Goal: Transaction & Acquisition: Purchase product/service

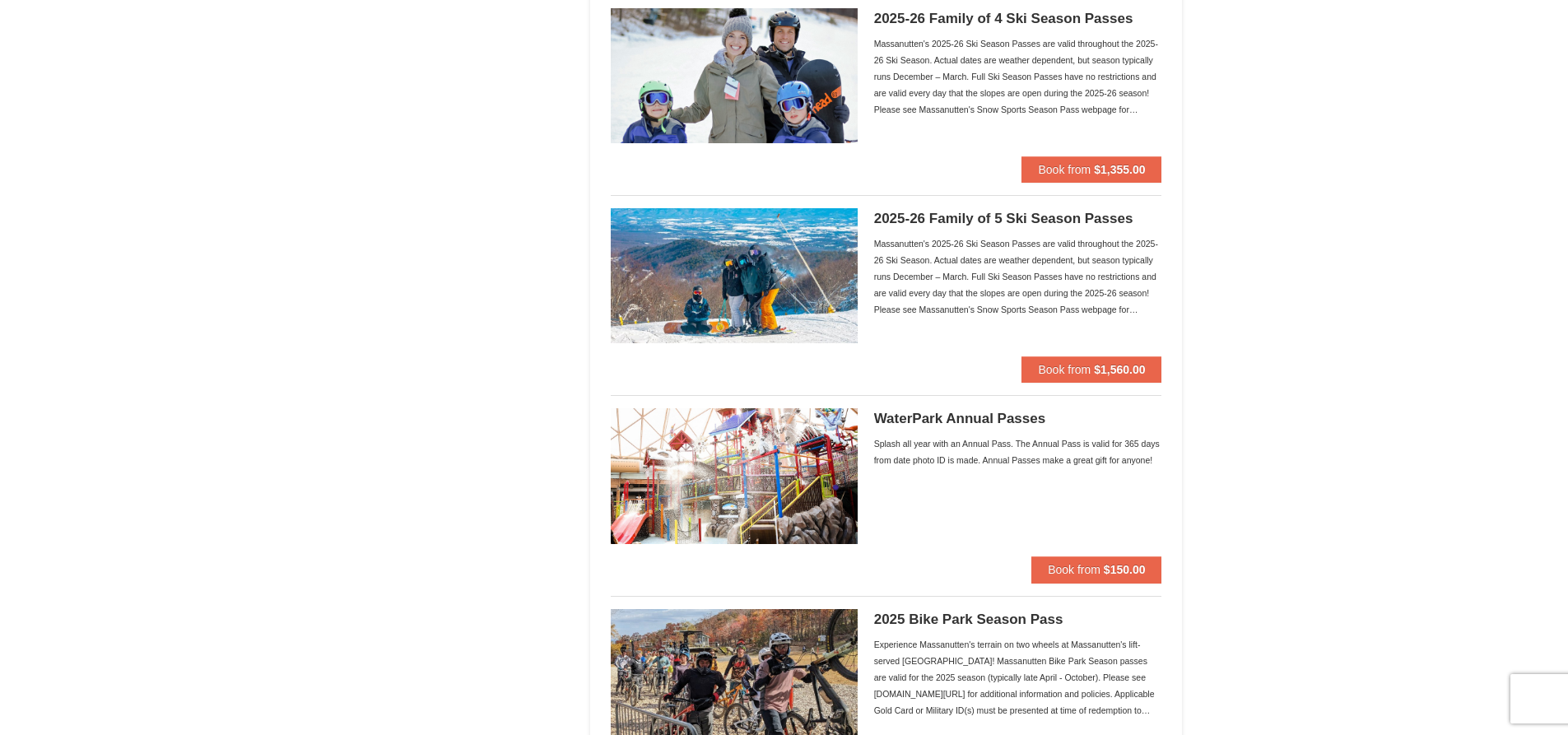
scroll to position [987, 0]
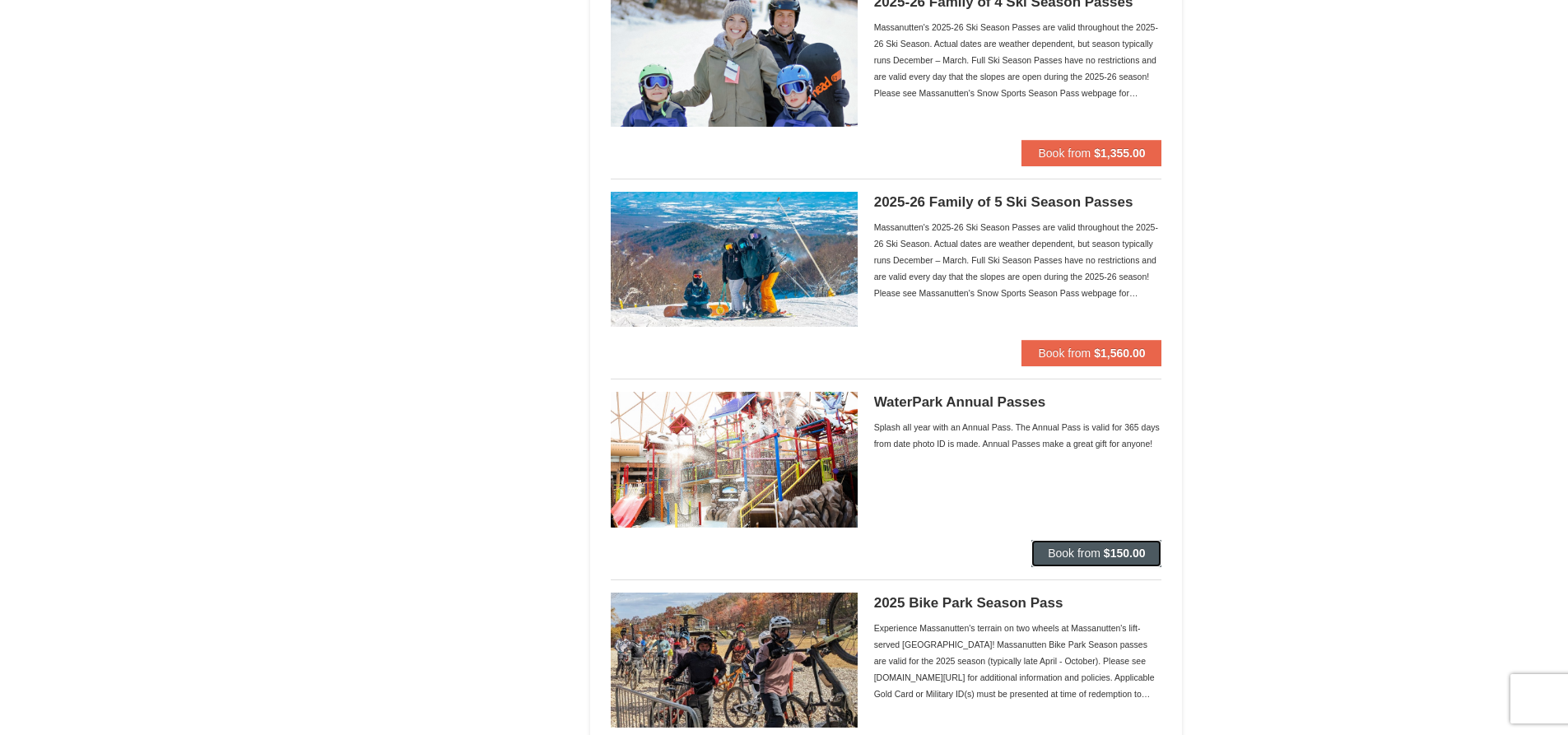
click at [1095, 553] on span "Book from" at bounding box center [1074, 553] width 52 height 14
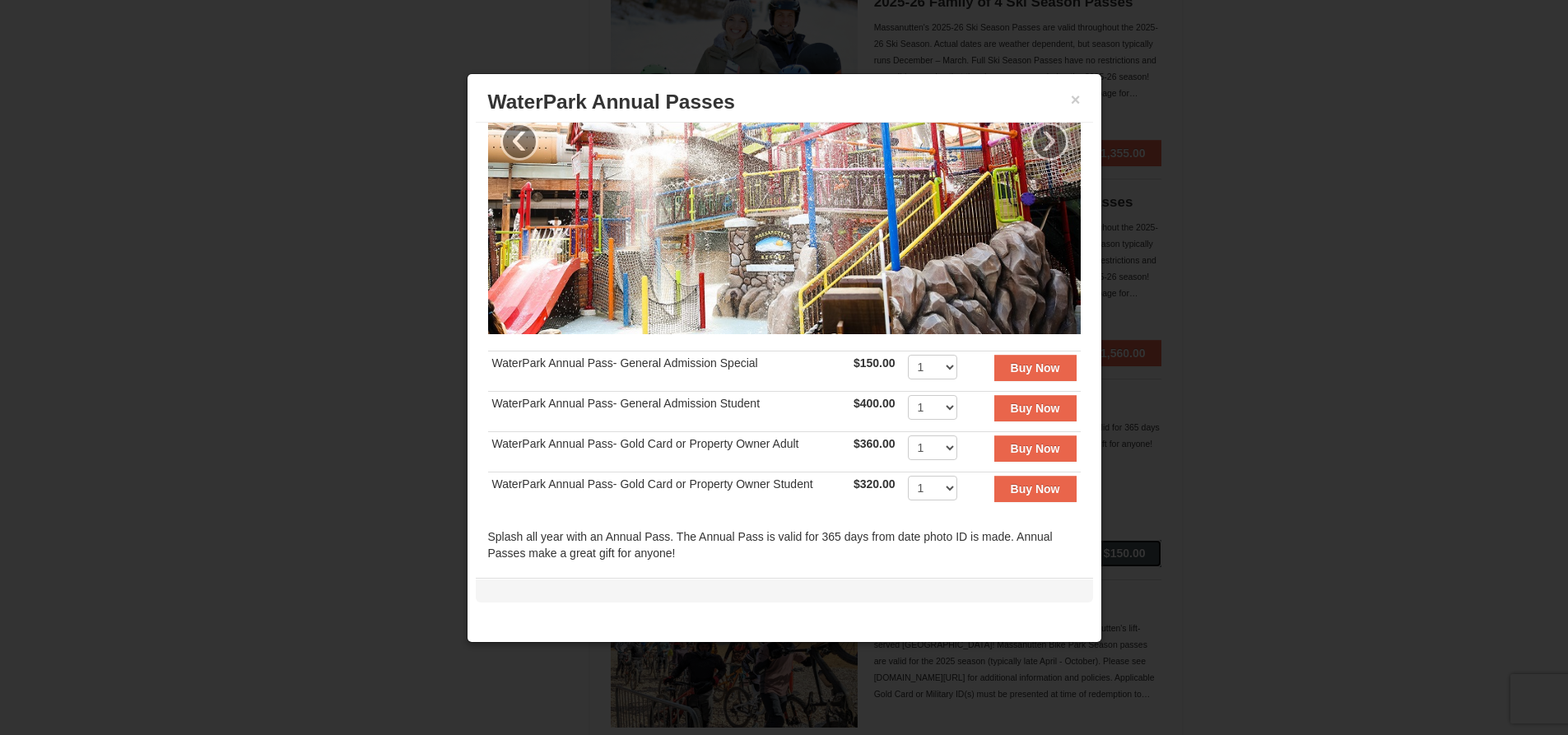
scroll to position [165, 0]
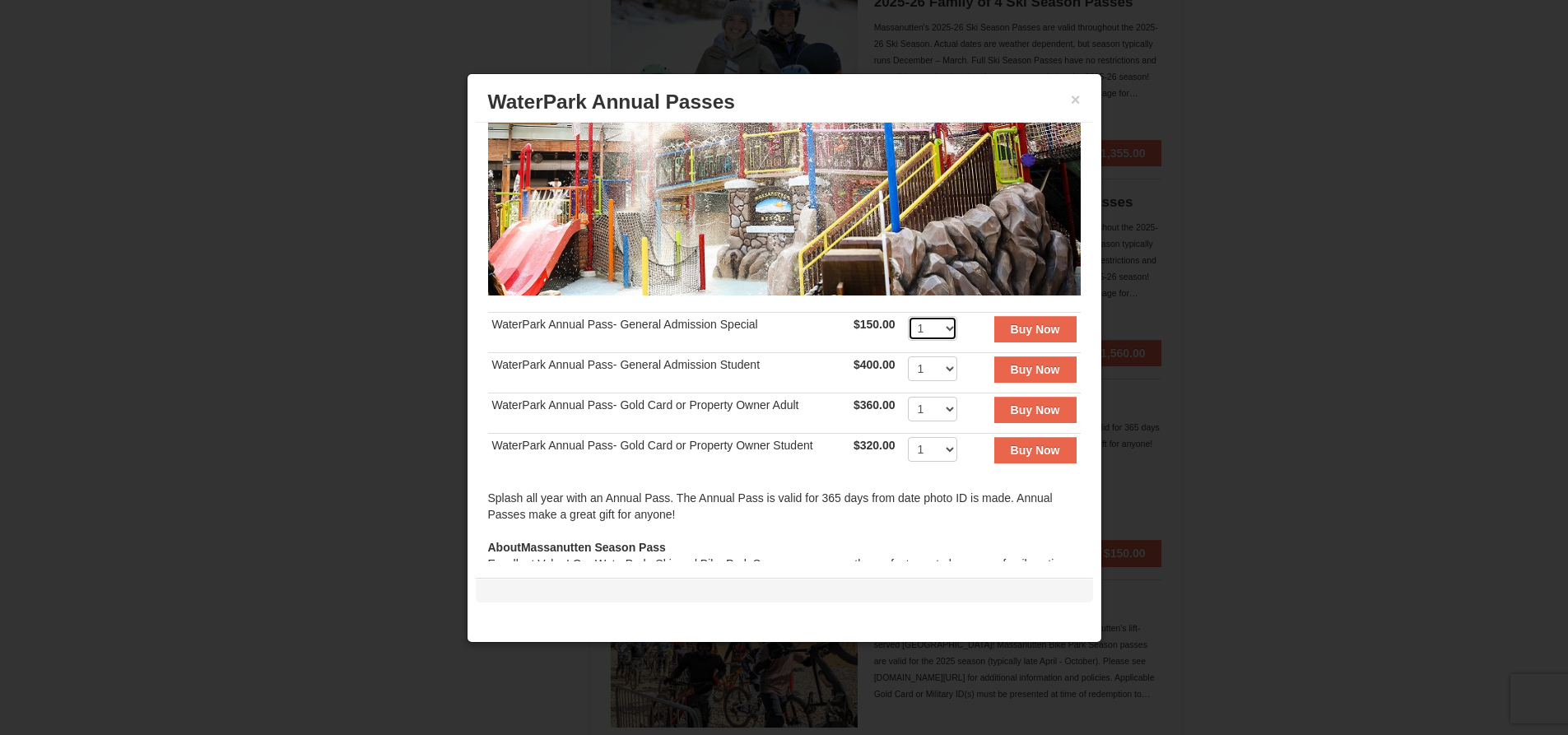
click at [940, 317] on select "1 2 3 4 5 6 7 8 9 10 11 12 13 14 15 16 17 18 19 20 21 22 23 24 25 26 27 28 29 3…" at bounding box center [932, 328] width 50 height 24
select select "2"
click at [908, 317] on select "1 2 3 4 5 6 7 8 9 10 11 12 13 14 15 16 17 18 19 20 21 22 23 24 25 26 27 28 29 3…" at bounding box center [932, 328] width 50 height 24
click at [1011, 329] on button "Buy Now" at bounding box center [1035, 329] width 83 height 26
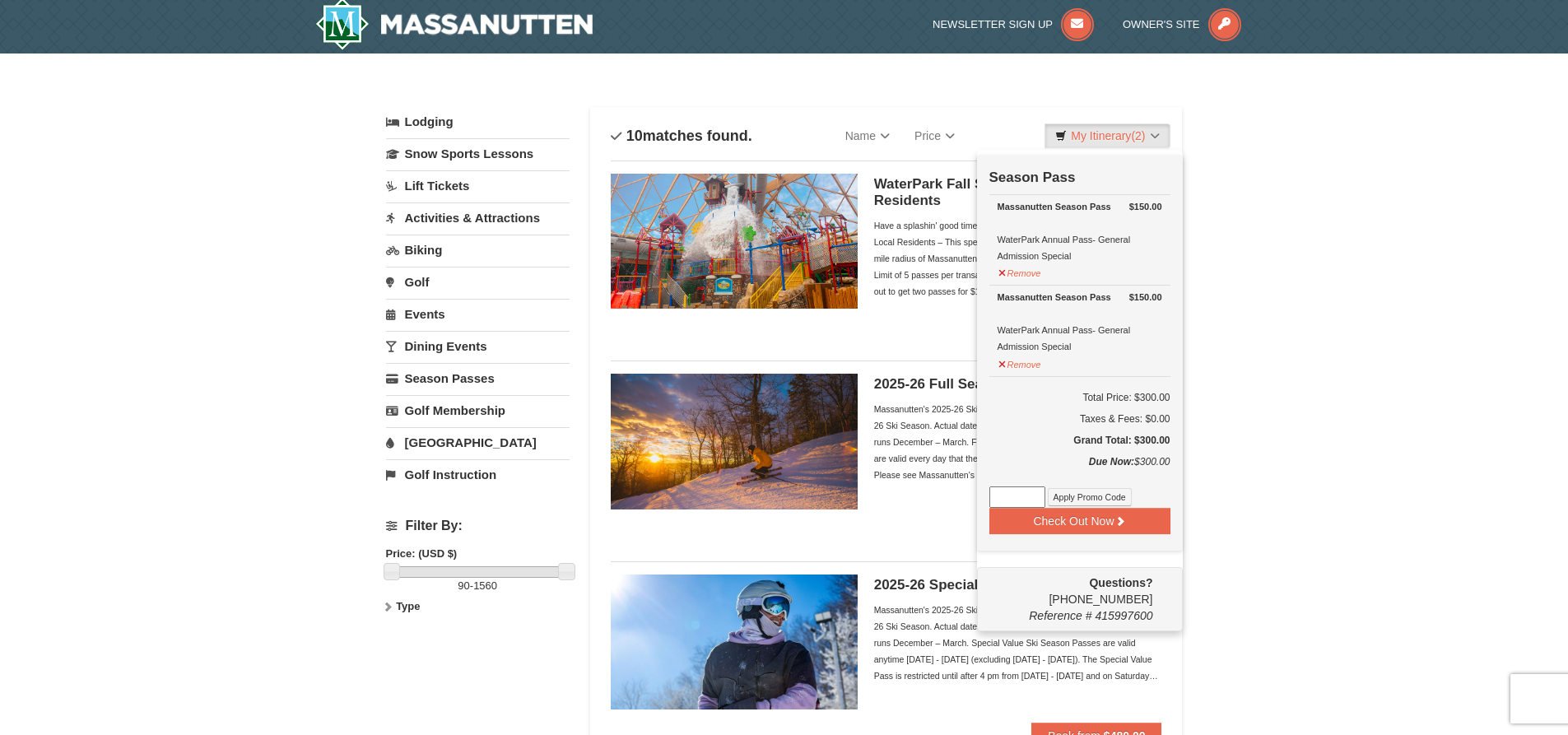
scroll to position [5, 0]
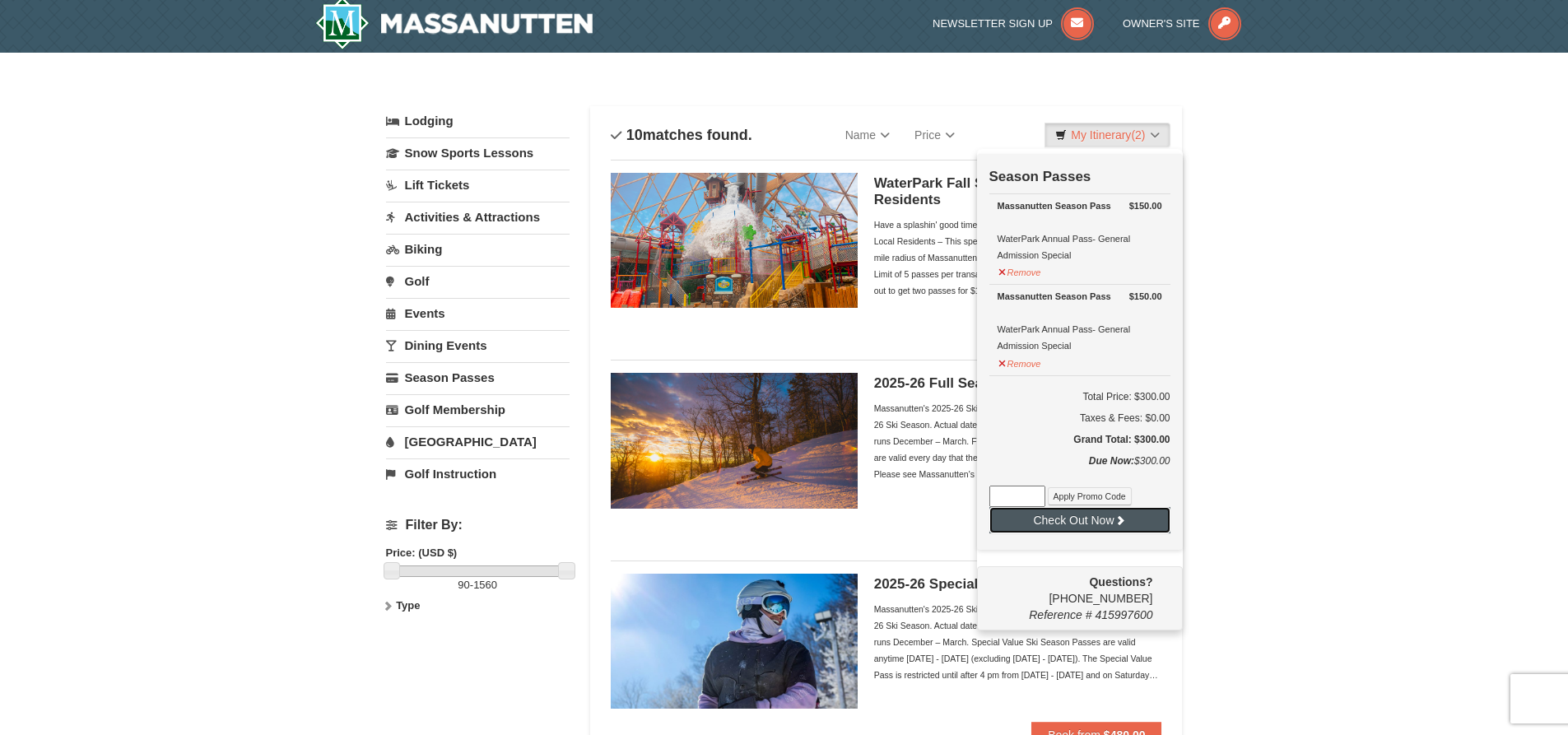
click at [1057, 516] on button "Check Out Now" at bounding box center [1080, 519] width 182 height 26
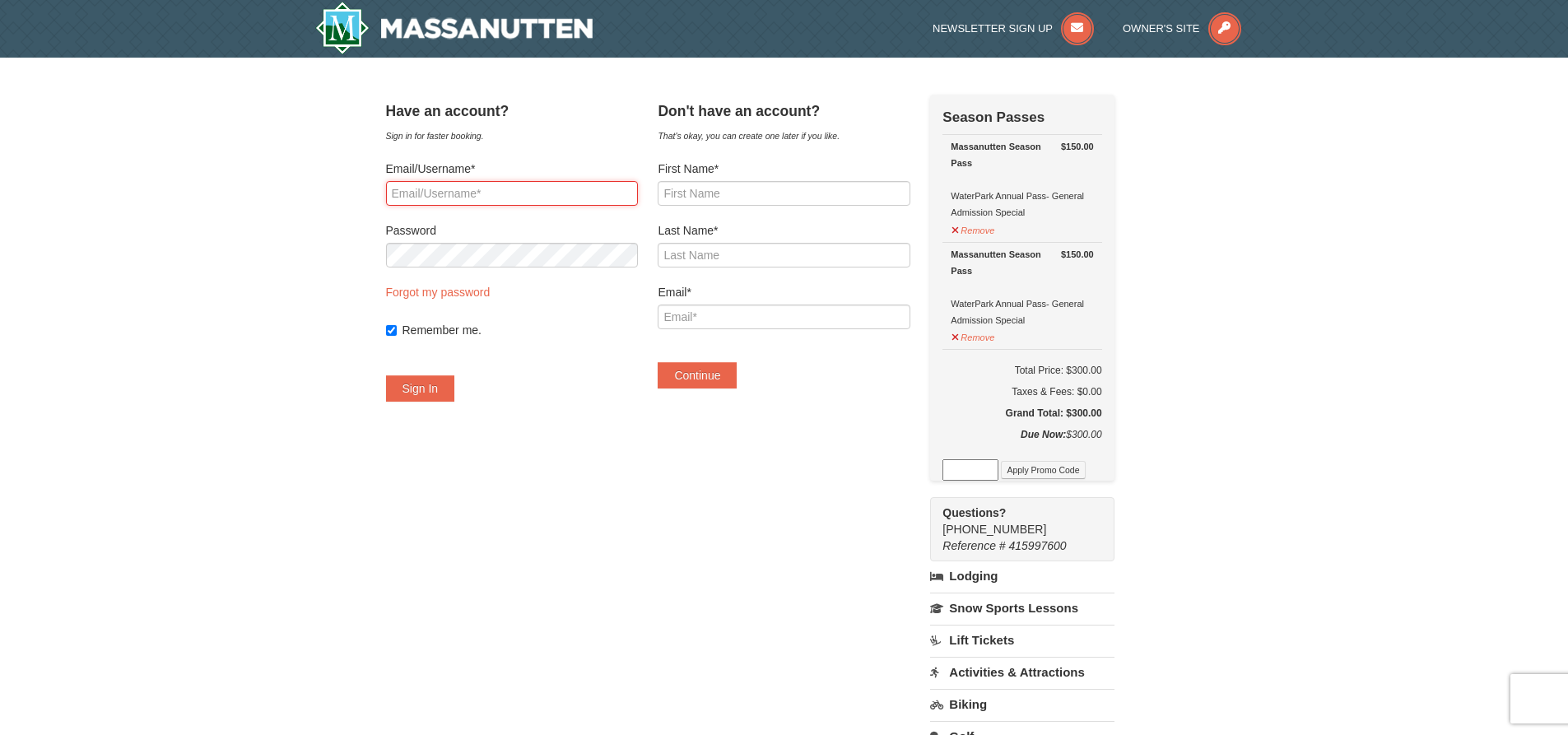
click at [479, 197] on input "Email/Username*" at bounding box center [512, 193] width 251 height 24
type input "mollyj.bowman@gmail.com"
drag, startPoint x: 564, startPoint y: 196, endPoint x: 192, endPoint y: 197, distance: 372.0
click at [192, 197] on div "× Have an account? Sign in for faster booking. Email/Username* mollyj.bowman@gm…" at bounding box center [784, 527] width 1568 height 940
click at [386, 376] on button "Sign In" at bounding box center [420, 388] width 69 height 26
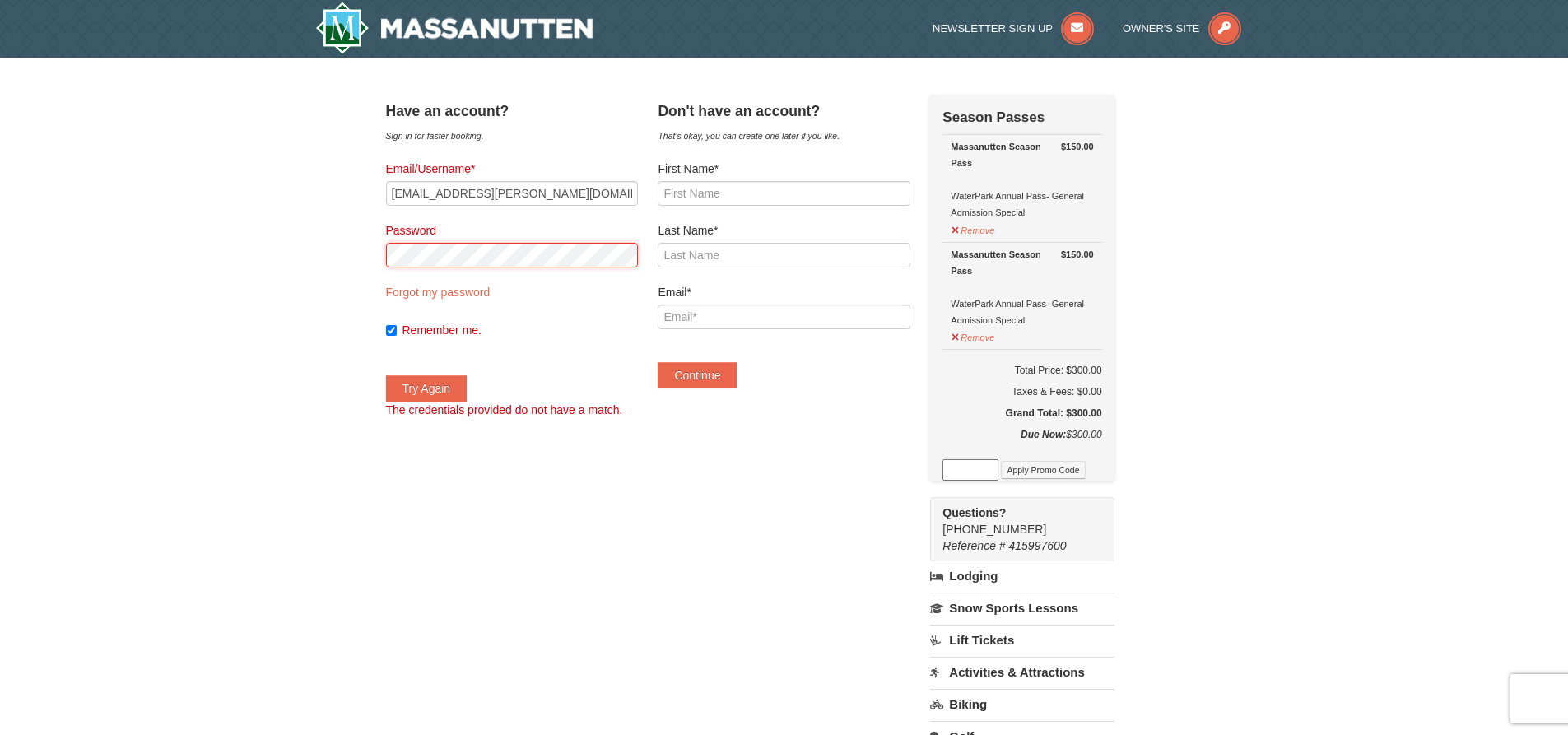
click at [352, 251] on div "× Have an account? Sign in for faster booking. Email/Username* mollyj.bowman@gm…" at bounding box center [784, 527] width 1568 height 940
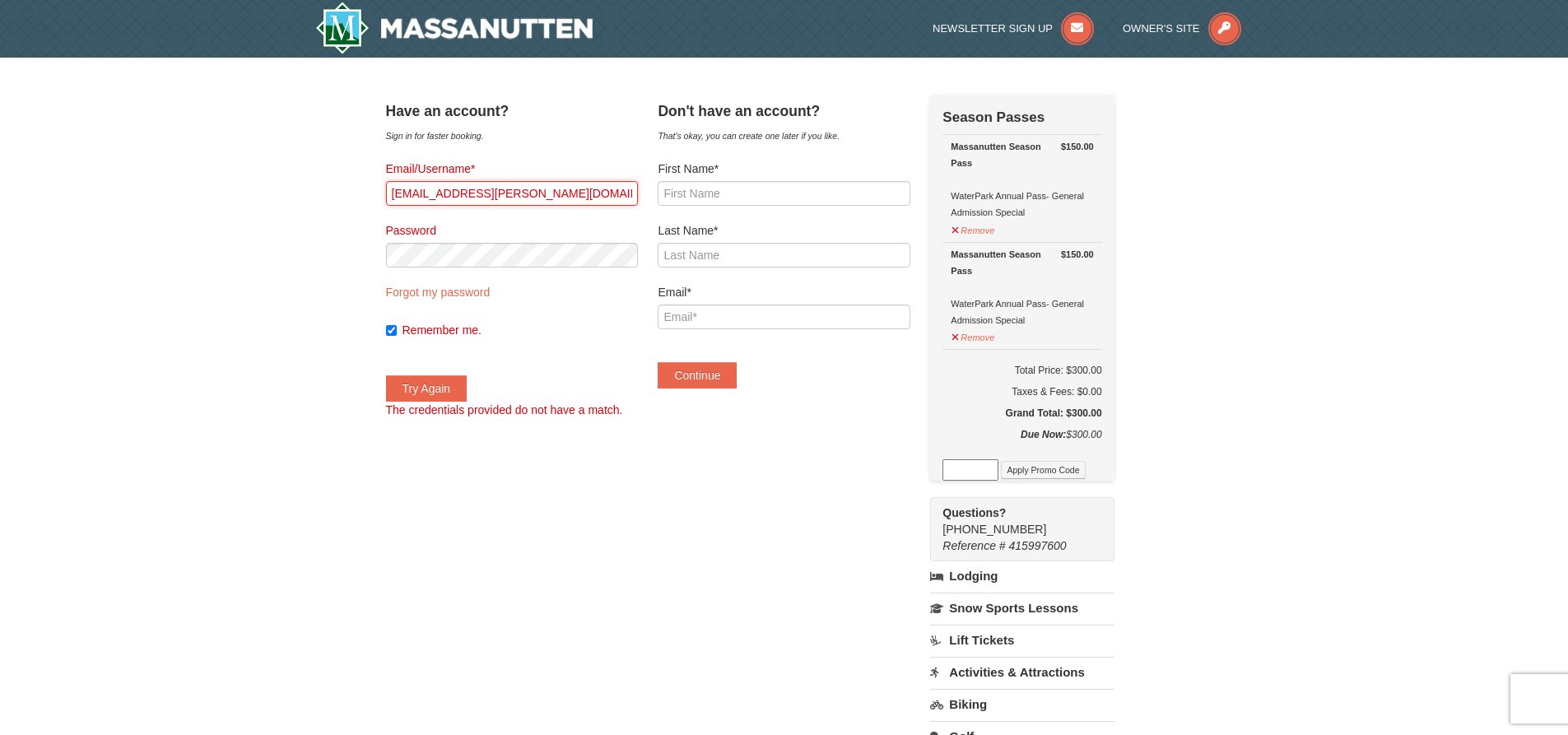
drag, startPoint x: 207, startPoint y: 192, endPoint x: 104, endPoint y: 192, distance: 103.0
click at [104, 192] on div "× Have an account? Sign in for faster booking. Email/Username* mollyj.bowman@gm…" at bounding box center [784, 527] width 1568 height 940
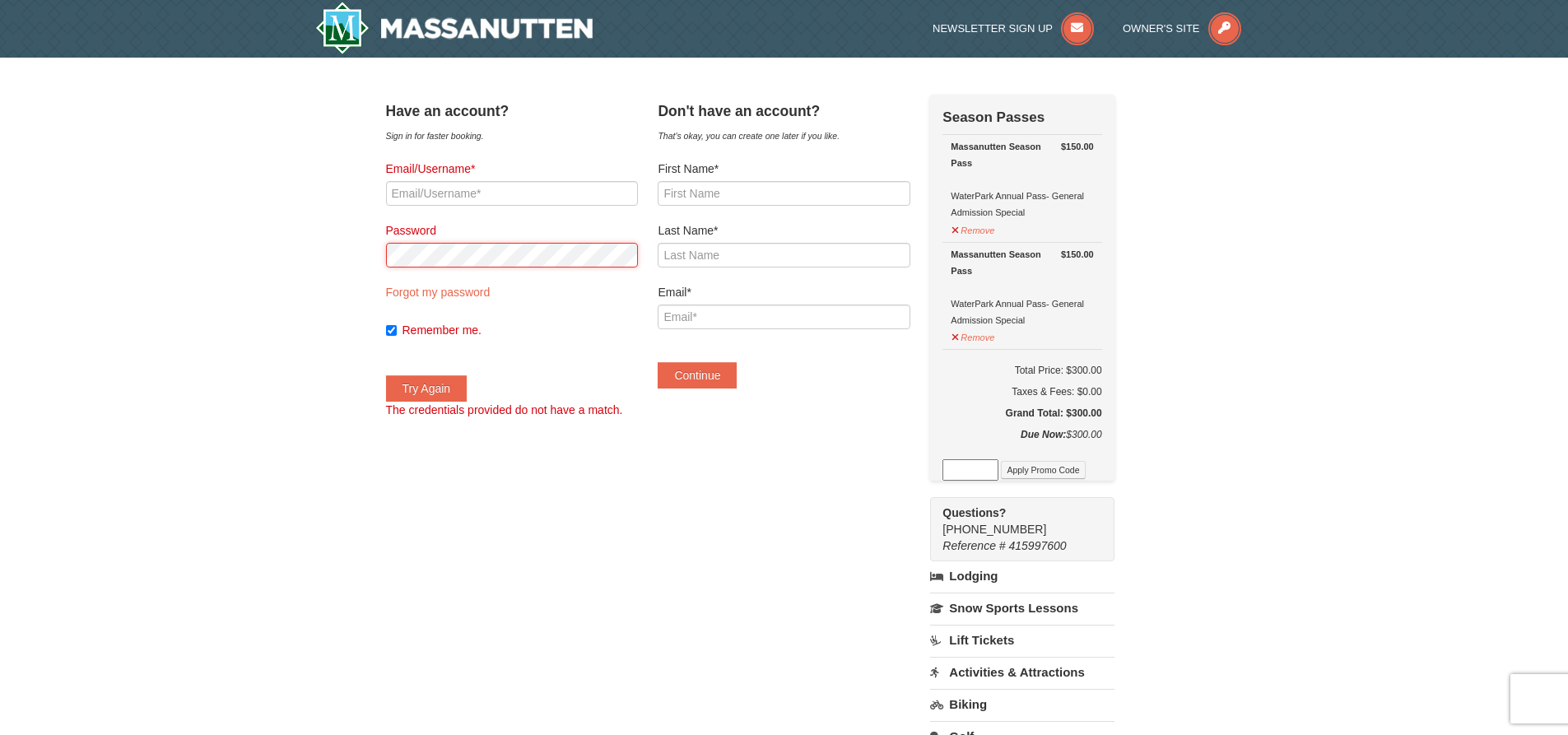
click at [95, 254] on div "× Have an account? Sign in for faster booking. Email/Username* Password Forgot …" at bounding box center [784, 527] width 1568 height 940
click at [861, 185] on input "First Name*" at bounding box center [783, 193] width 251 height 24
type input "Molly"
type input "Bowman"
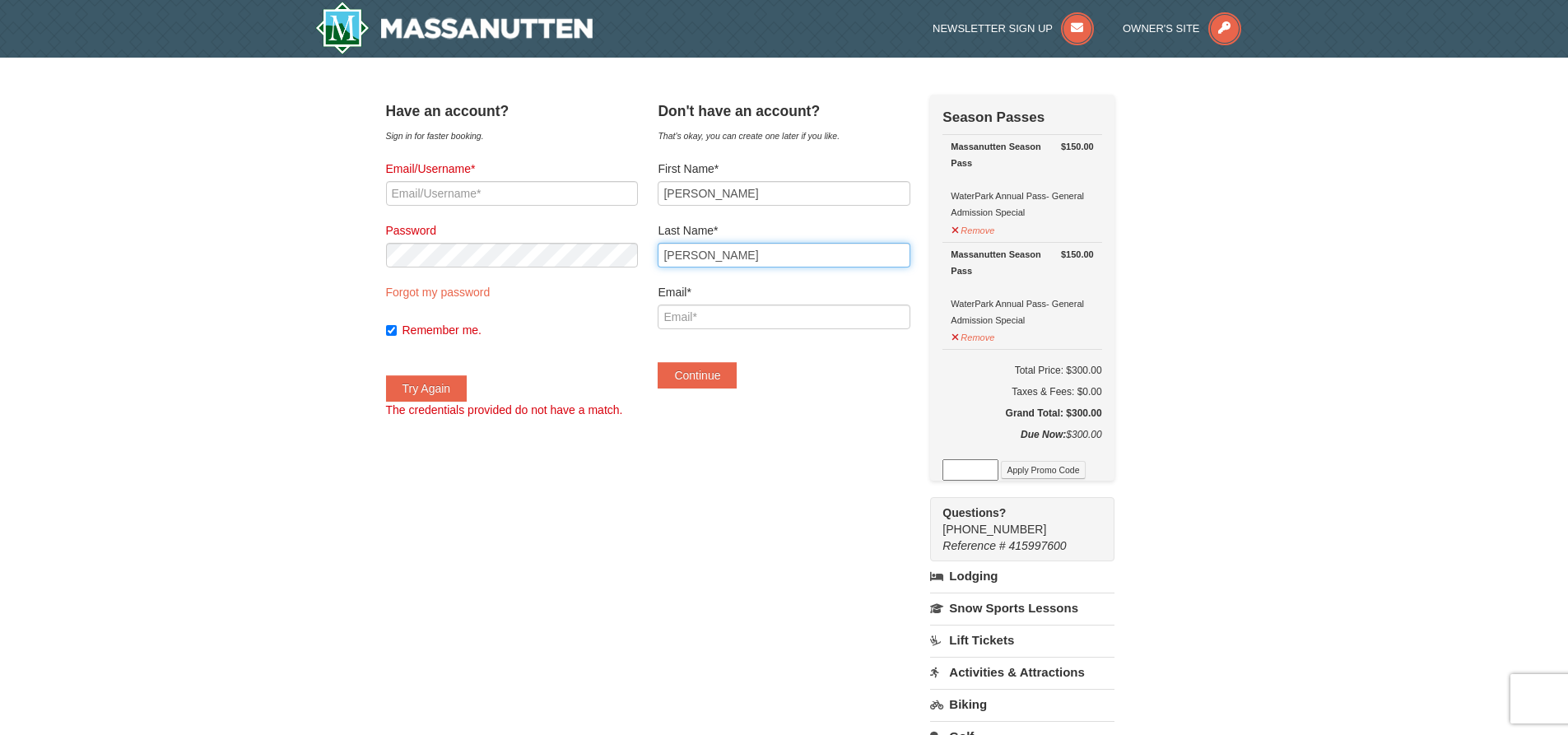
type input "mollyj.bowman@gmail.com"
click at [737, 376] on button "Continue" at bounding box center [696, 375] width 79 height 26
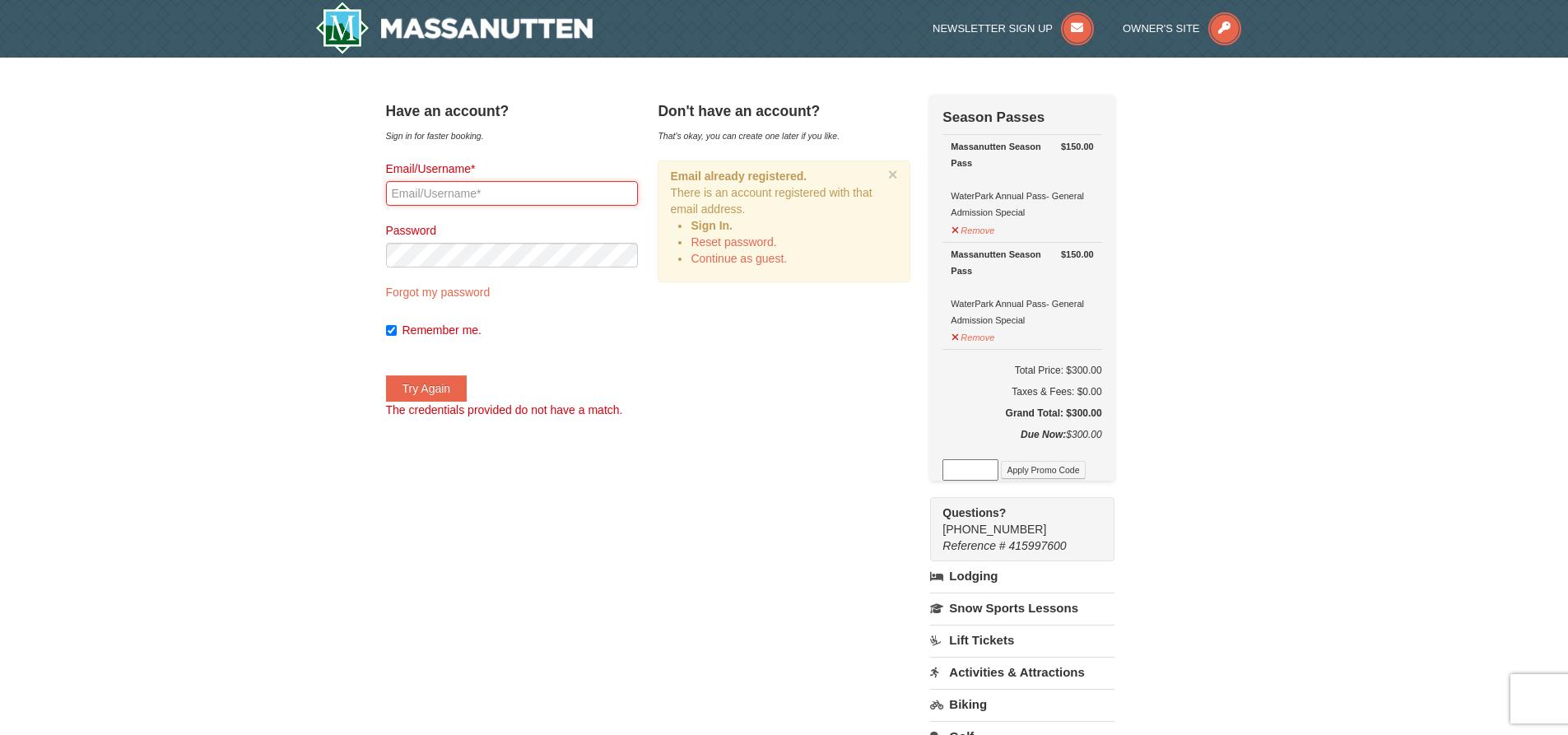
click at [538, 197] on input "Email/Username*" at bounding box center [512, 193] width 251 height 24
type input "mollyj.bowman@gmail.com"
click at [386, 376] on button "Try Again" at bounding box center [427, 388] width 82 height 26
click at [476, 289] on link "Forgot my password" at bounding box center [439, 292] width 105 height 14
type input "mollyj.bowman@gmail.com"
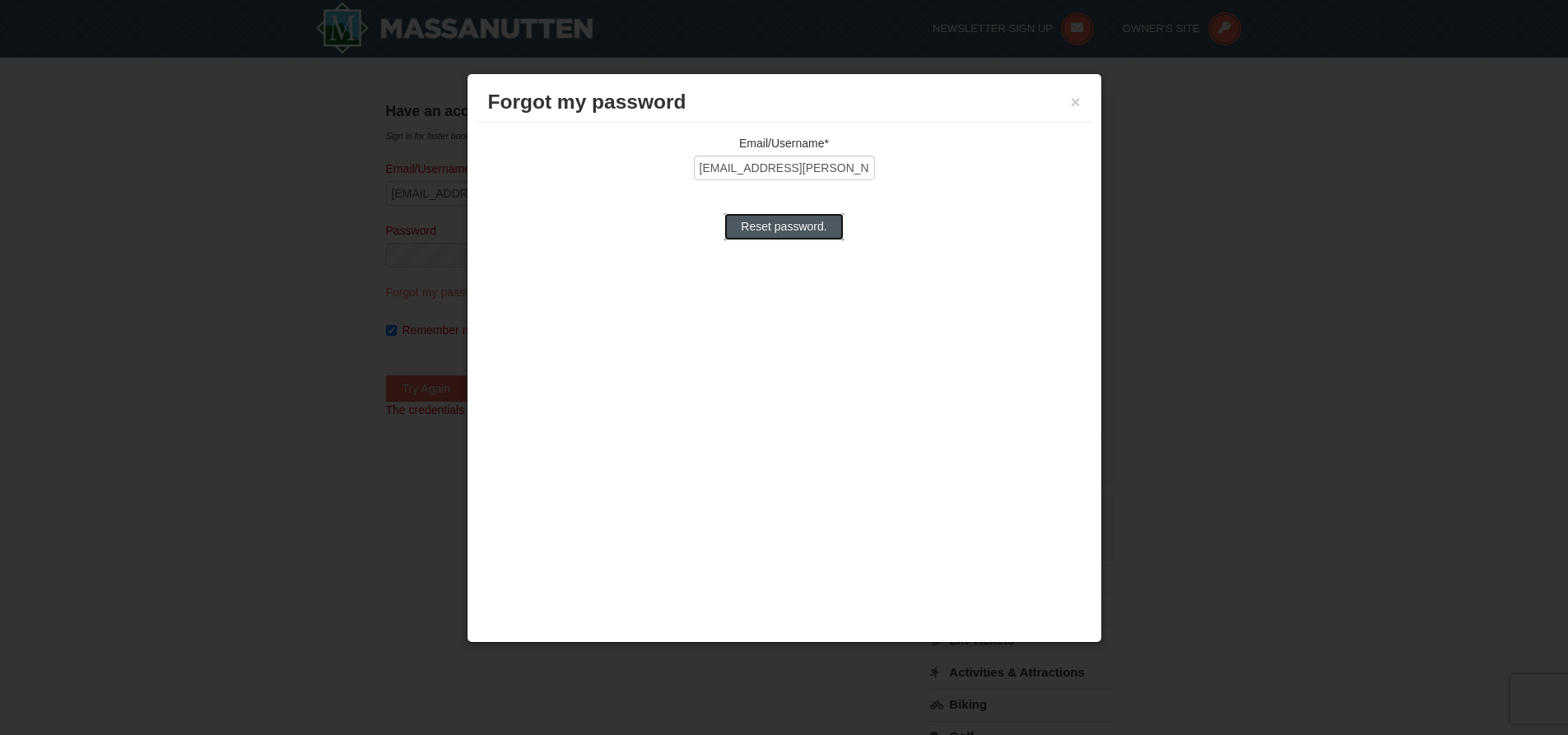
click at [786, 236] on input "Reset password." at bounding box center [784, 226] width 118 height 26
type input "Processing..."
type input "mollyj.bowman@gmail.com"
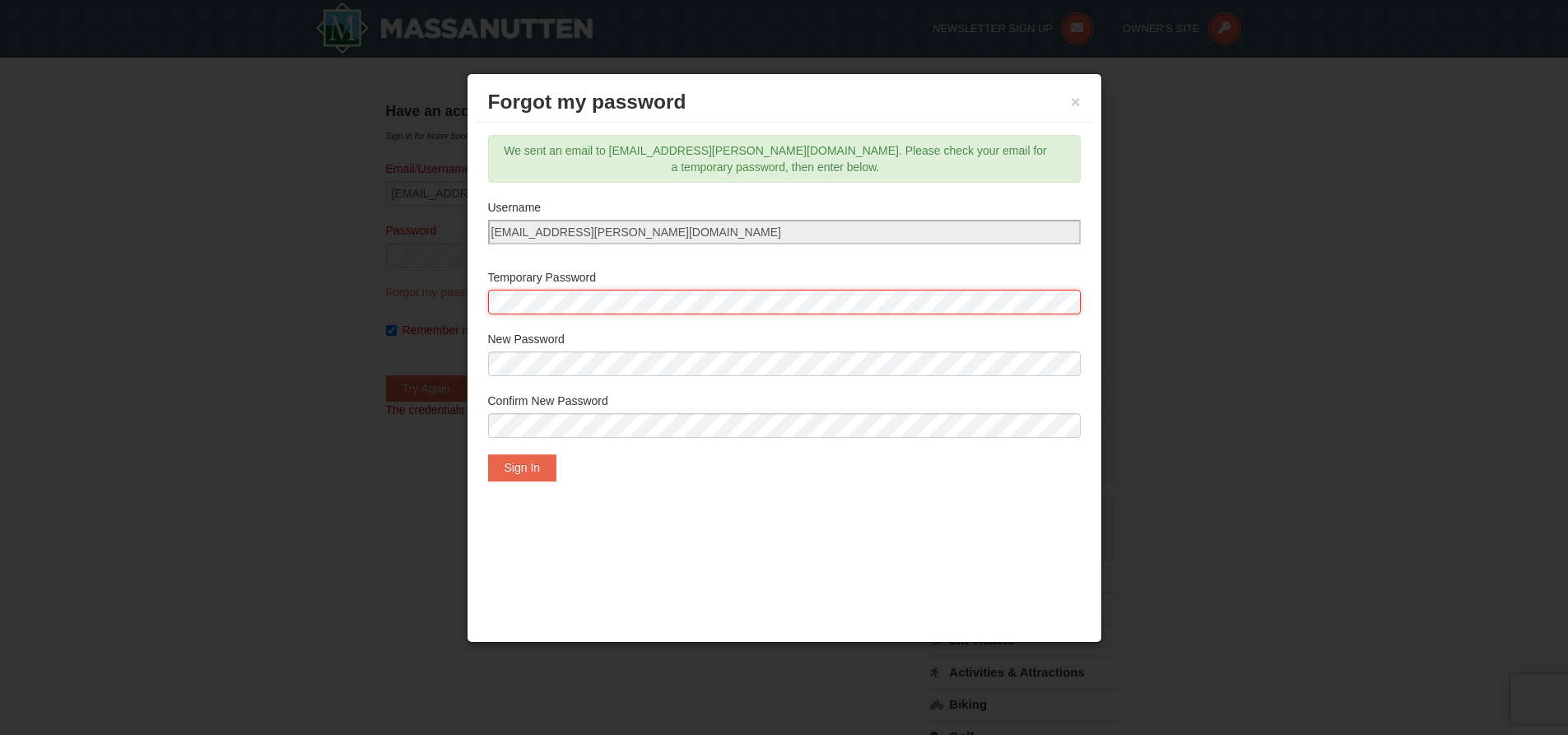
click at [398, 289] on body "Browser Not Supported We notice you are using a browser which will not provide …" at bounding box center [784, 705] width 1568 height 1410
click at [543, 468] on button "Sign In" at bounding box center [522, 467] width 69 height 26
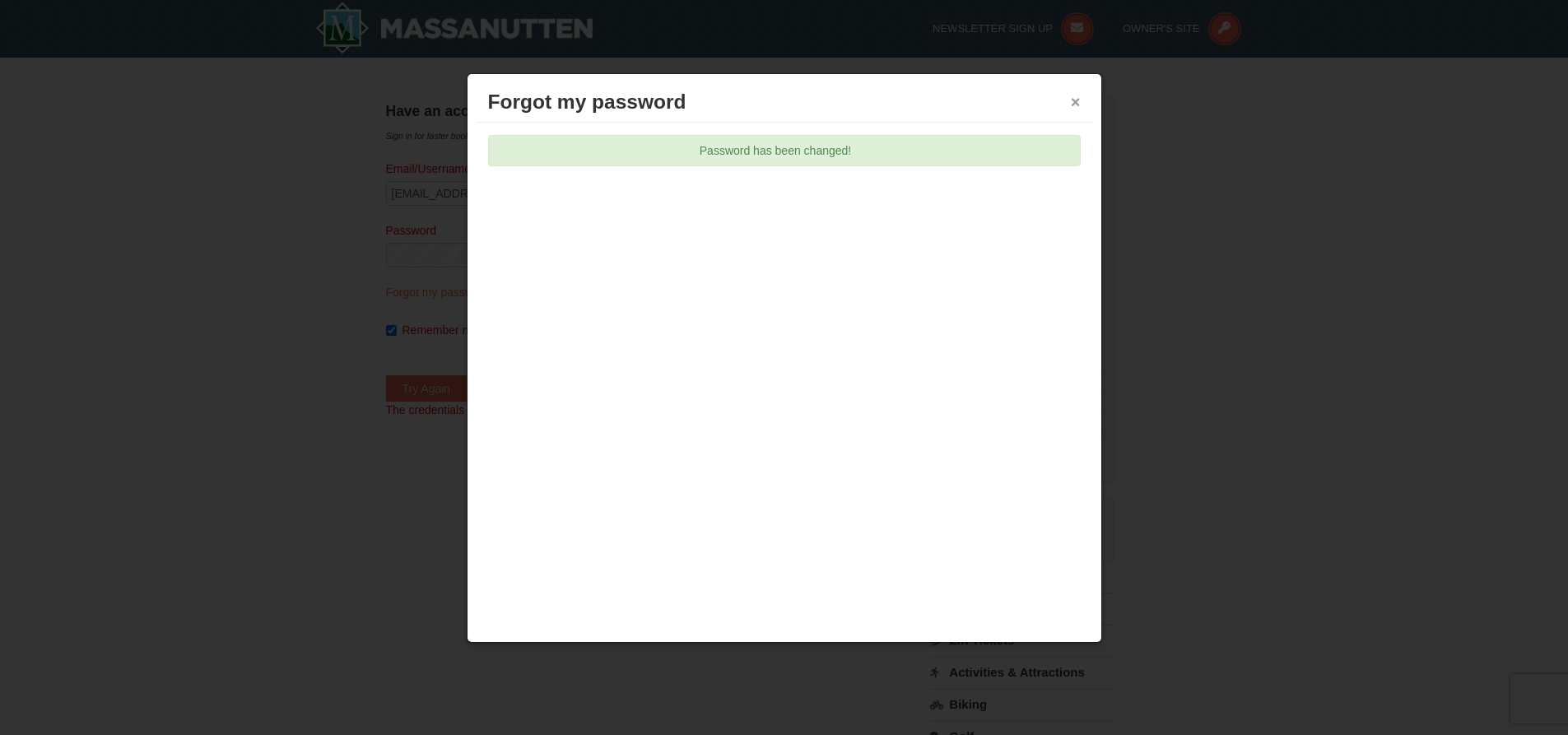
click at [1078, 102] on button "×" at bounding box center [1076, 102] width 10 height 17
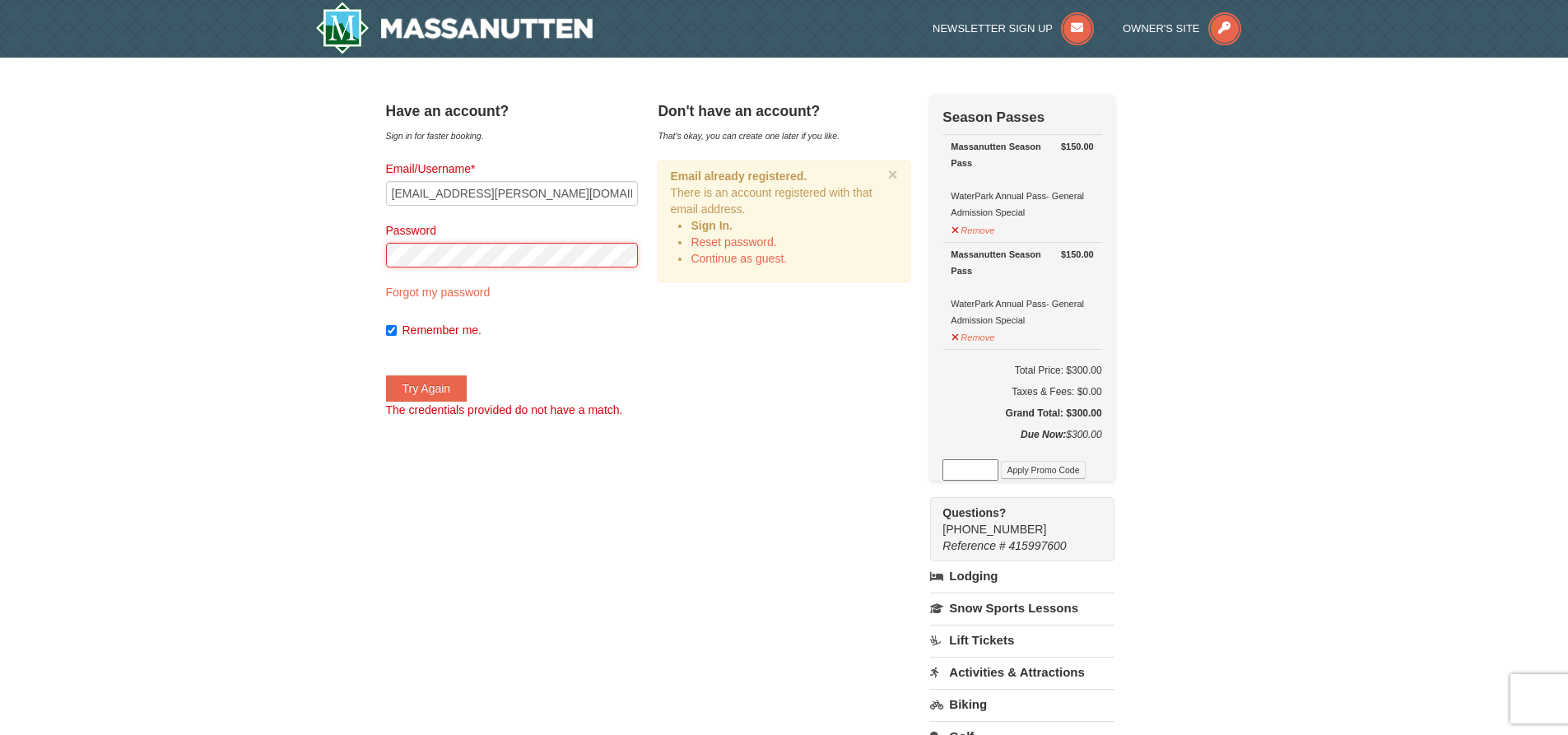
click at [141, 258] on div "× Have an account? Sign in for faster booking. Email/Username* mollyj.bowman@gm…" at bounding box center [784, 527] width 1568 height 940
click at [386, 376] on button "Try Again" at bounding box center [427, 388] width 82 height 26
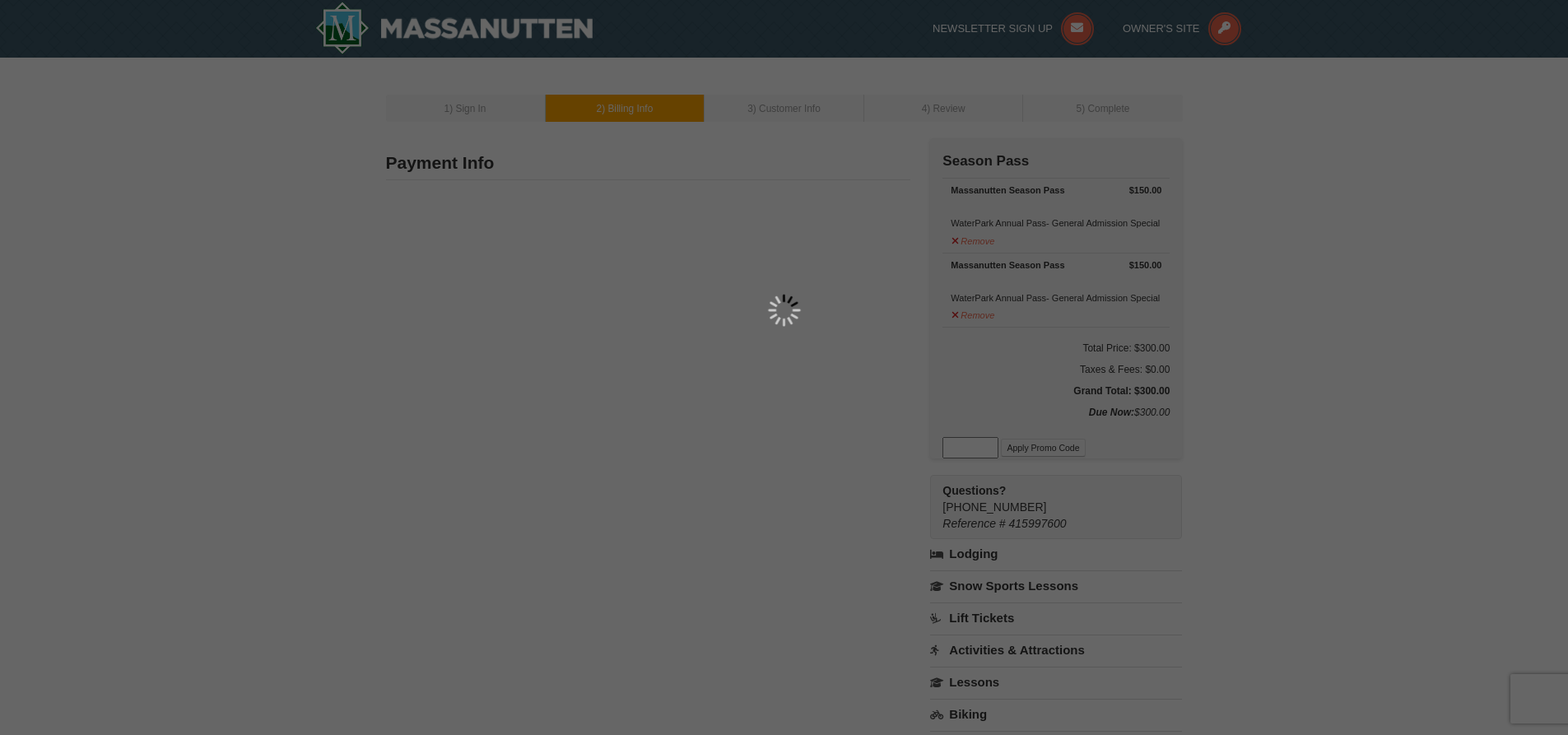
type input "3258 Arrowhead Rd"
type input "Rockingham"
type input "22801"
type input "847"
type input "924"
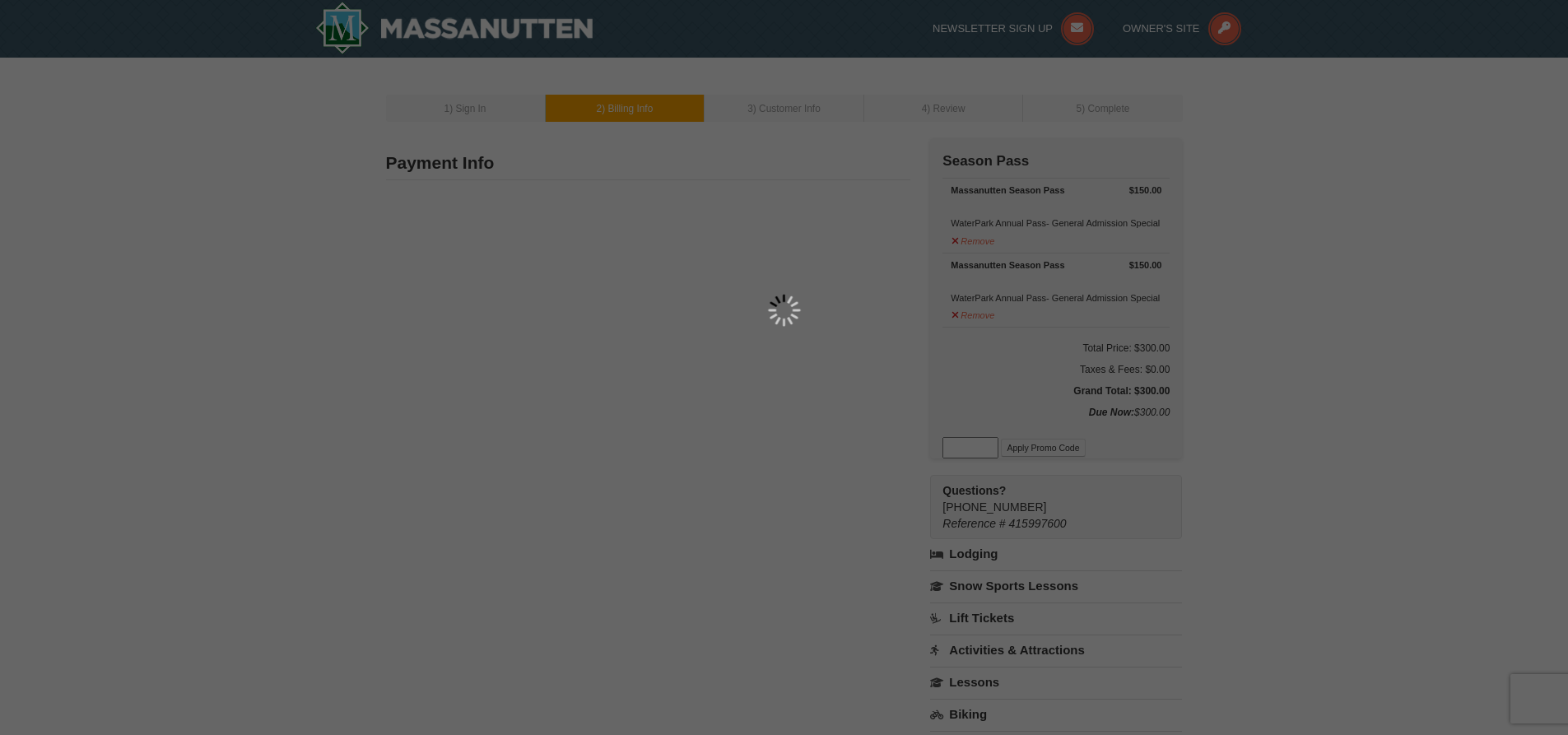
type input "9288"
type input "mollyj.bowman@gmail.com"
select select "VA"
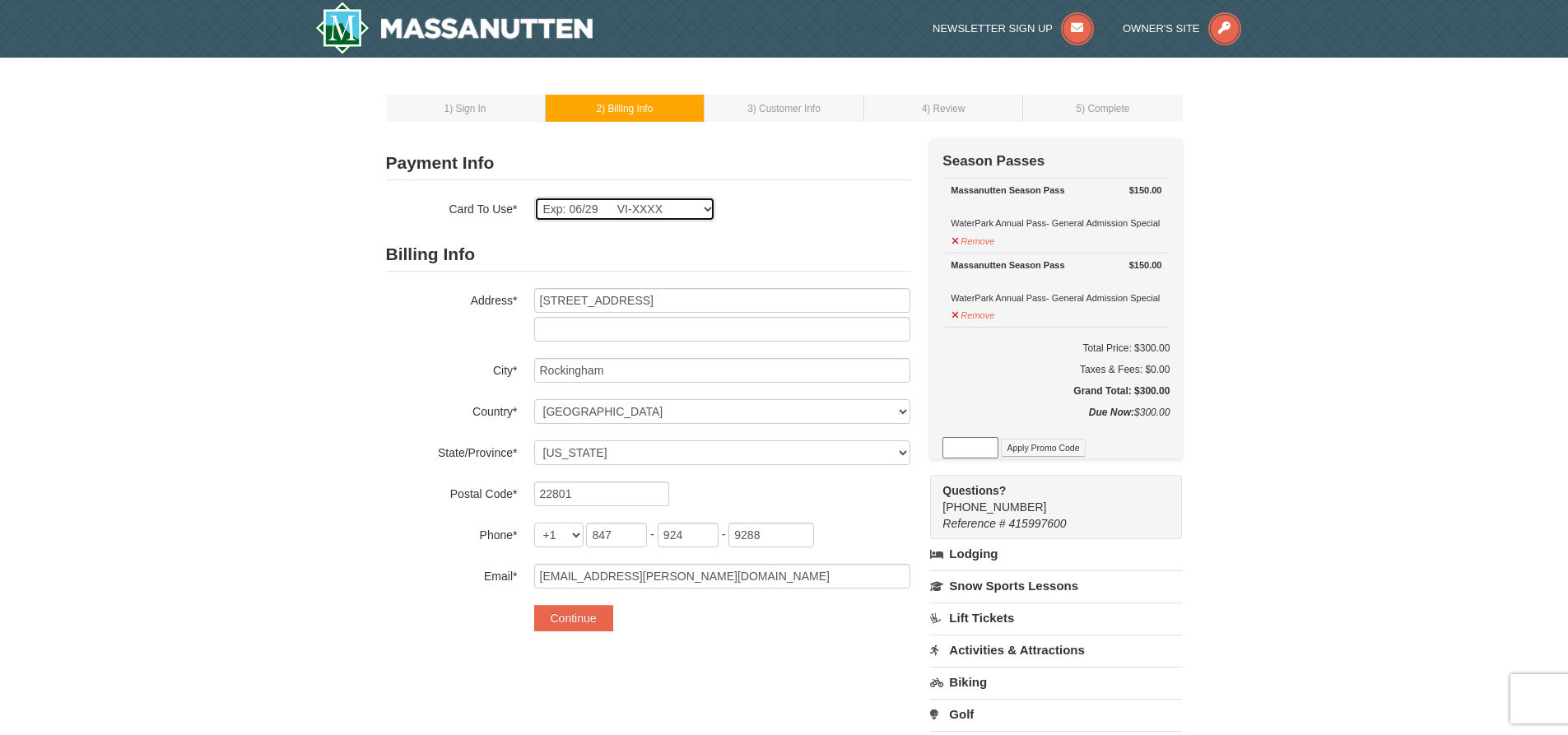
click at [580, 214] on select "Exp: 06/29 VI-XXXX New Card" at bounding box center [624, 209] width 182 height 24
click at [581, 214] on select "Exp: 06/29 VI-XXXX New Card" at bounding box center [624, 209] width 182 height 24
select select
click at [534, 197] on select "Exp: 06/29 VI-XXXX New Card" at bounding box center [624, 209] width 182 height 24
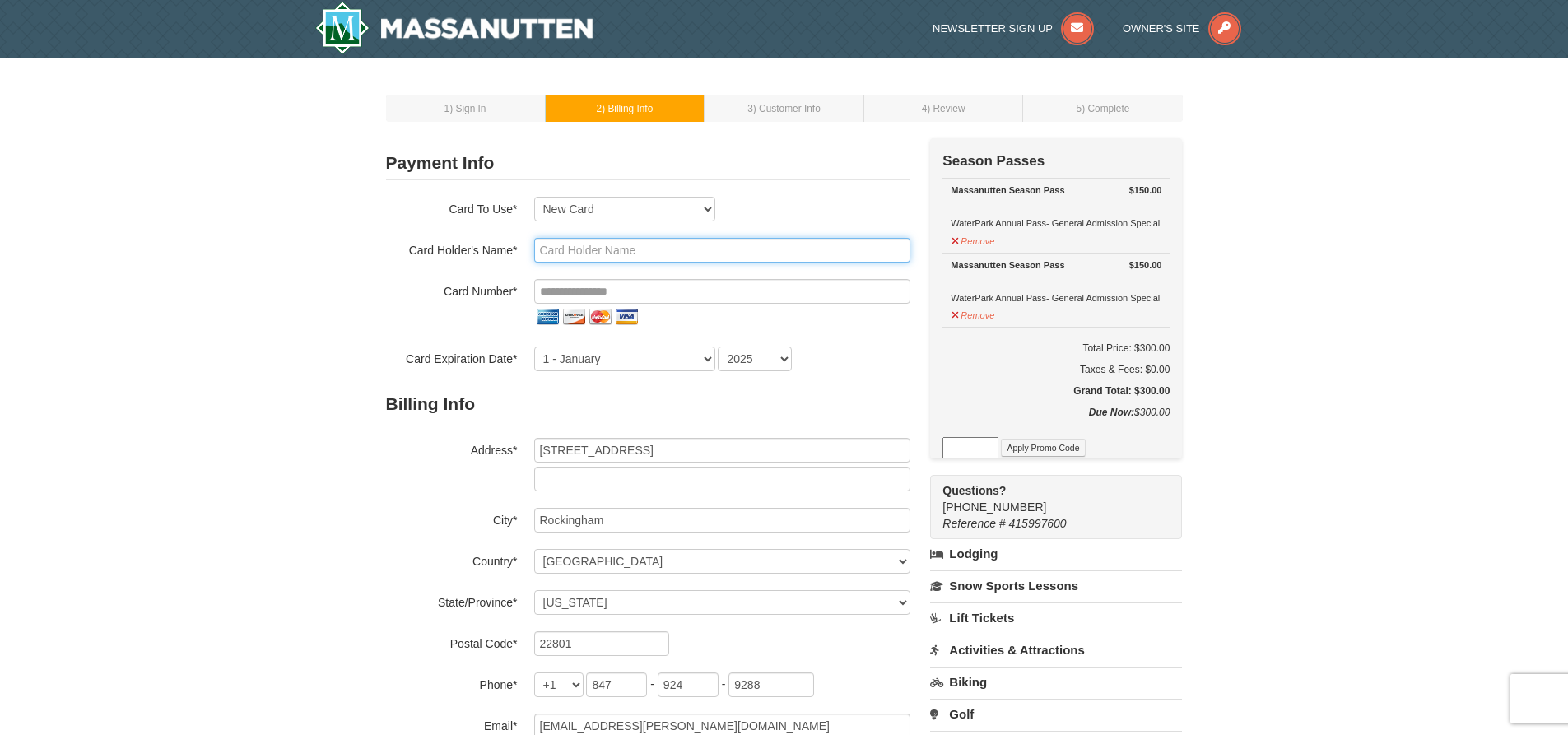
click at [563, 250] on input "text" at bounding box center [721, 250] width 376 height 24
type input "Molly Bowman"
type input "**********"
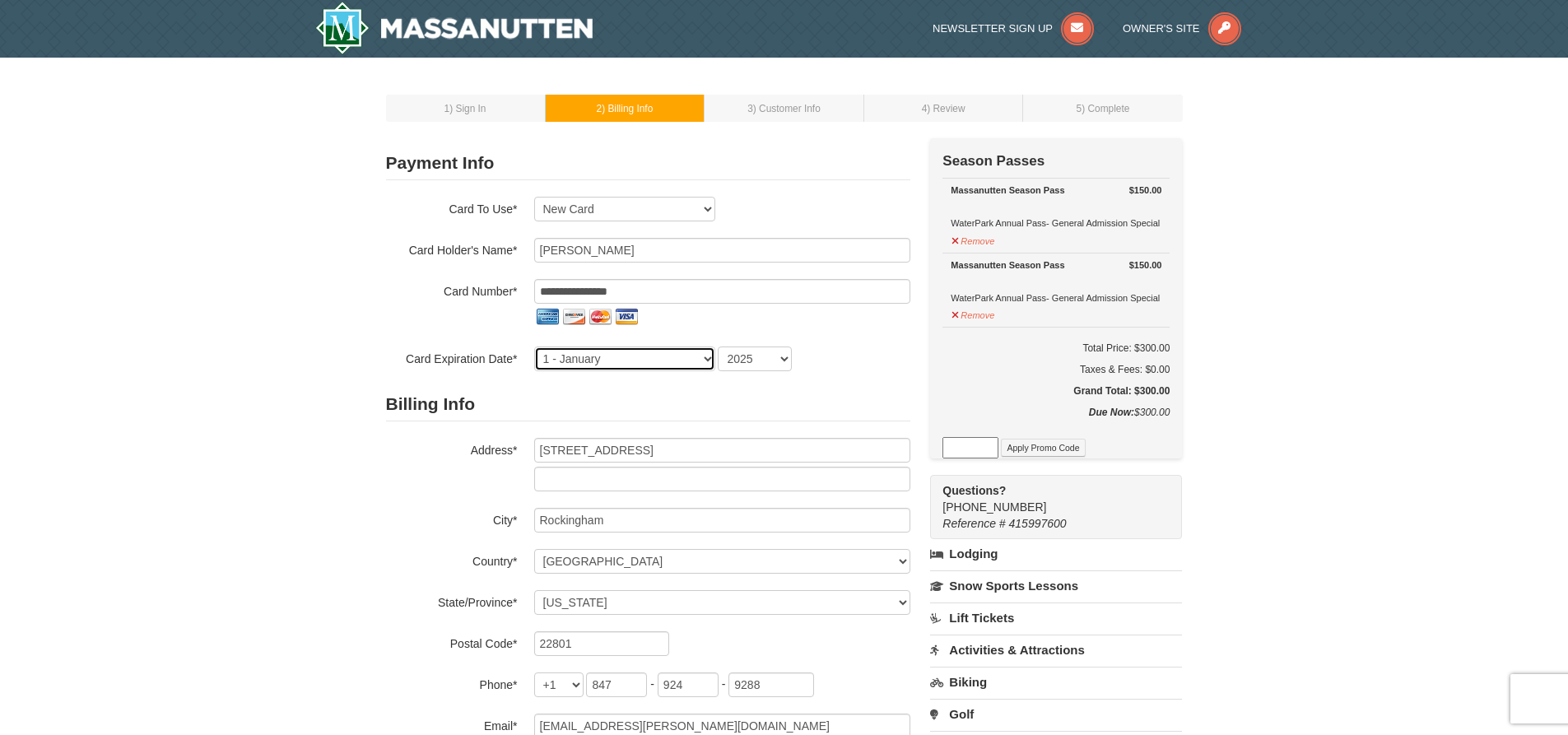
select select "6"
select select "2029"
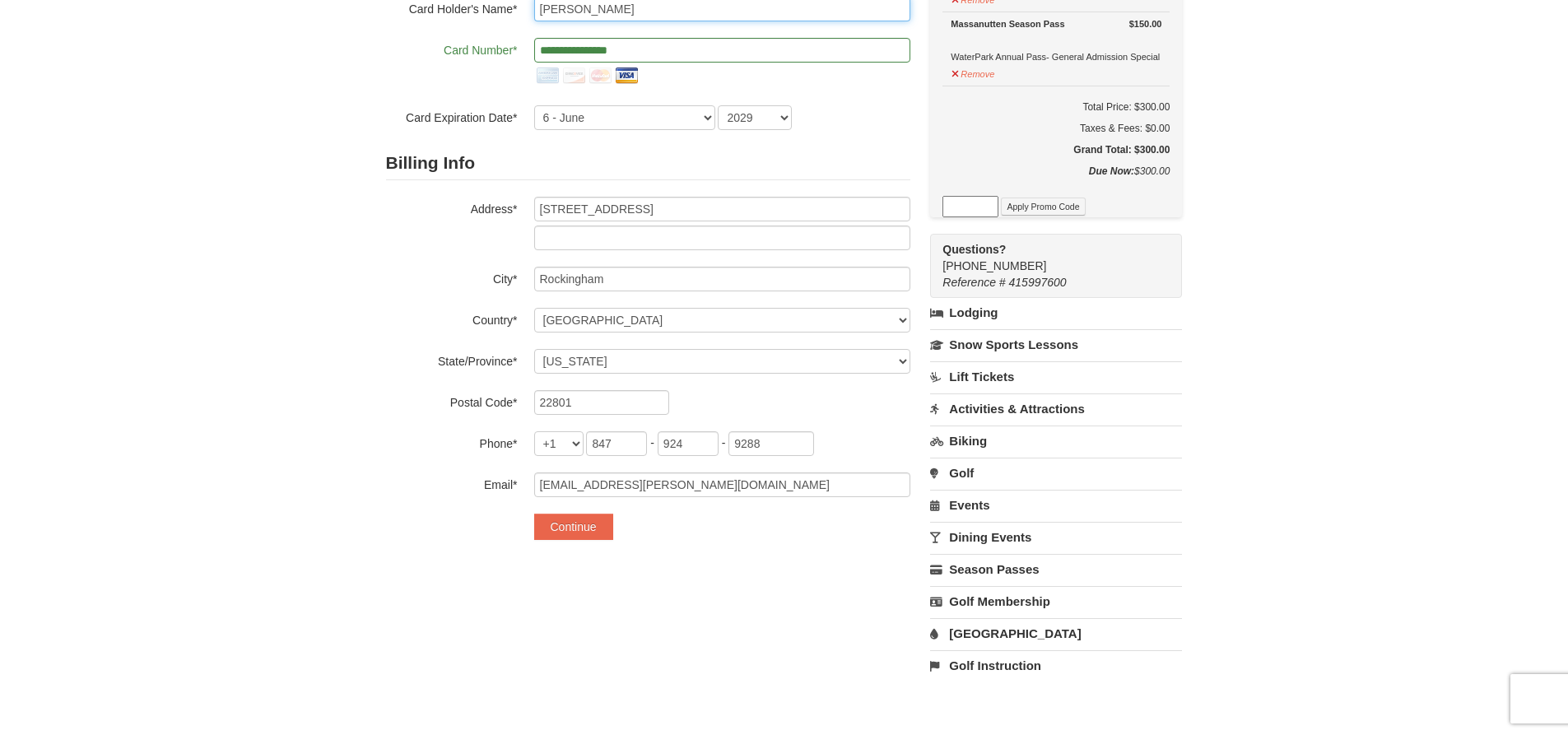
scroll to position [247, 0]
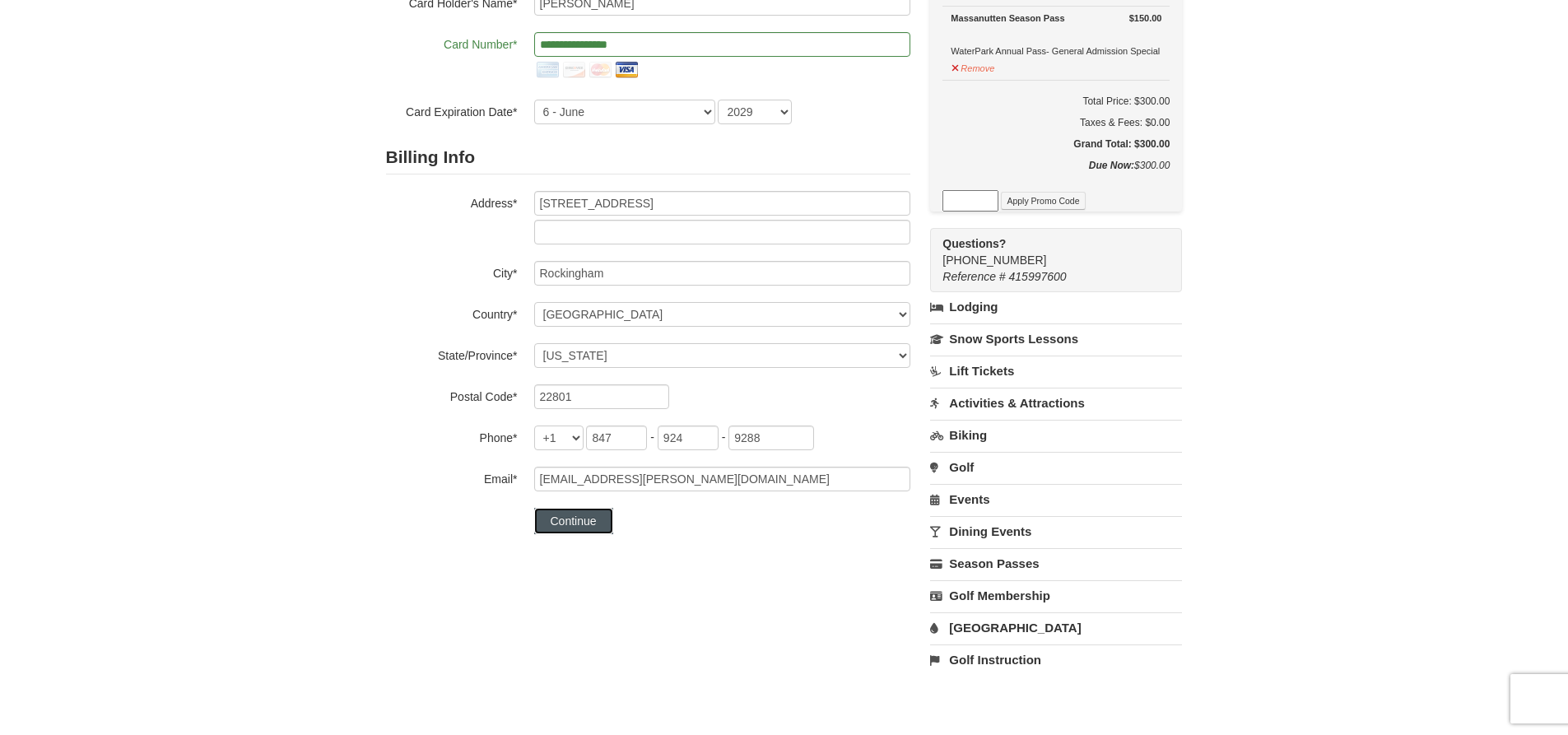
click at [591, 527] on button "Continue" at bounding box center [573, 520] width 79 height 26
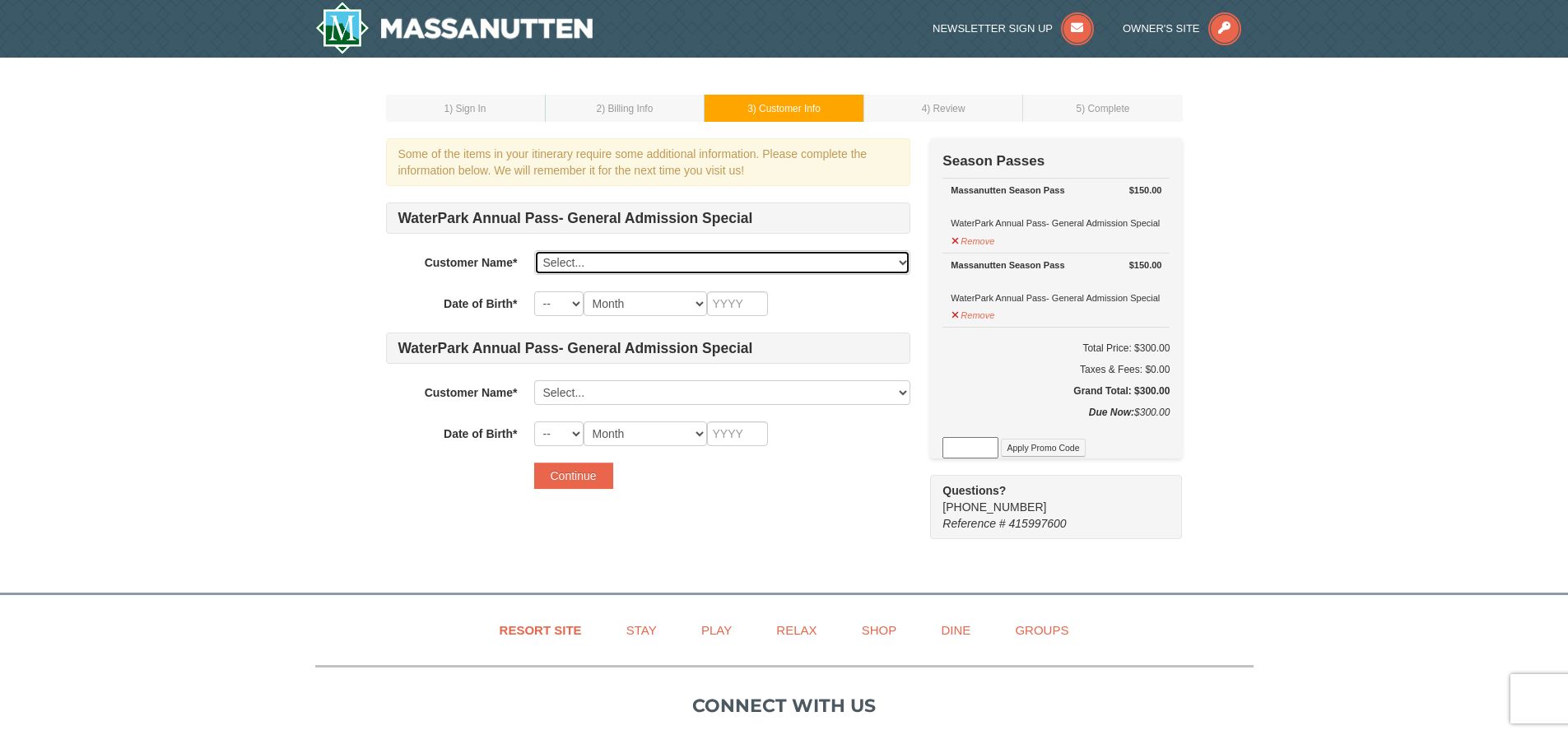
click at [573, 262] on select "Select... Molly Bowman Add New..." at bounding box center [721, 262] width 376 height 24
select select "27213110"
click at [534, 251] on select "Select... Molly Bowman Add New..." at bounding box center [721, 262] width 376 height 24
click at [552, 261] on select "Select... Molly Bowman Add New..." at bounding box center [721, 262] width 376 height 24
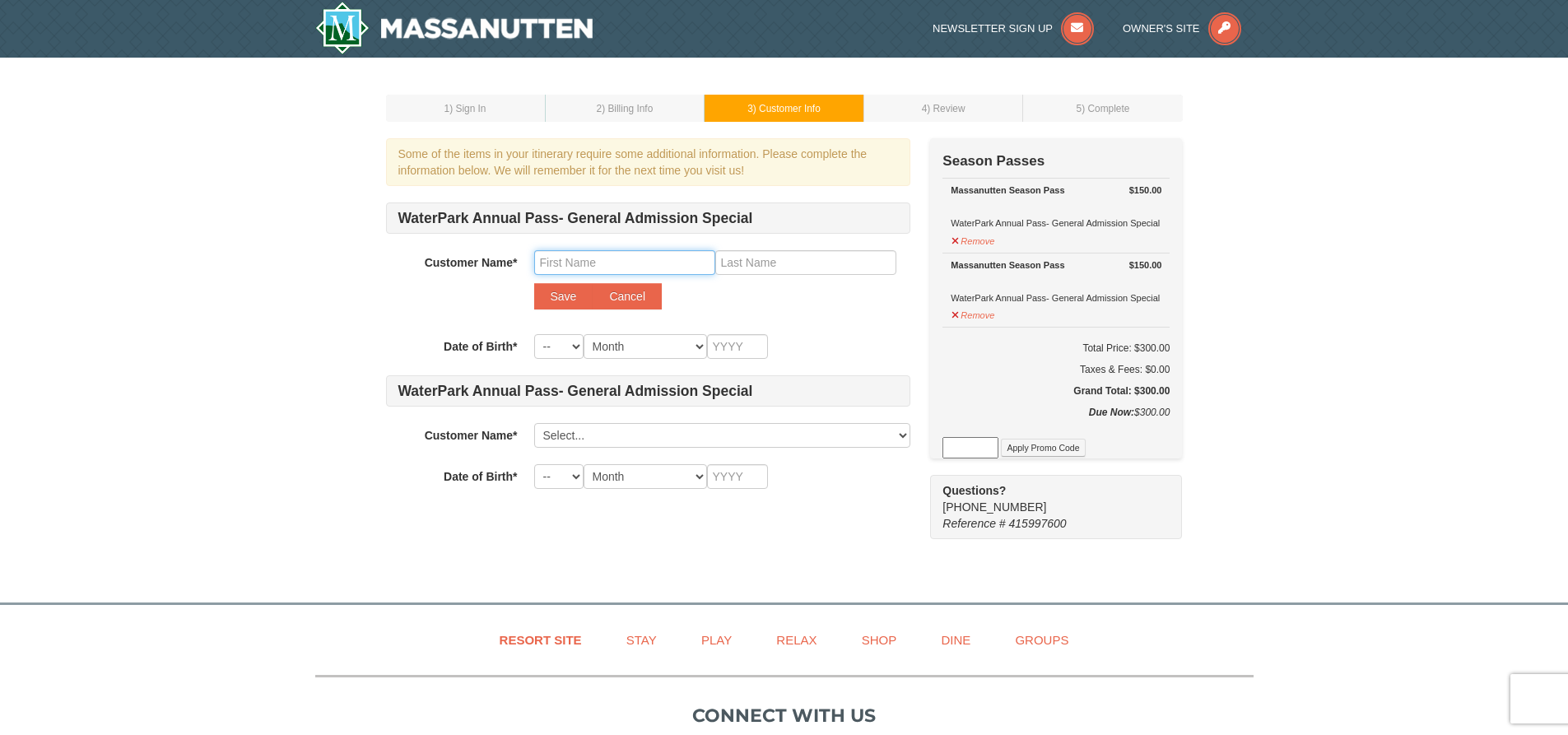
click at [577, 266] on input "text" at bounding box center [624, 262] width 182 height 24
type input "Jordan"
type input "Bowman"
select select "27"
select select "04"
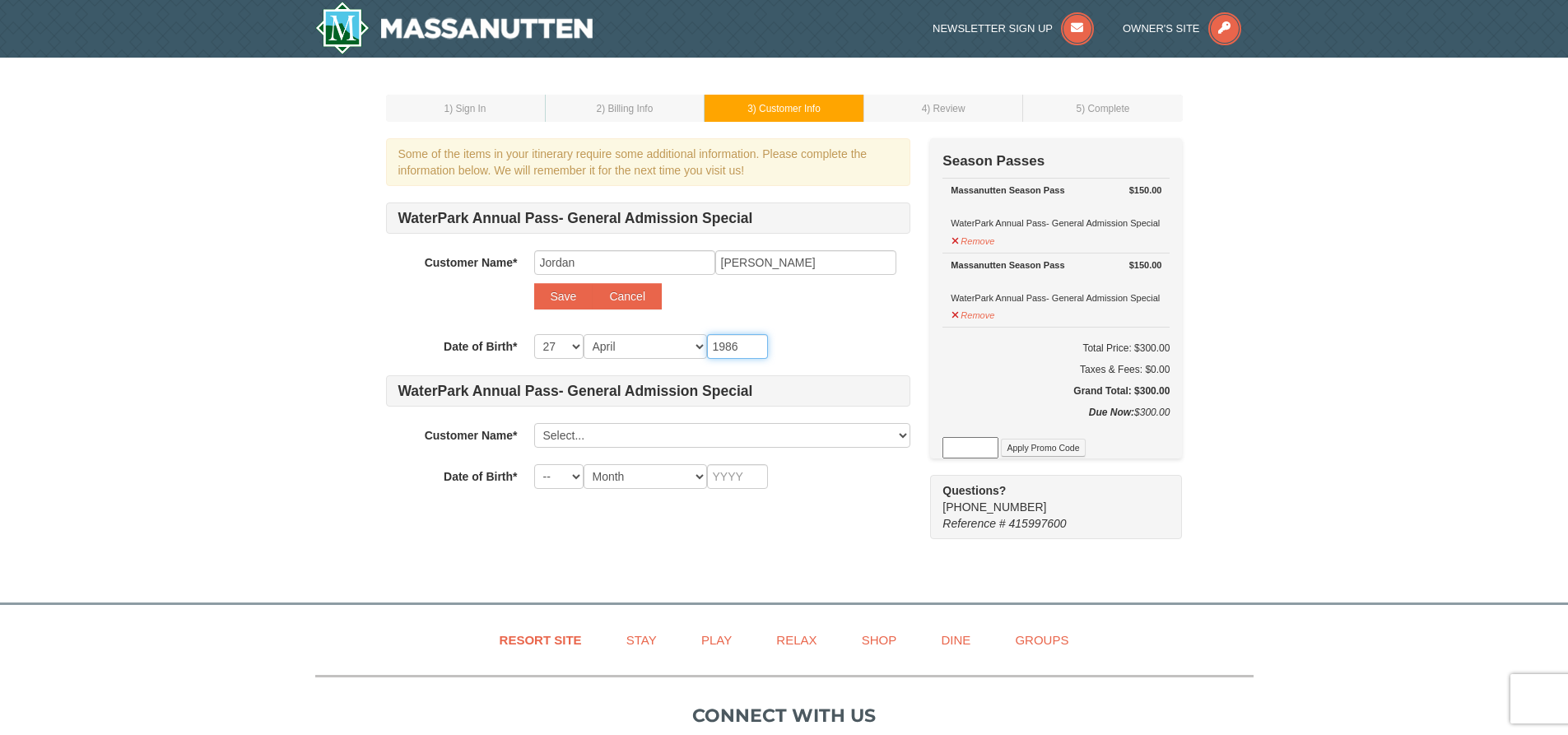
type input "1986"
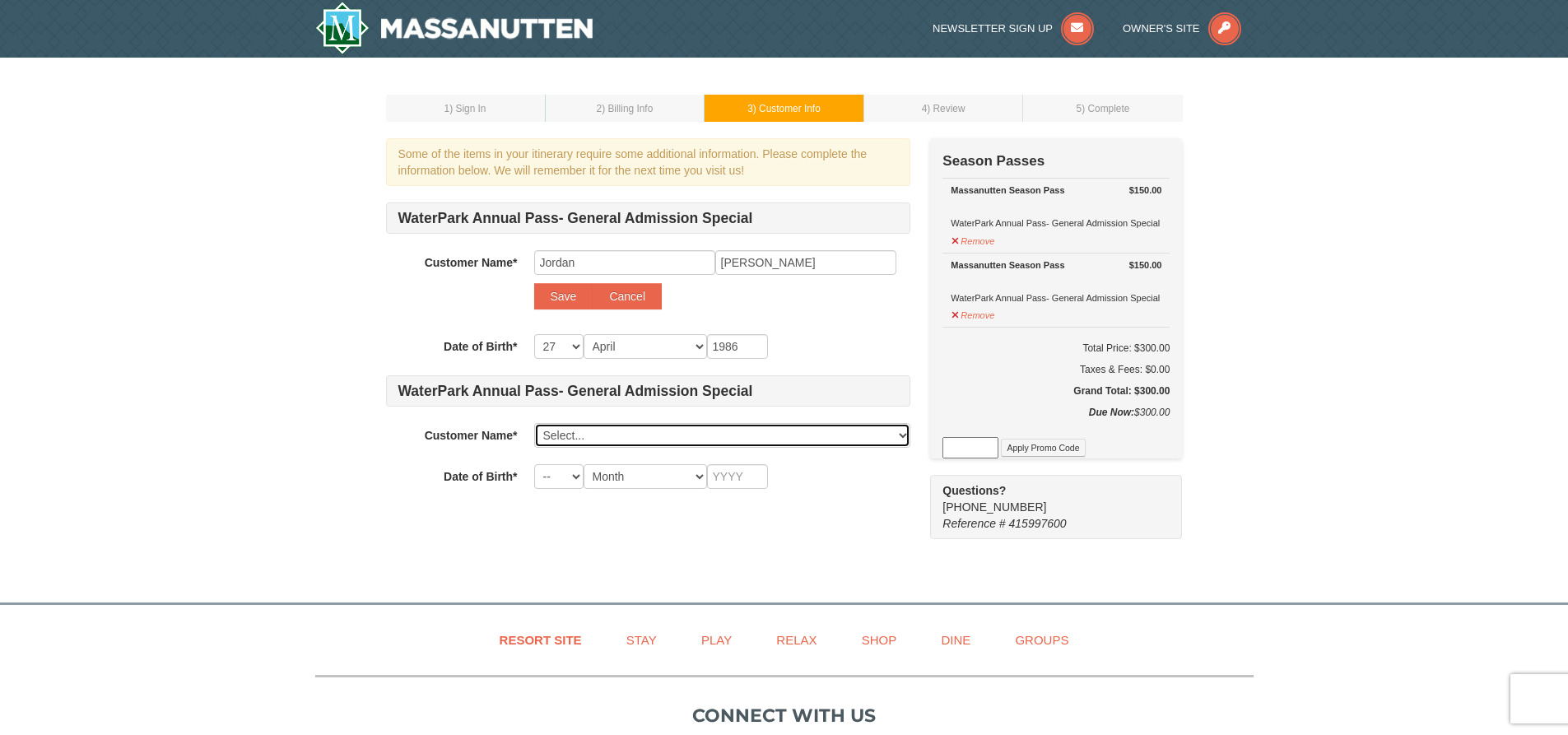
click at [577, 427] on select "Select... Molly Bowman Add New..." at bounding box center [721, 435] width 376 height 24
select select
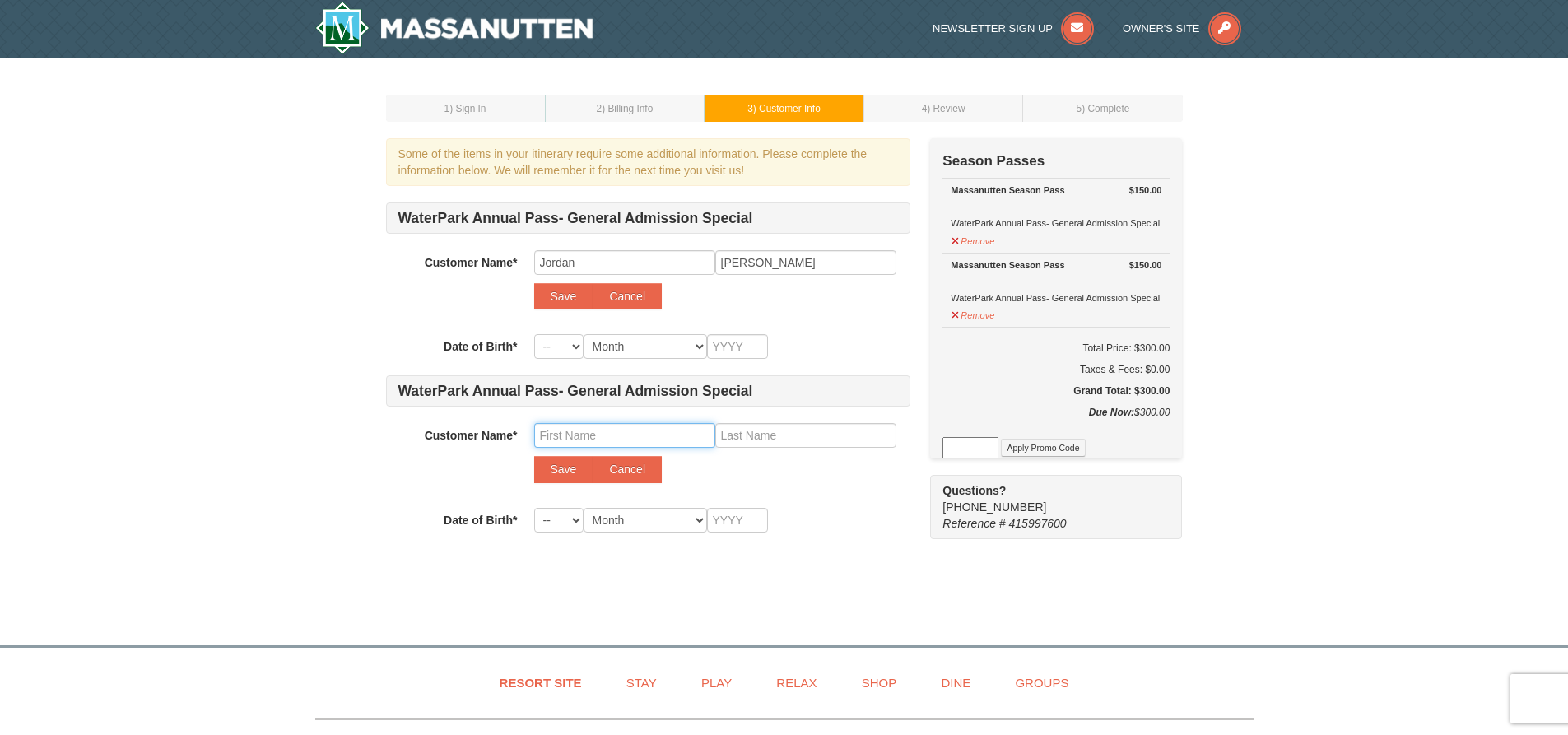
click at [565, 437] on input "text" at bounding box center [624, 435] width 182 height 24
type input "Foster"
type input "[PERSON_NAME]"
select select "01"
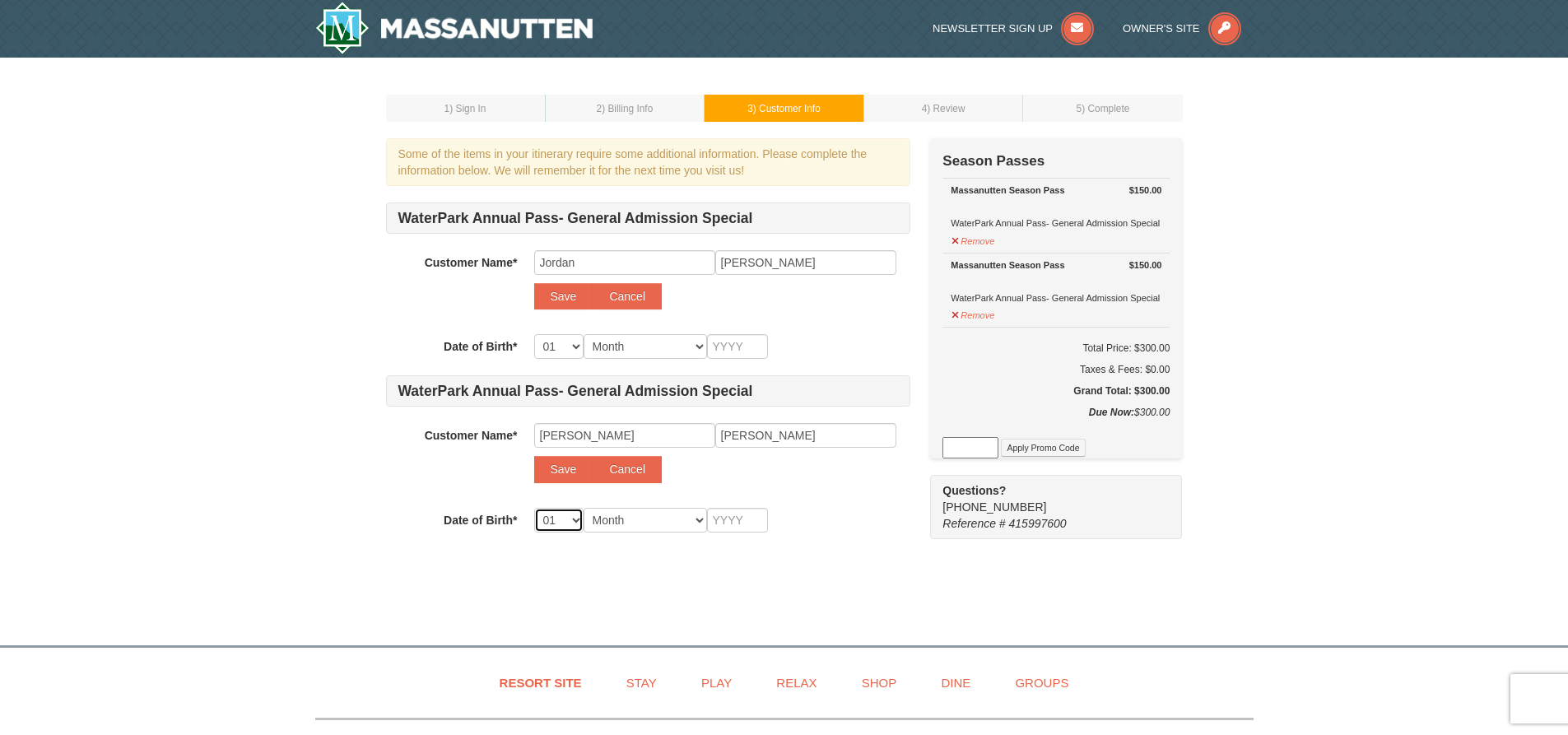
select select "02"
select select "03"
select select "04"
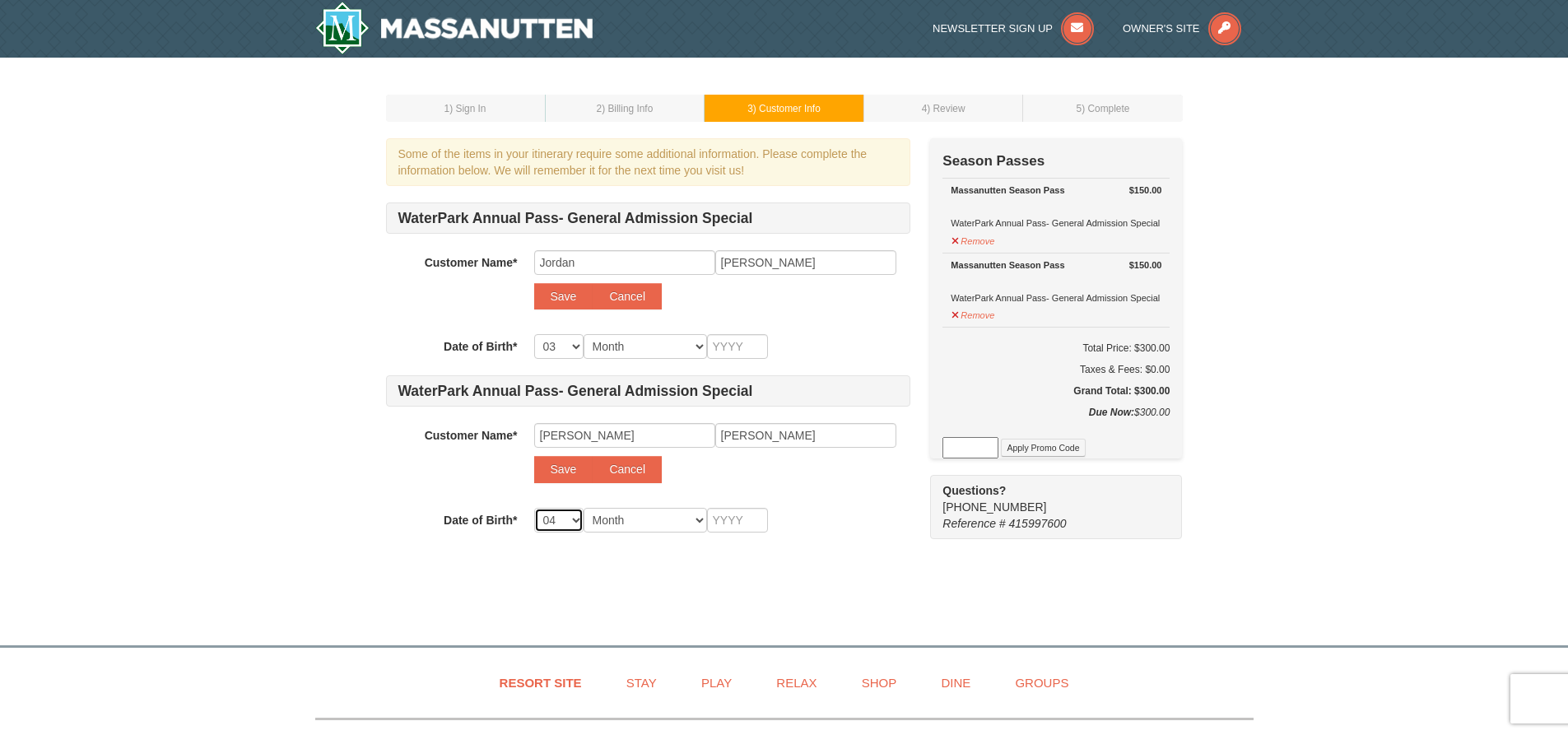
select select "04"
select select "05"
select select "06"
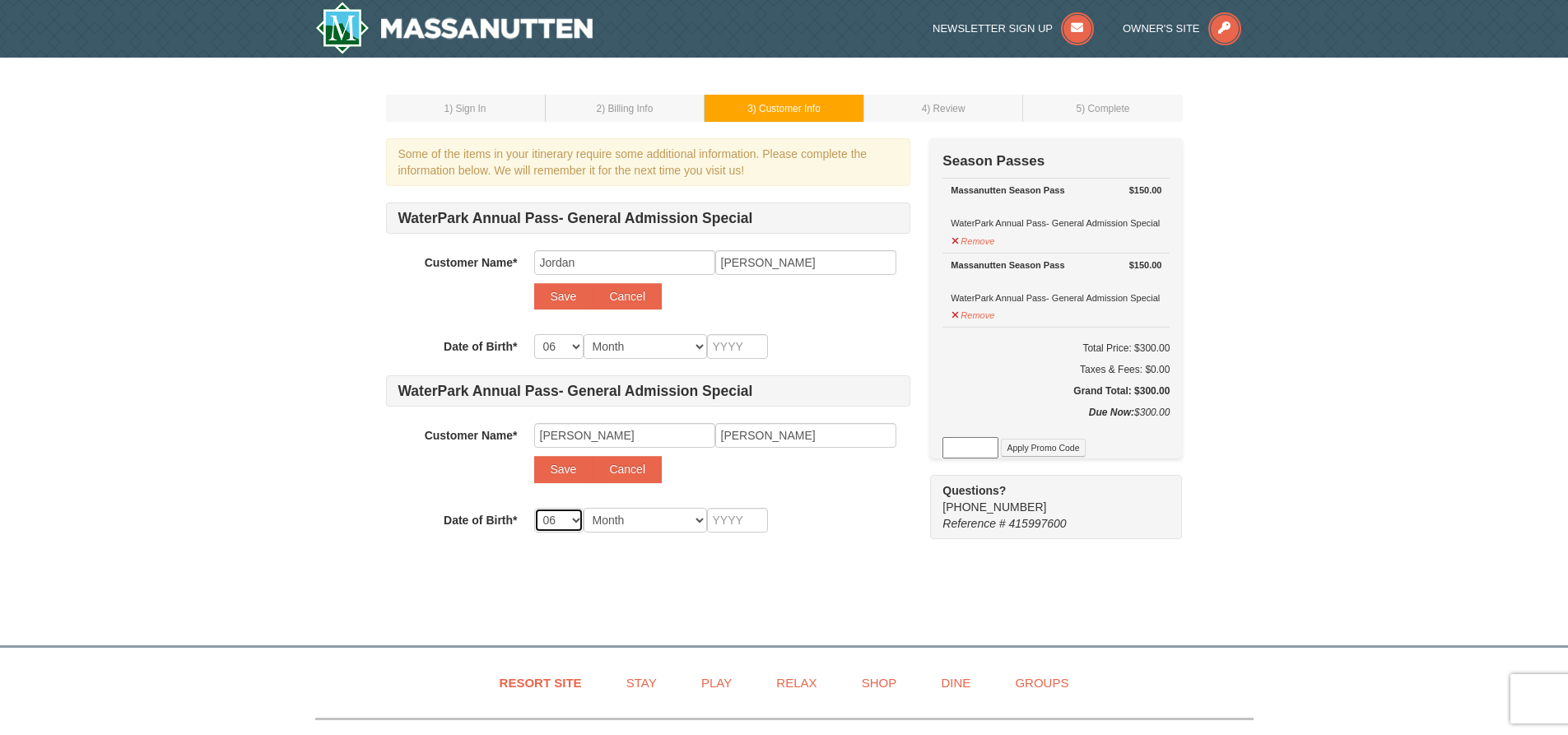
select select "07"
select select "08"
select select "09"
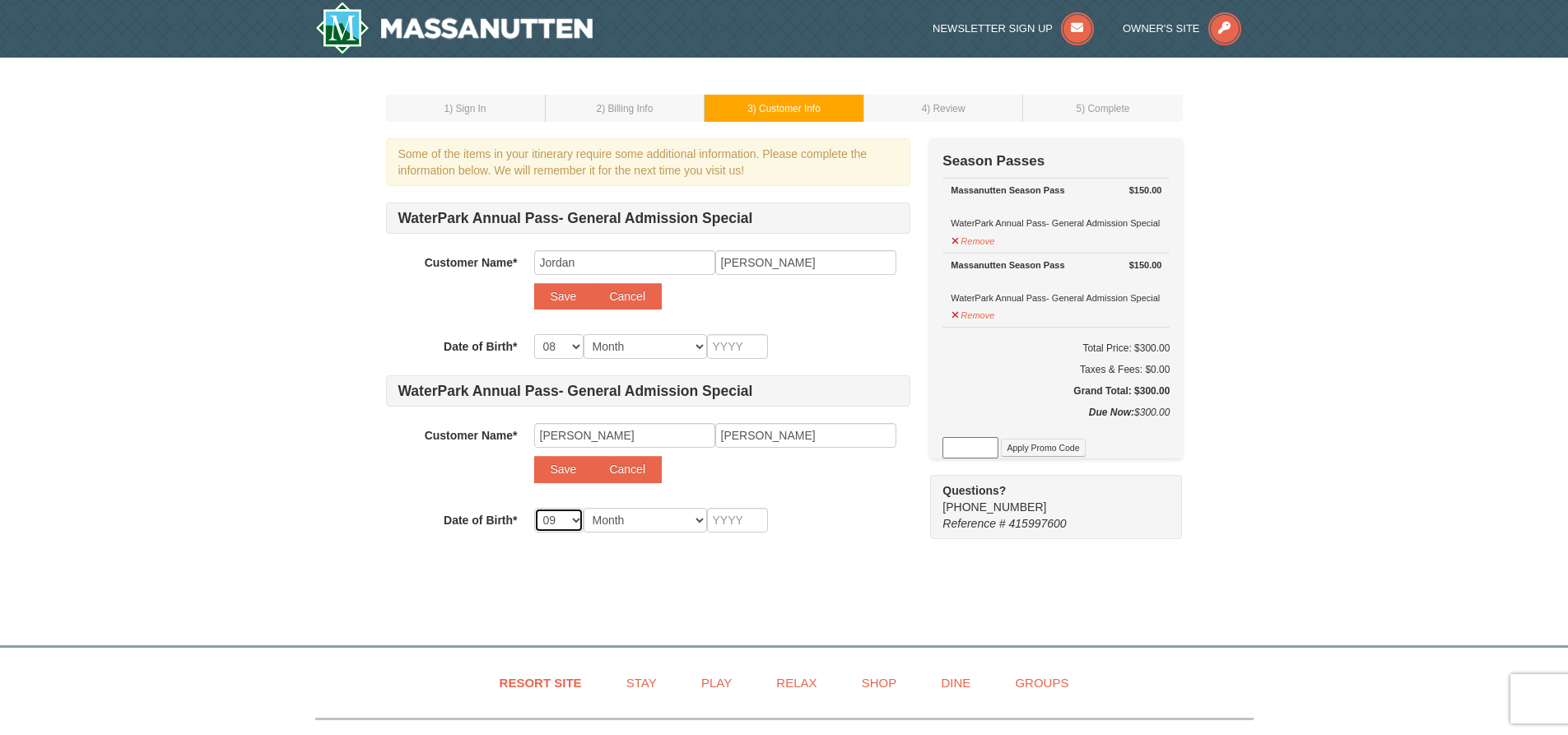
select select "09"
select select "10"
select select "11"
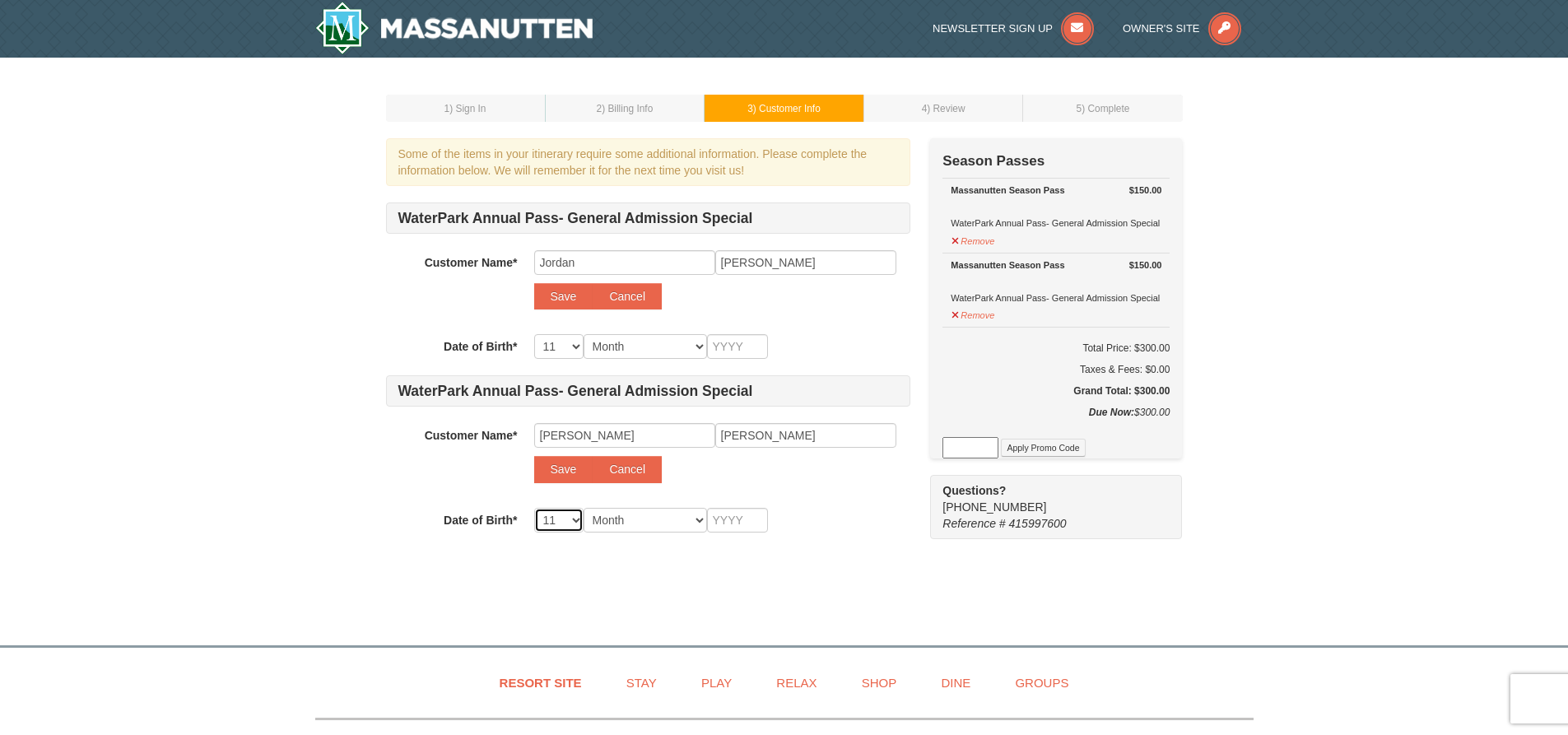
select select "12"
select select "13"
select select "14"
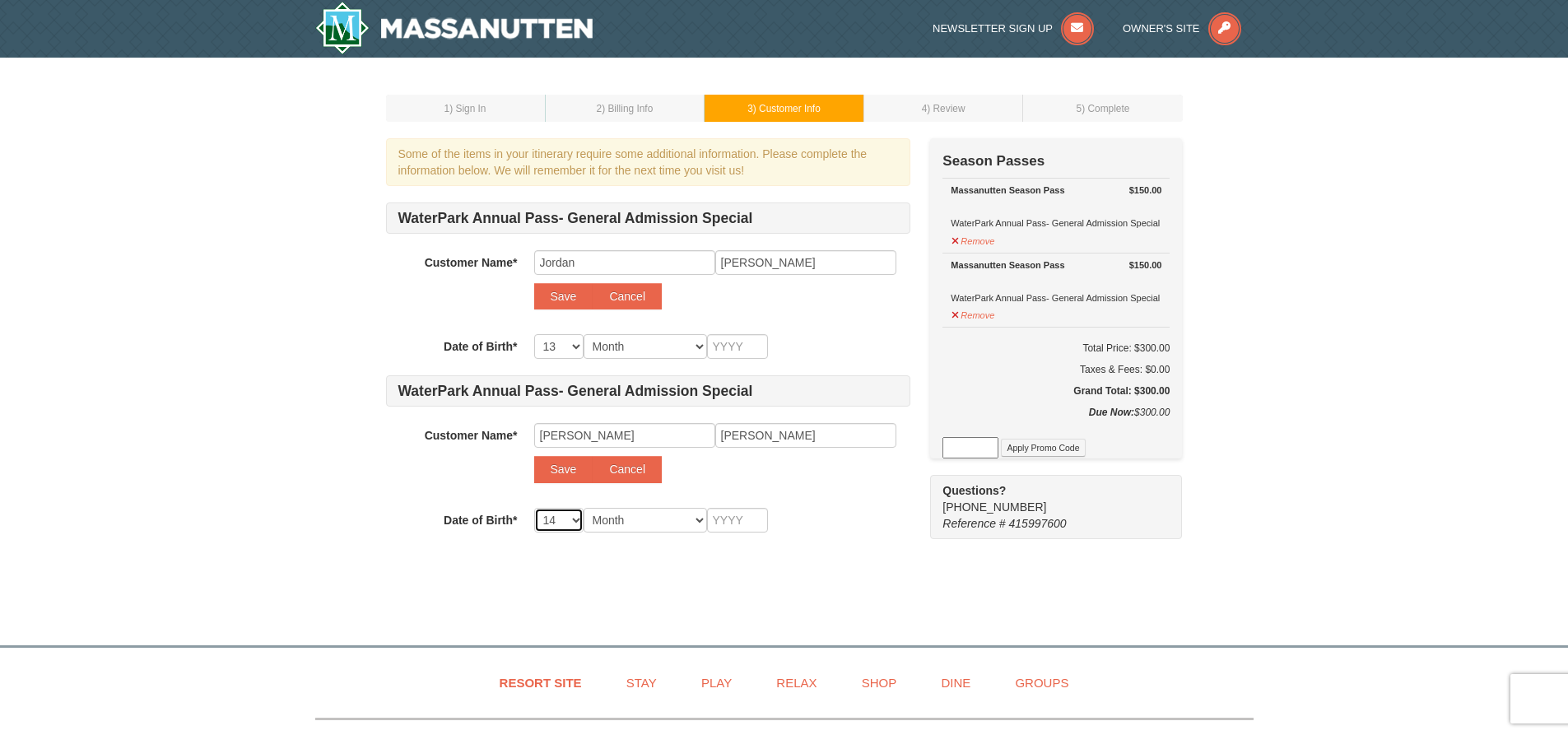
select select "14"
select select "15"
select select "16"
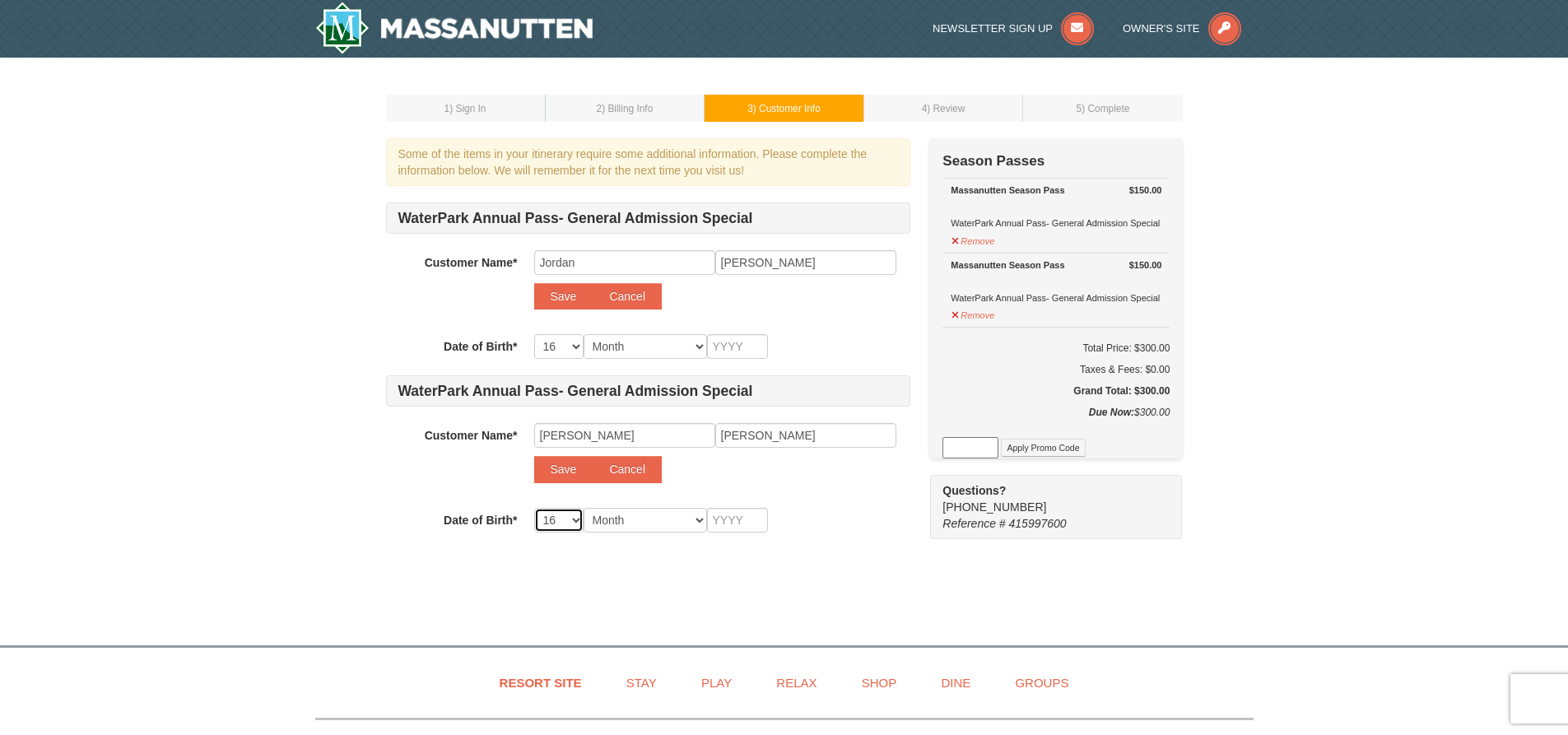
select select "17"
select select "18"
select select "19"
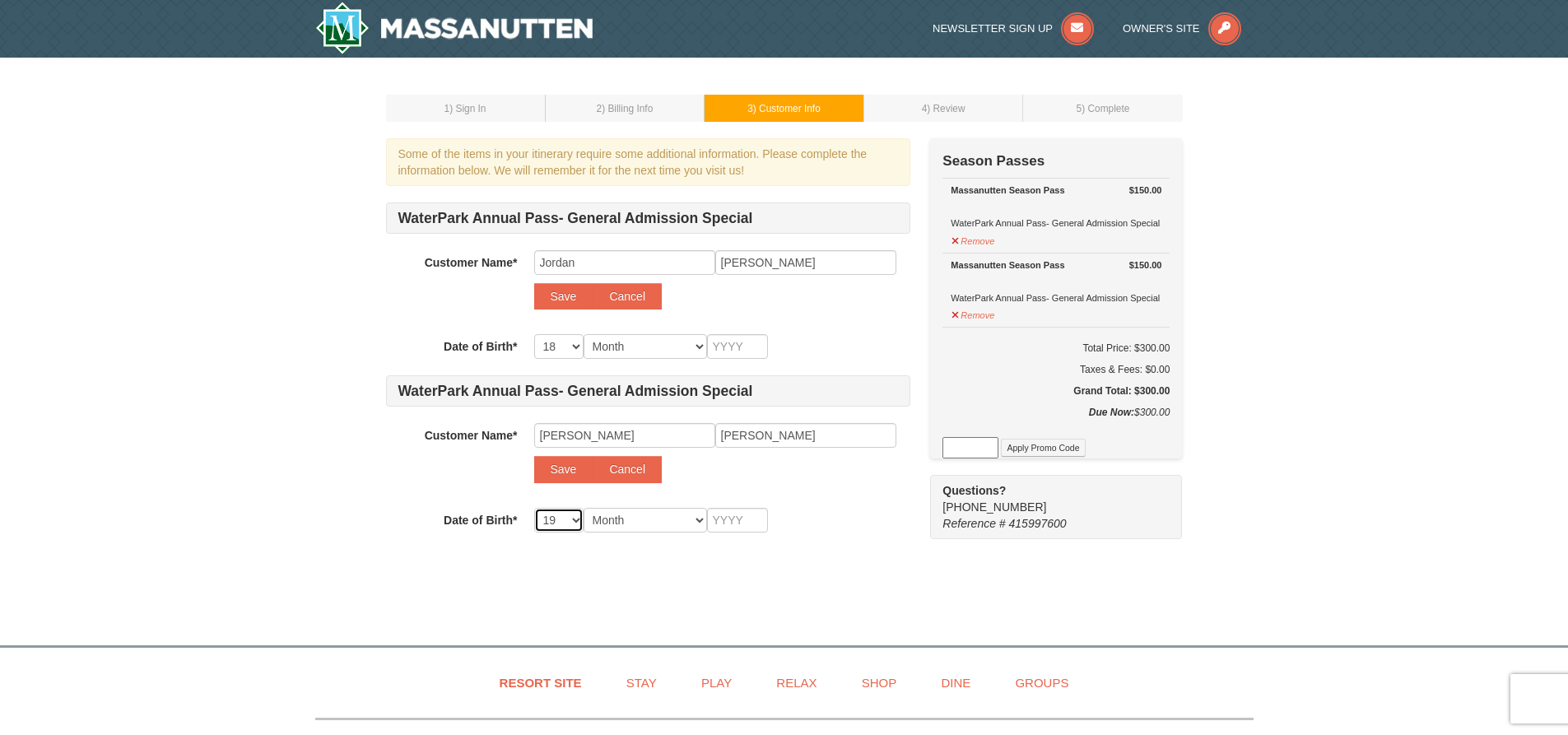
select select "19"
select select "01"
select select "02"
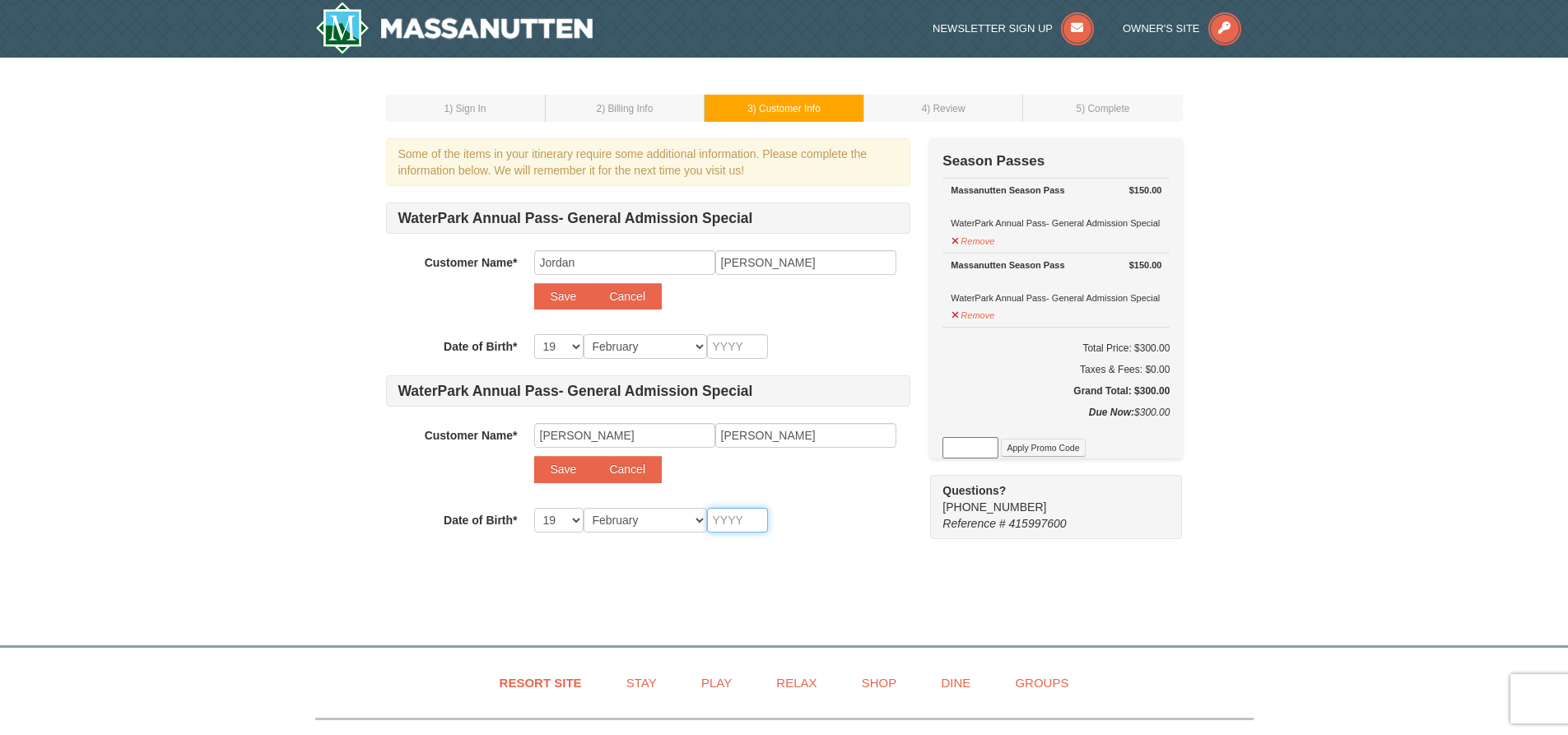
type input "2"
type input "20"
type input "202"
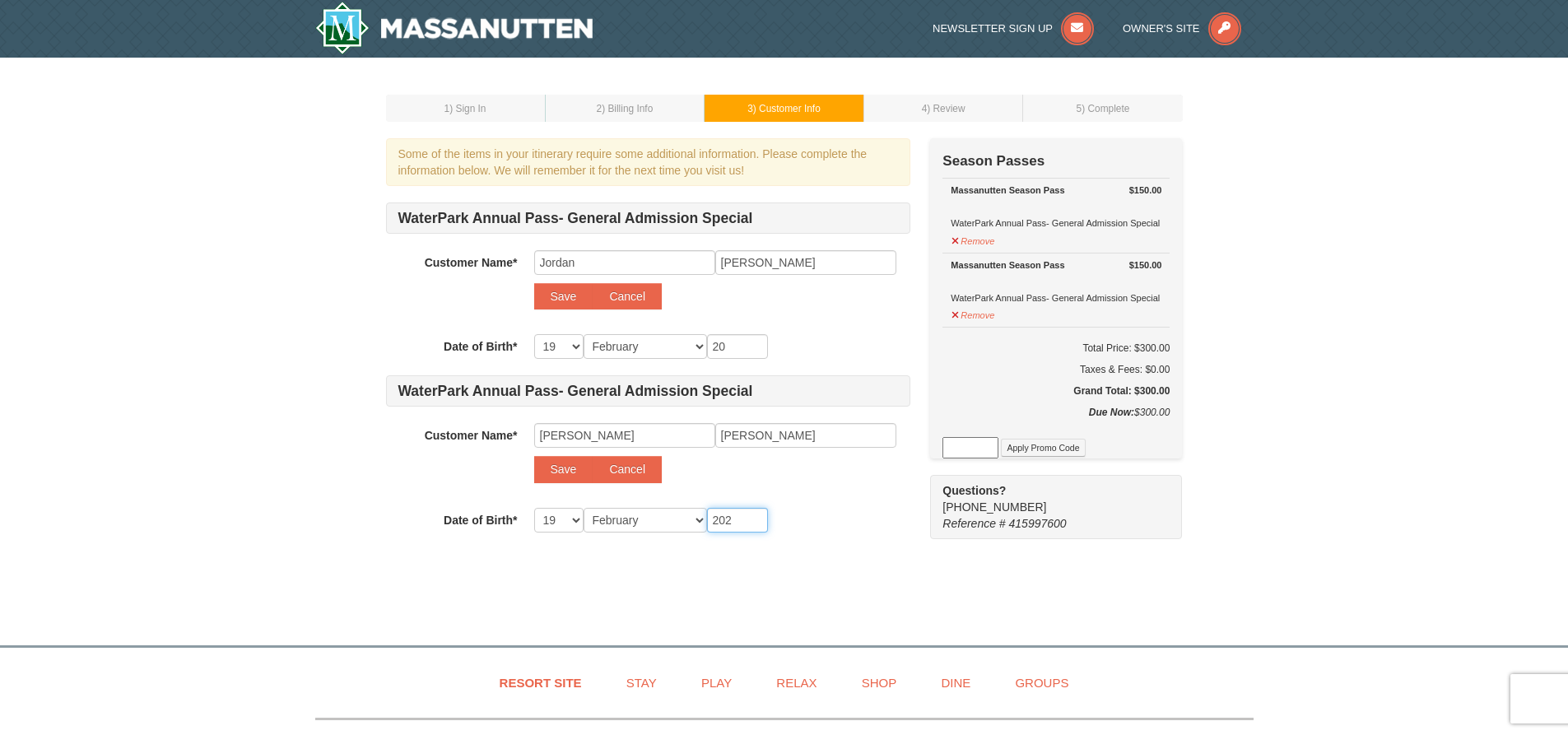
type input "202"
type input "2022"
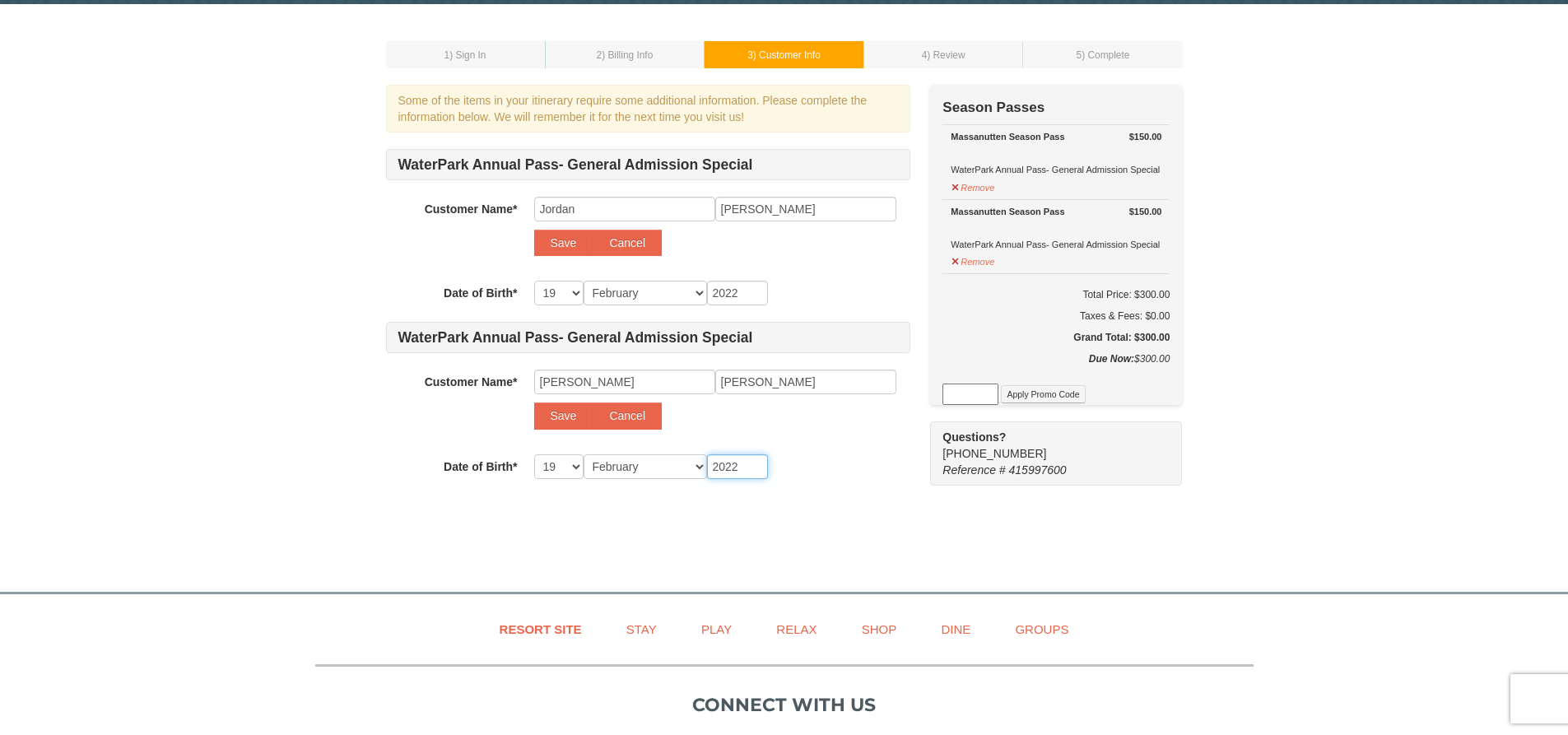
scroll to position [83, 0]
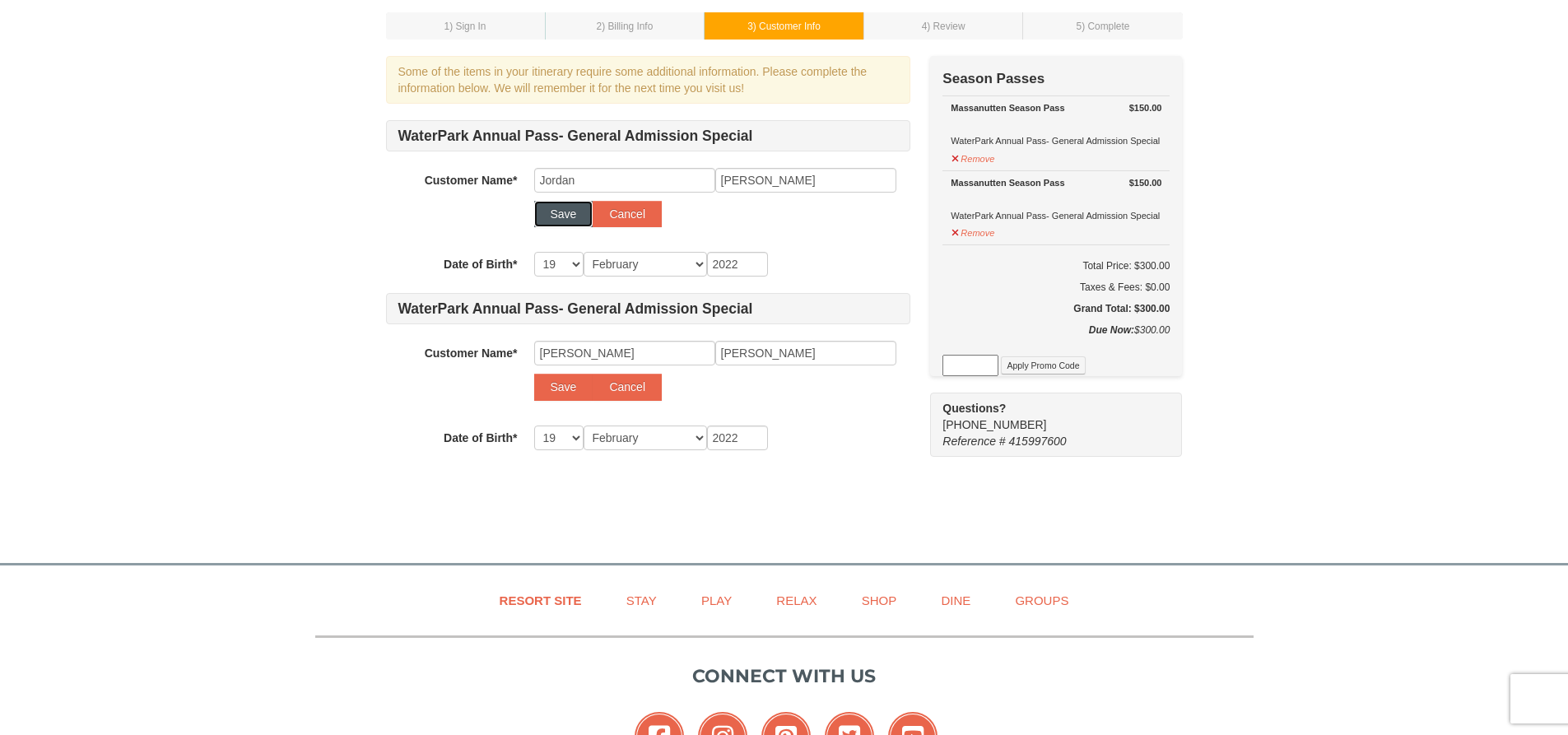
click at [556, 217] on button "Save" at bounding box center [563, 214] width 59 height 26
select select
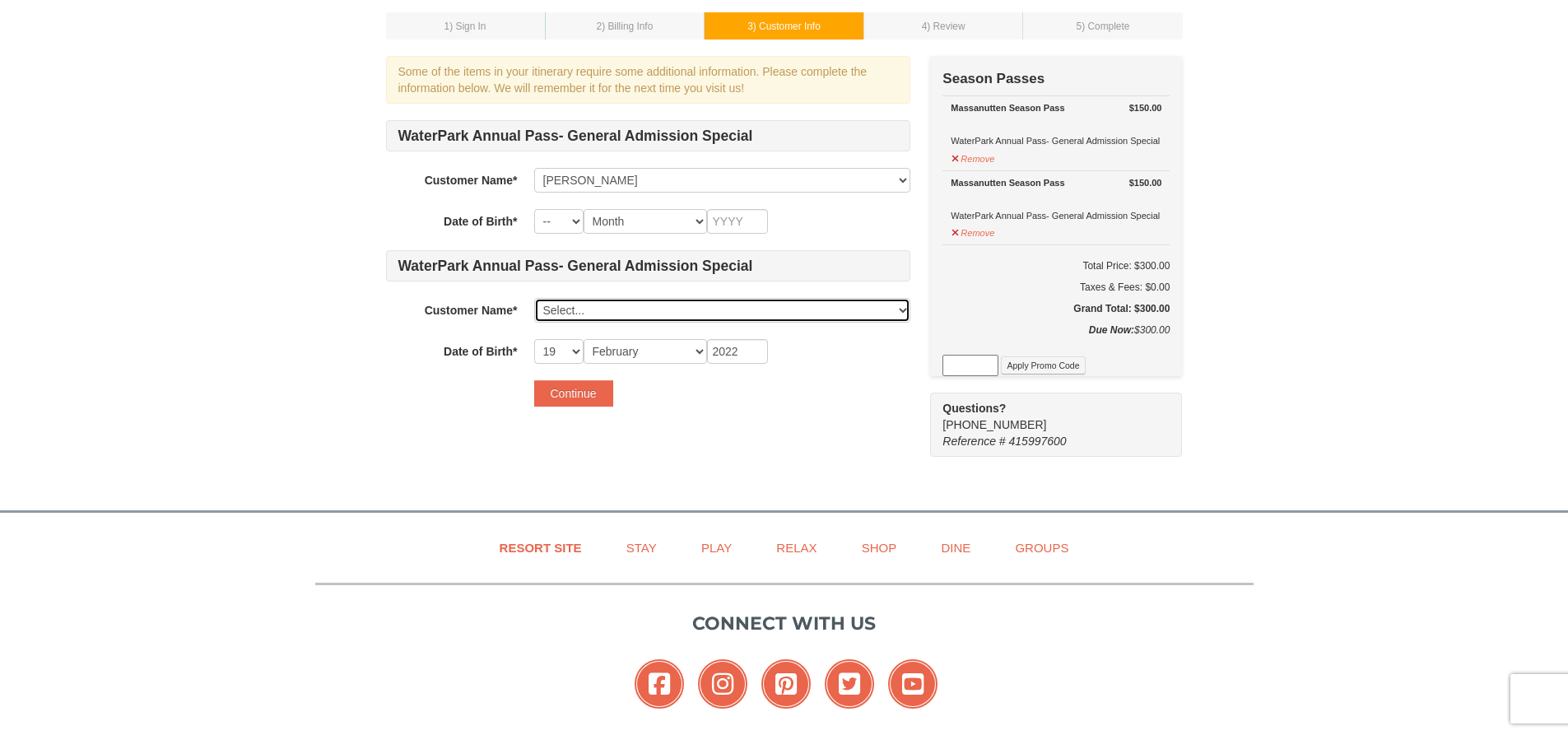
click at [548, 308] on select "Select... Molly Bowman Jordan Bowman Add New..." at bounding box center [721, 310] width 376 height 24
select select
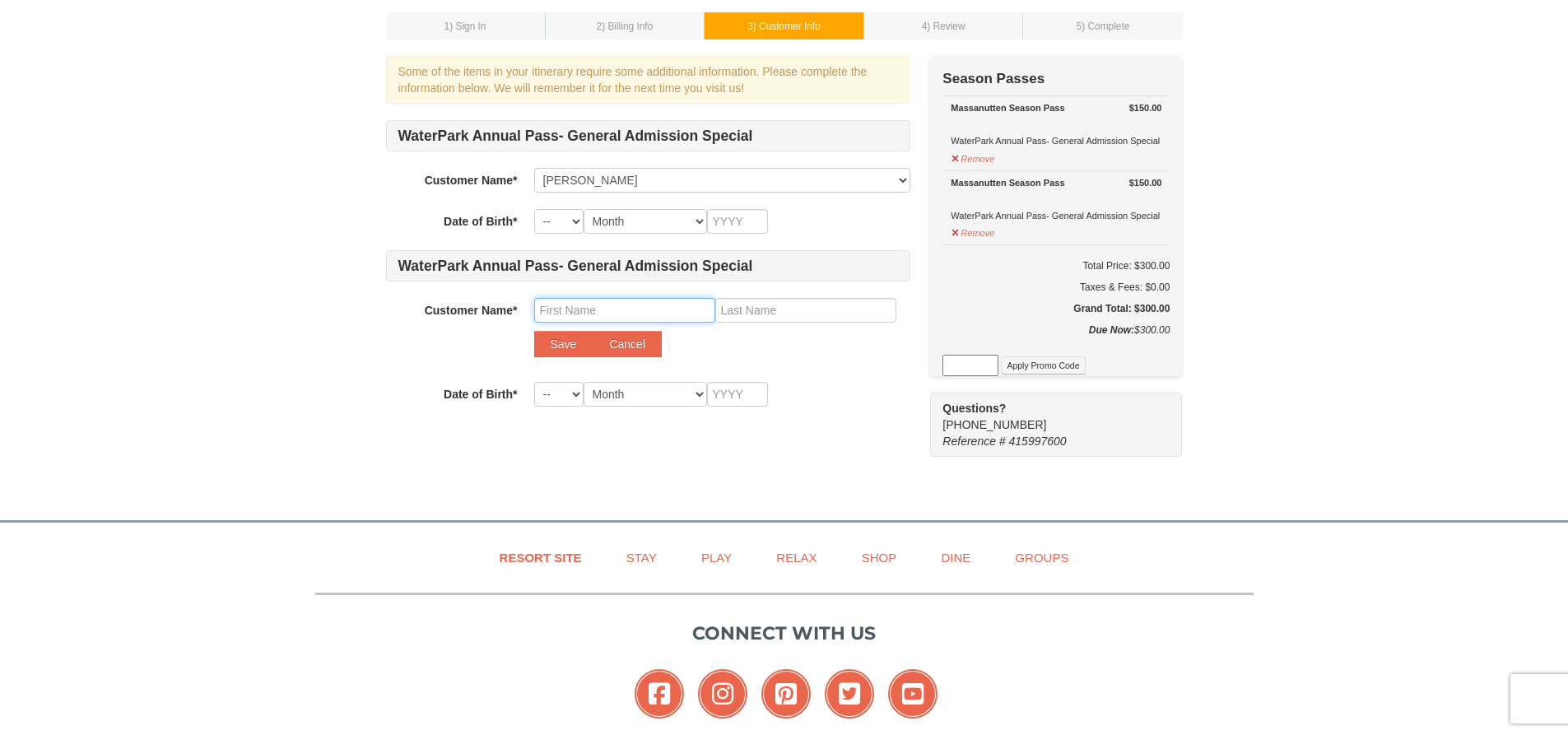
click at [550, 311] on input "text" at bounding box center [624, 310] width 182 height 24
type input "C"
type input "Foster"
type input "Bowman"
select select "15"
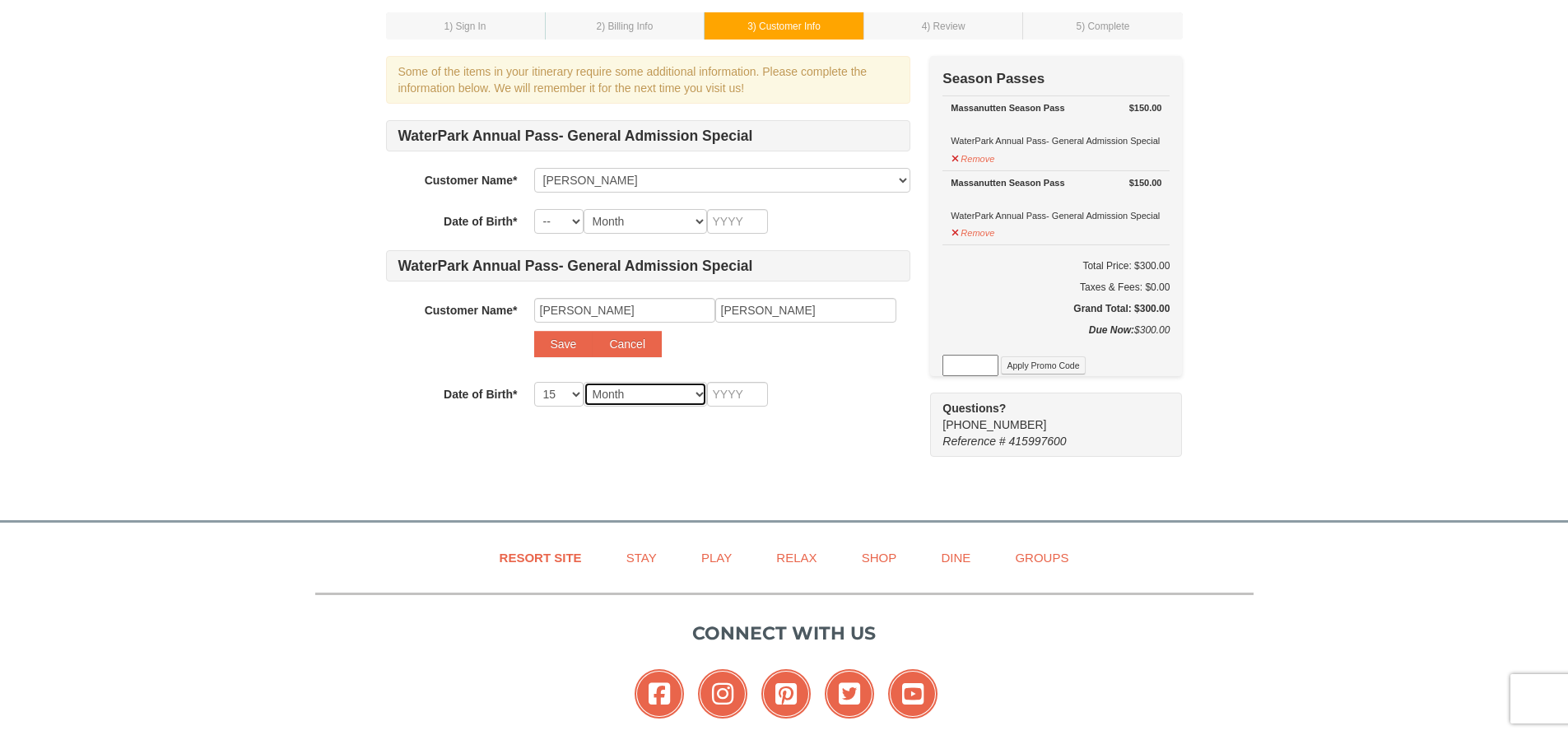
select select "01"
type input "2020"
click at [570, 346] on button "Save" at bounding box center [563, 344] width 59 height 26
select select
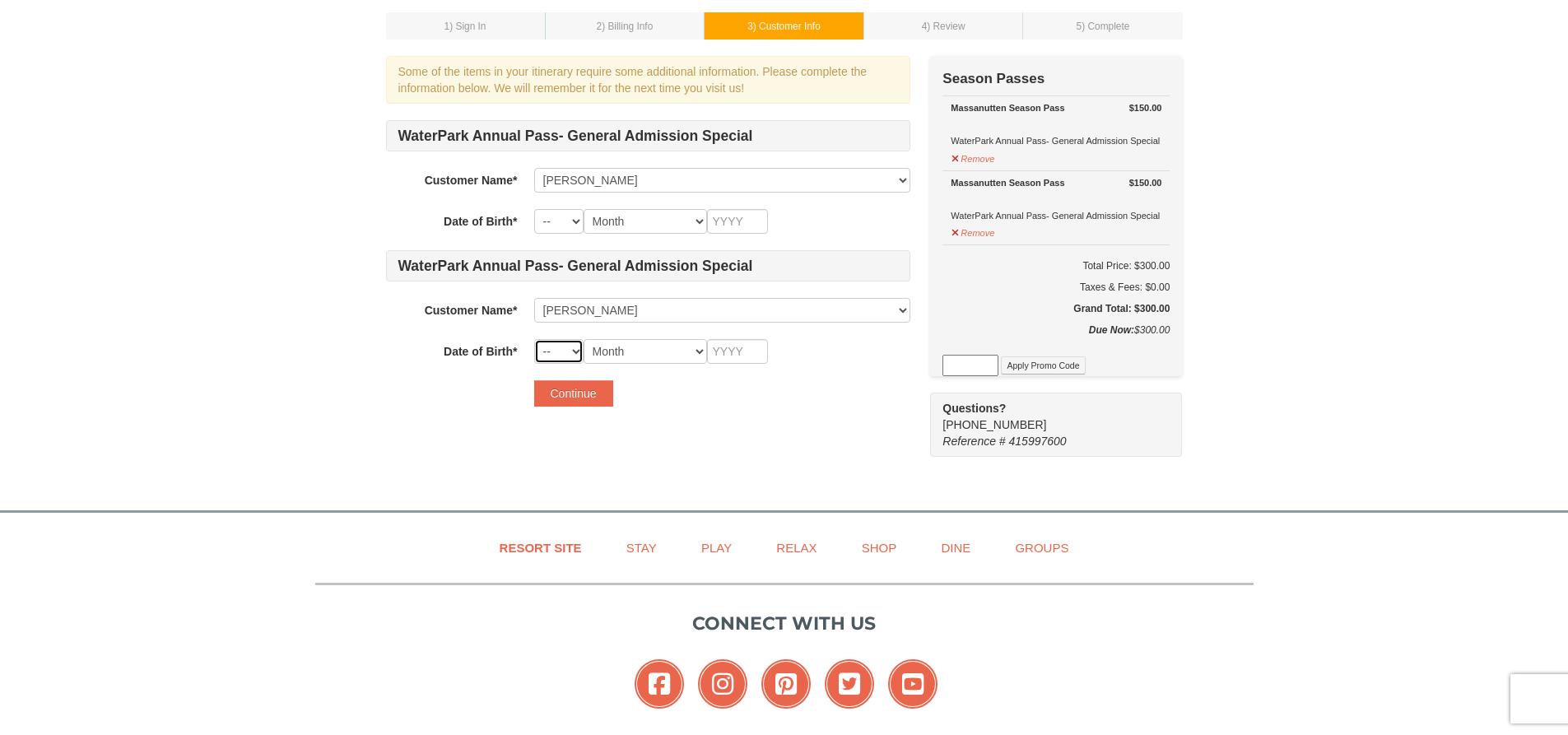
click at [565, 349] on select "-- 01 02 03 04 05 06 07 08 09 10 11 12 13 14 15 16 17 18 19 20 21 22 23 24 25 2…" at bounding box center [558, 351] width 50 height 24
select select "15"
click at [534, 339] on select "-- 01 02 03 04 05 06 07 08 09 10 11 12 13 14 15 16 17 18 19 20 21 22 23 24 25 2…" at bounding box center [558, 351] width 50 height 24
click at [636, 349] on select "Month January February March April May June July August September October Novem…" at bounding box center [645, 351] width 123 height 24
select select "01"
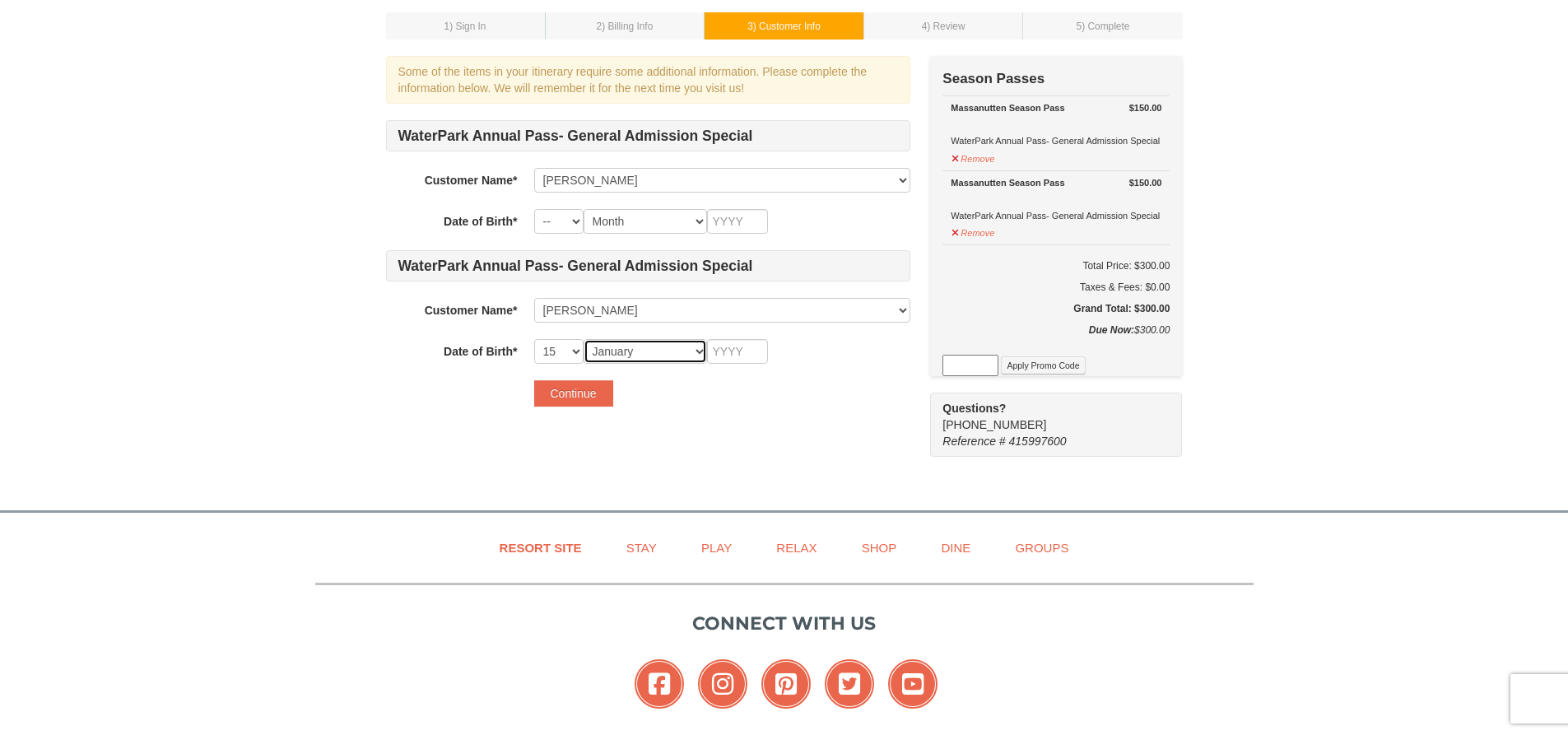
click at [584, 339] on select "Month January February March April May June July August September October Novem…" at bounding box center [645, 351] width 123 height 24
click at [739, 355] on input "text" at bounding box center [737, 351] width 61 height 24
type input "2020"
click at [577, 399] on button "Continue" at bounding box center [573, 393] width 79 height 26
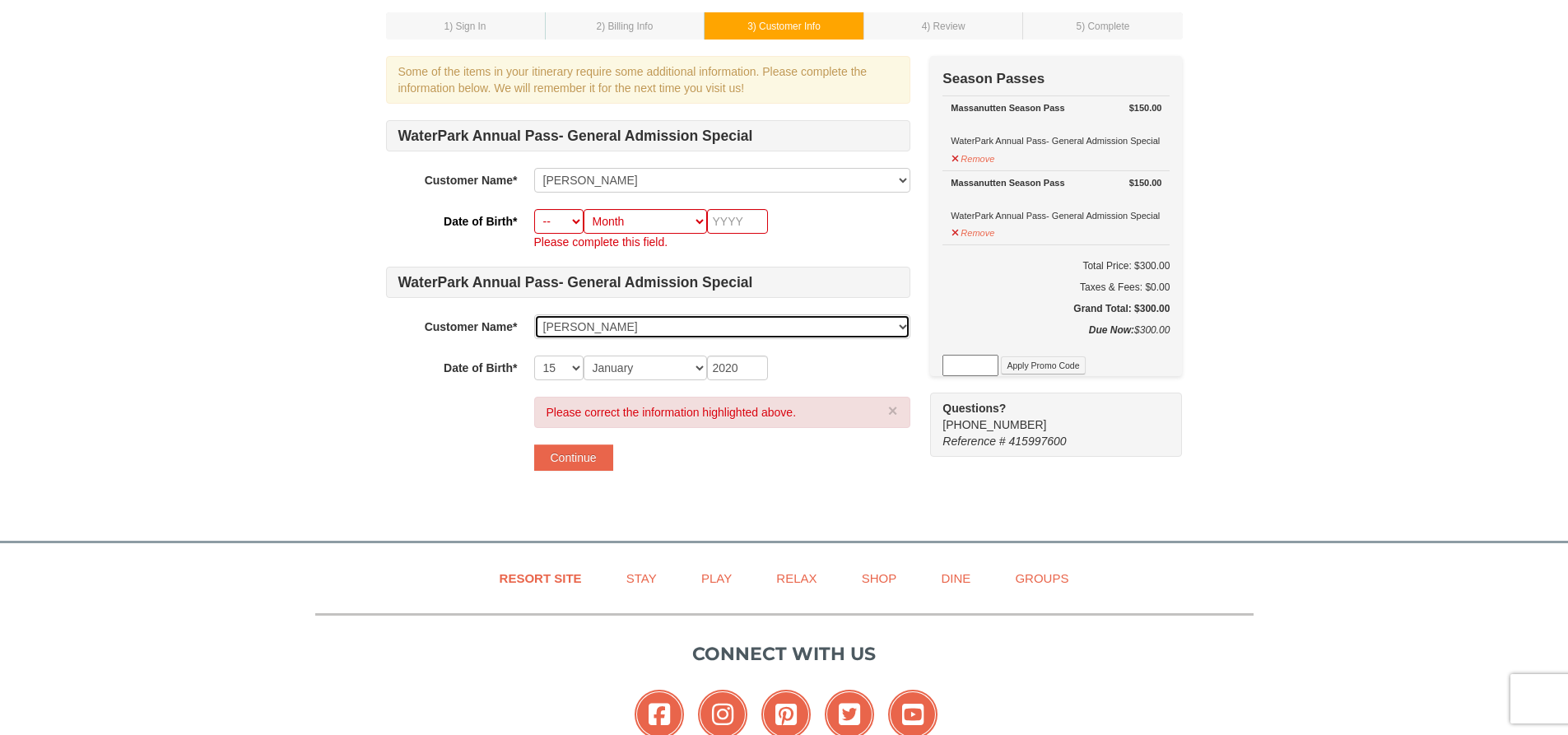
click at [619, 328] on select "Select... Molly Bowman Jordan Bowman Foster Bowman Add New..." at bounding box center [721, 326] width 376 height 24
click at [534, 315] on select "Select... Molly Bowman Jordan Bowman Foster Bowman Add New..." at bounding box center [721, 326] width 376 height 24
click at [547, 230] on select "-- 01 02 03 04 05 06 07 08 09 10 11 12 13 14 15 16 17 18 19 20 21 22 23 24 25 2…" at bounding box center [558, 220] width 50 height 24
select select "27"
click at [534, 209] on select "-- 01 02 03 04 05 06 07 08 09 10 11 12 13 14 15 16 17 18 19 20 21 22 23 24 25 2…" at bounding box center [558, 220] width 50 height 24
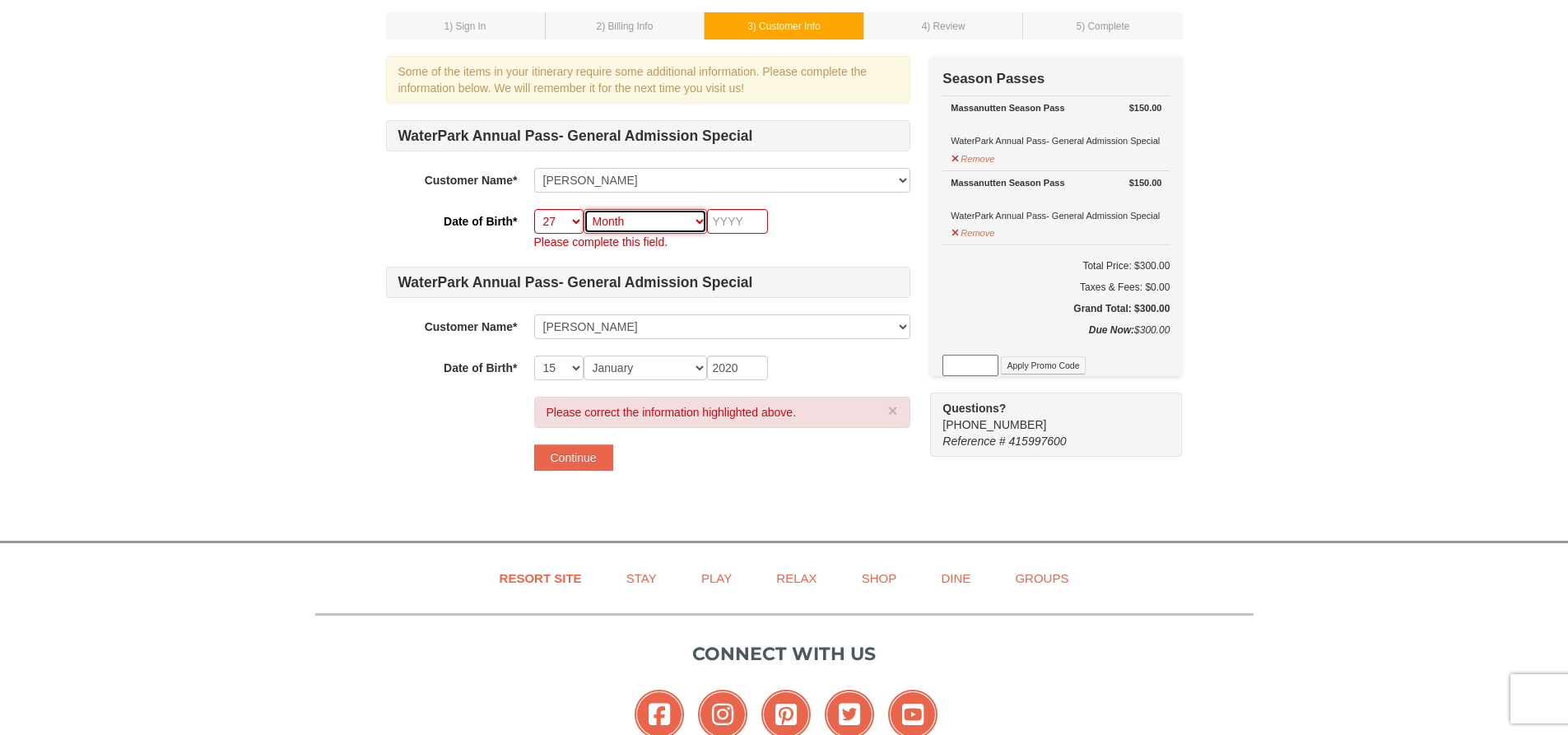
click at [657, 217] on select "Month January February March April May June July August September October Novem…" at bounding box center [645, 220] width 123 height 24
select select "04"
click at [584, 209] on select "Month January February March April May June July August September October Novem…" at bounding box center [645, 220] width 123 height 24
click at [727, 224] on input "text" at bounding box center [737, 220] width 61 height 24
type input "1986"
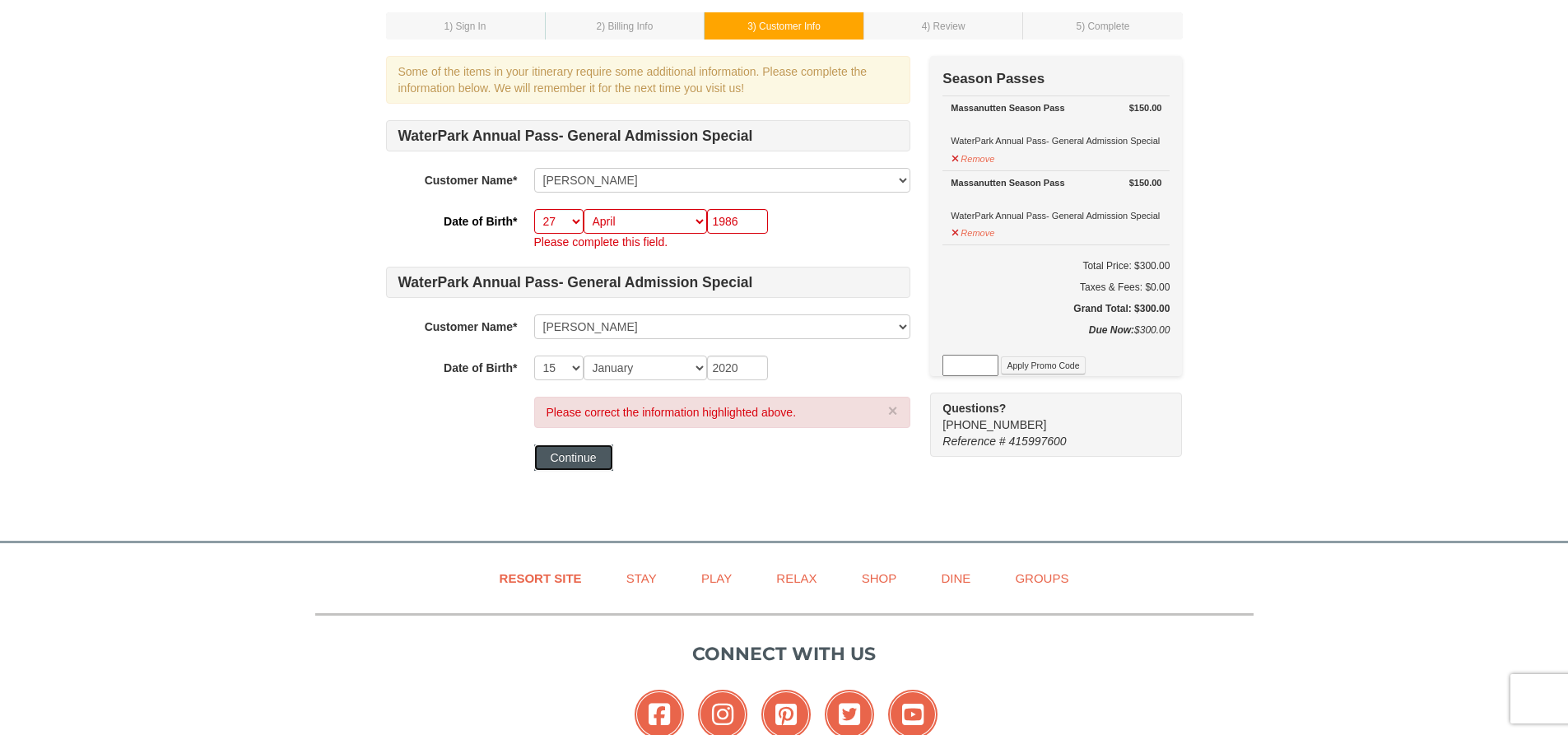
click at [579, 454] on button "Continue" at bounding box center [573, 457] width 79 height 26
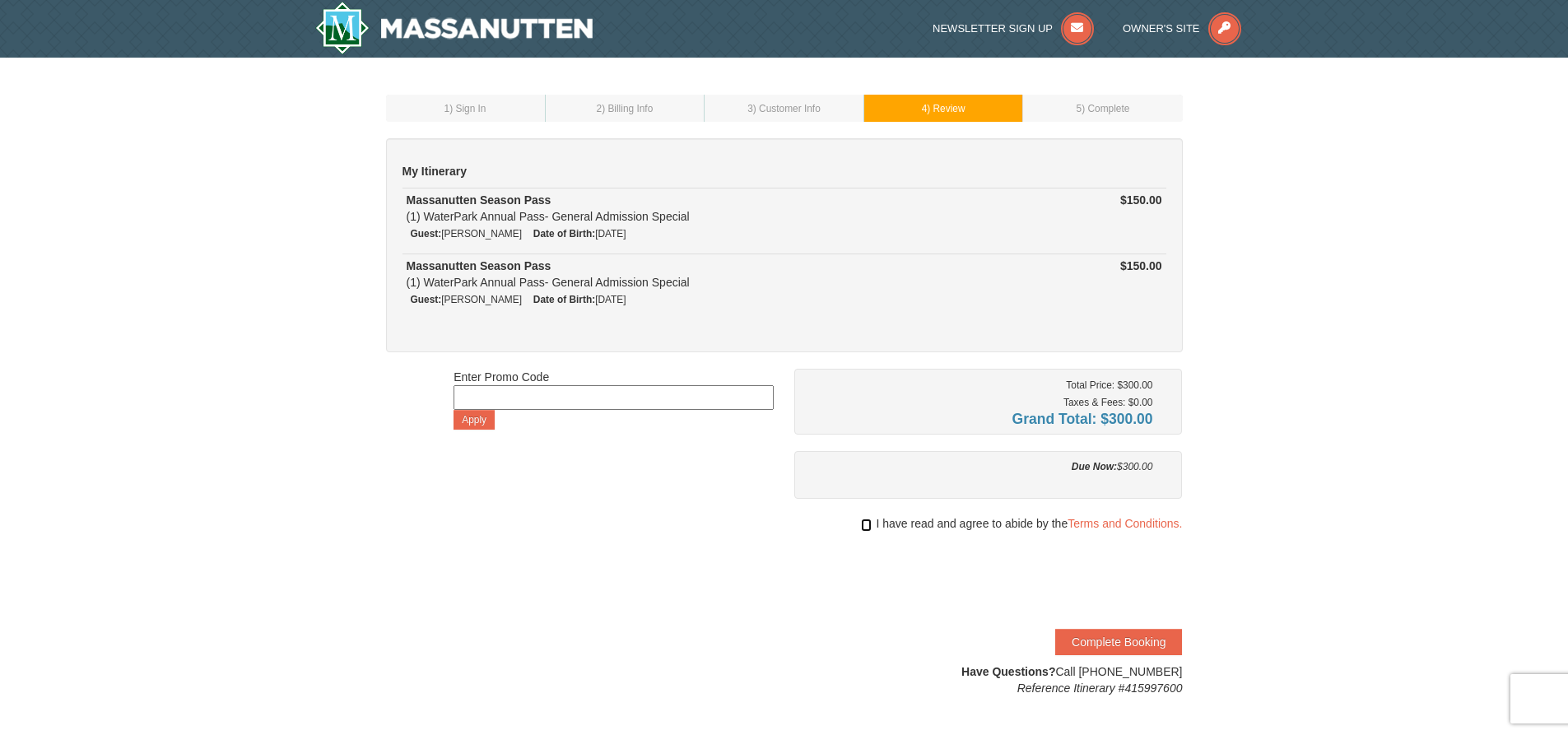
click at [866, 522] on input "checkbox" at bounding box center [866, 525] width 11 height 14
checkbox input "true"
click at [1085, 641] on button "Complete Booking" at bounding box center [1118, 642] width 127 height 26
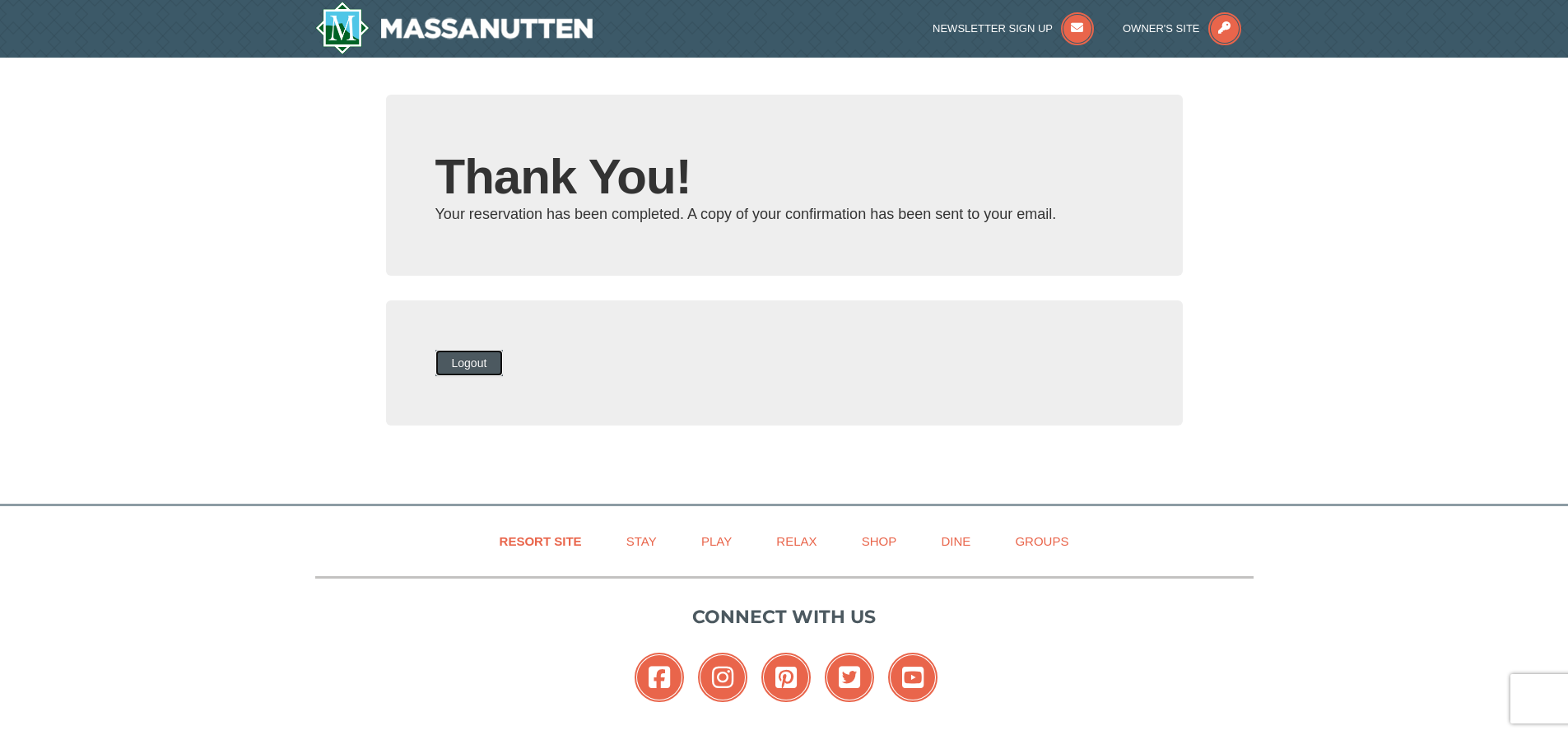
click at [468, 369] on button "Logout" at bounding box center [470, 362] width 68 height 26
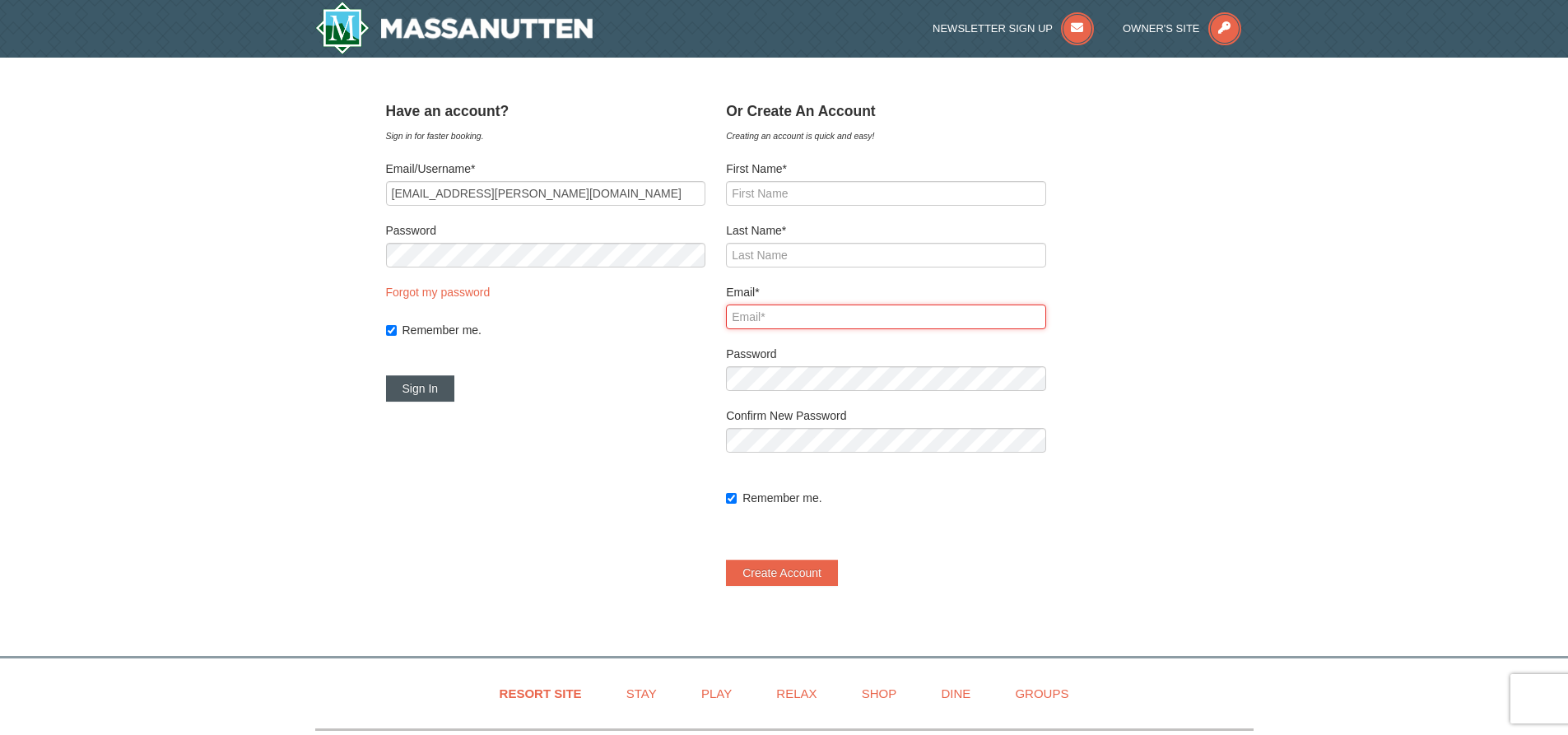
type input "[EMAIL_ADDRESS][PERSON_NAME][DOMAIN_NAME]"
click at [444, 383] on button "Sign In" at bounding box center [420, 388] width 69 height 26
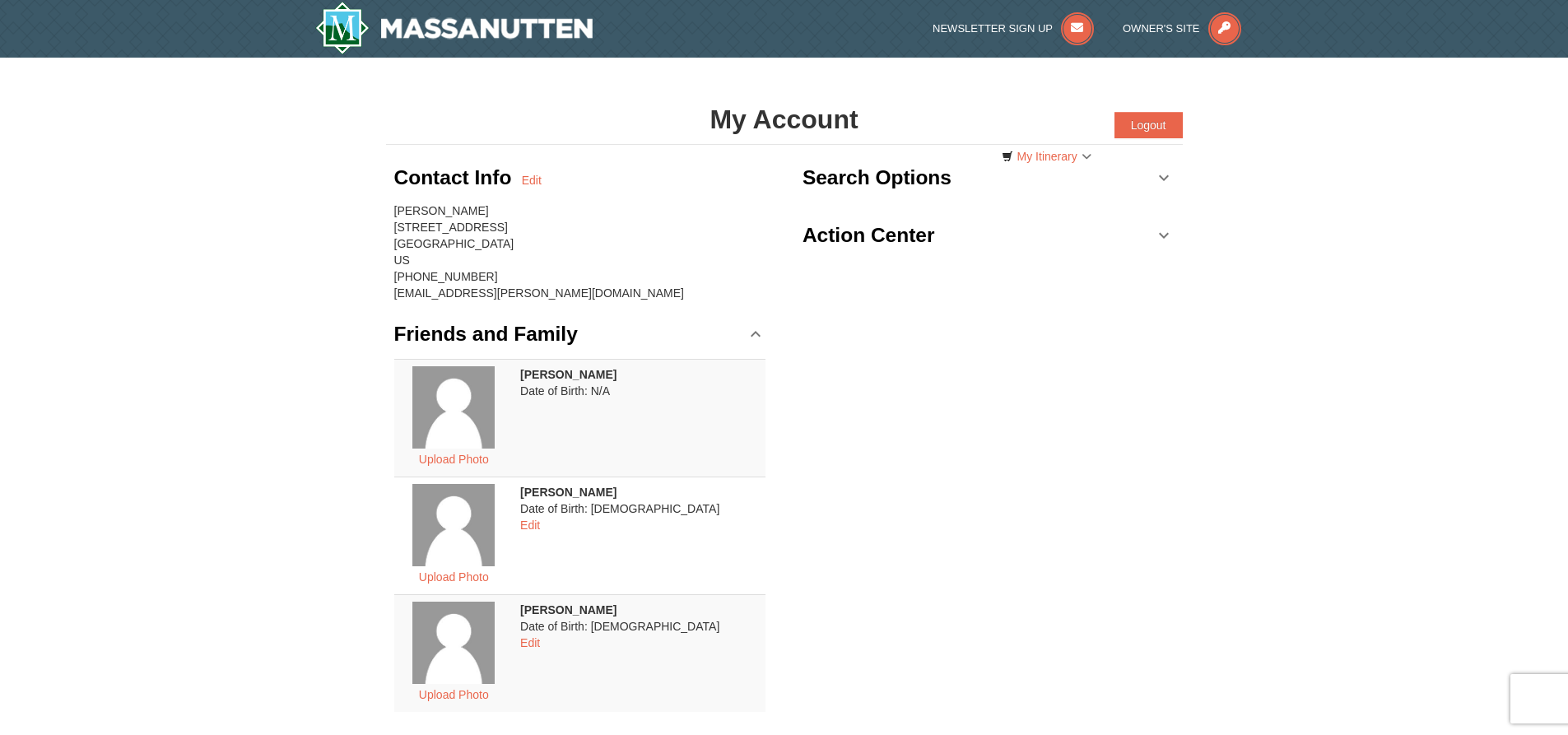
click at [917, 181] on h3 "Search Options" at bounding box center [877, 178] width 149 height 33
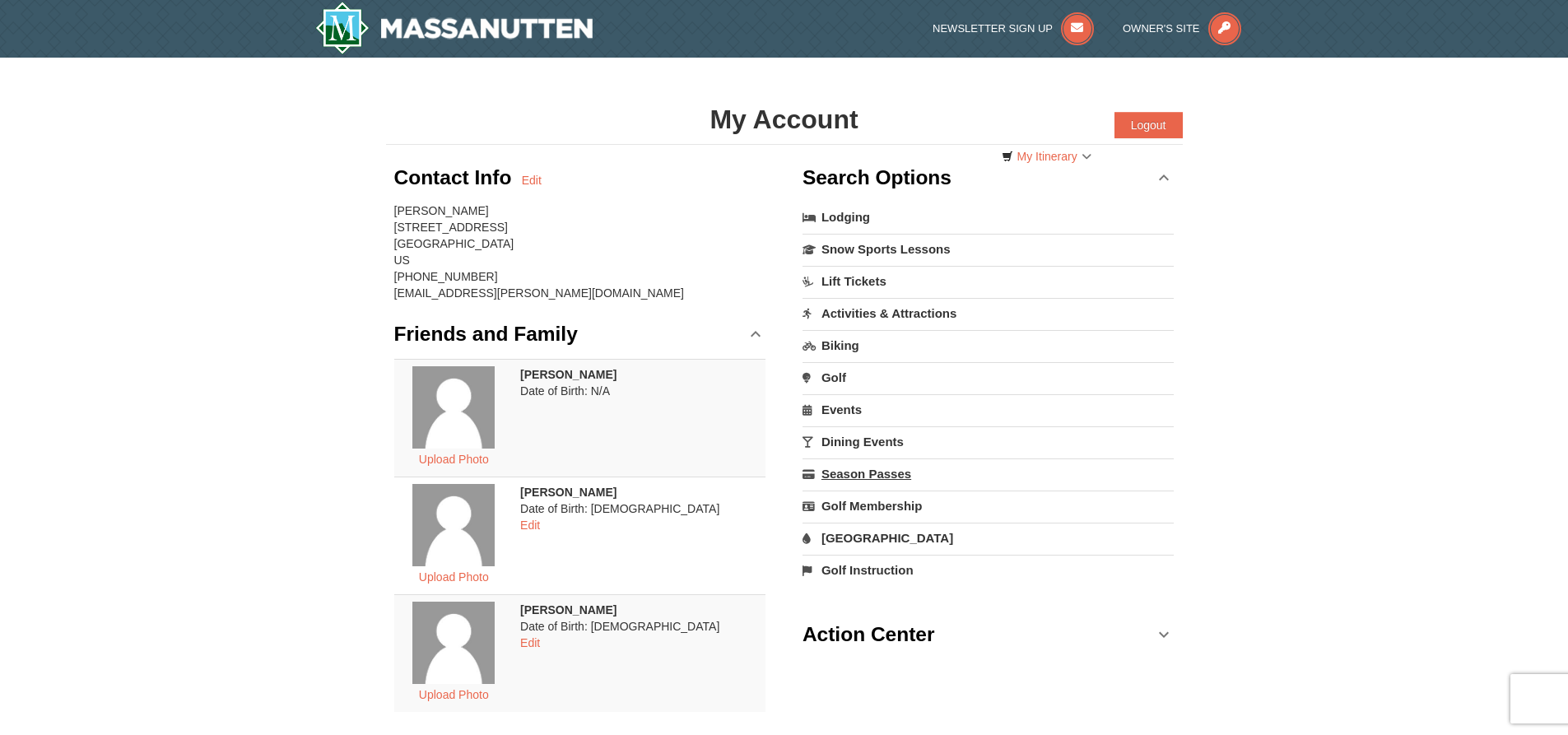
click at [856, 471] on link "Season Passes" at bounding box center [988, 473] width 372 height 30
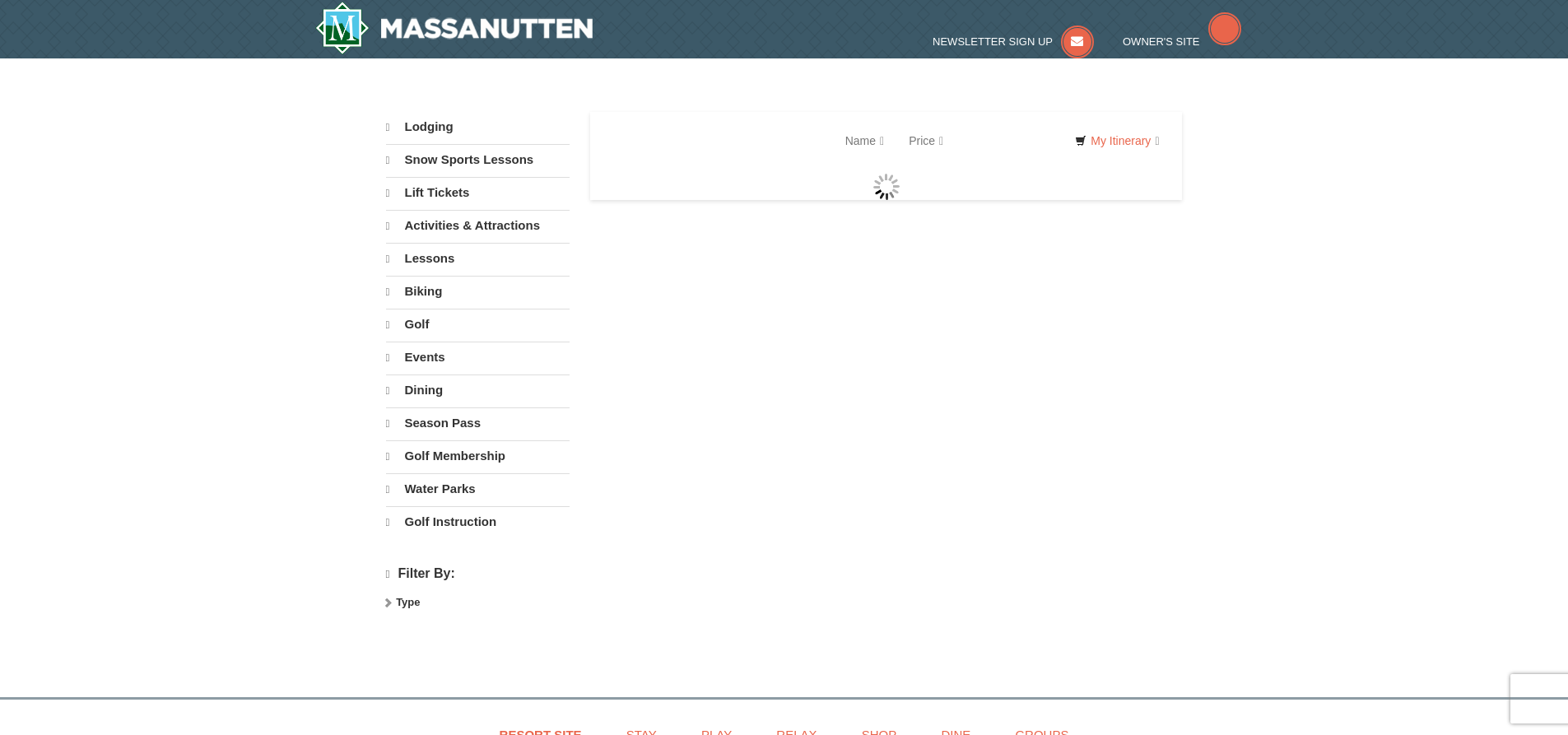
select select "9"
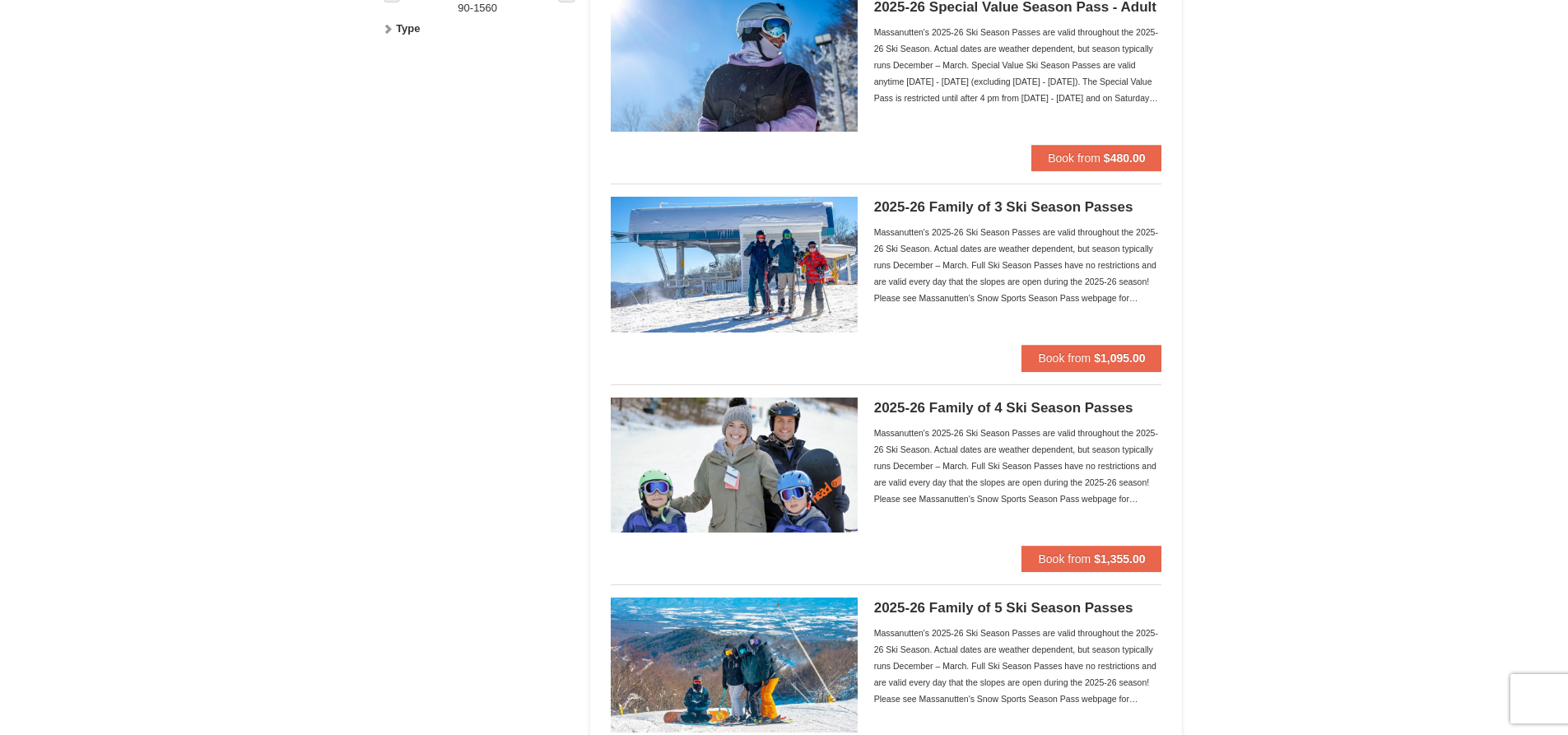
scroll to position [906, 0]
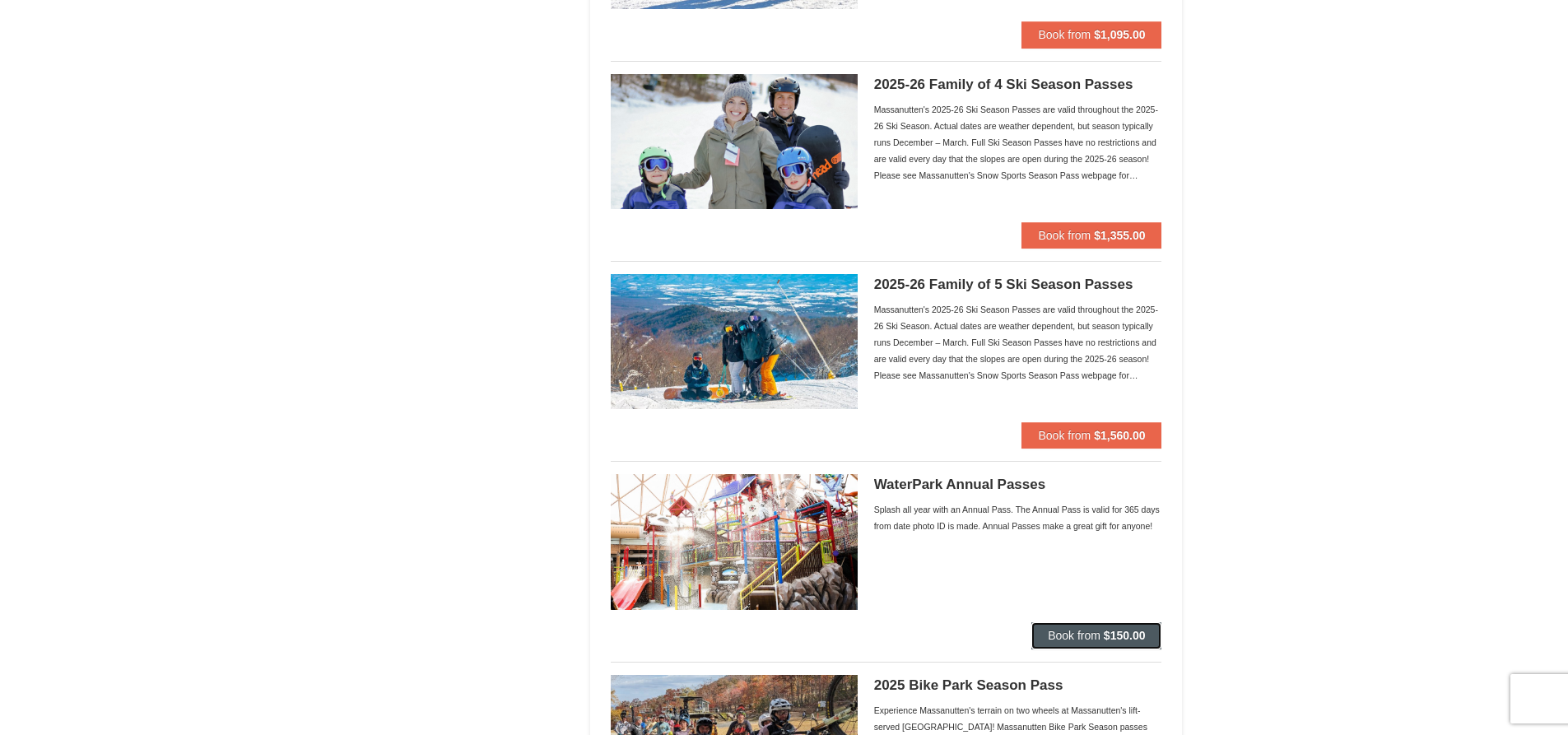
click at [1092, 636] on span "Book from" at bounding box center [1074, 636] width 52 height 14
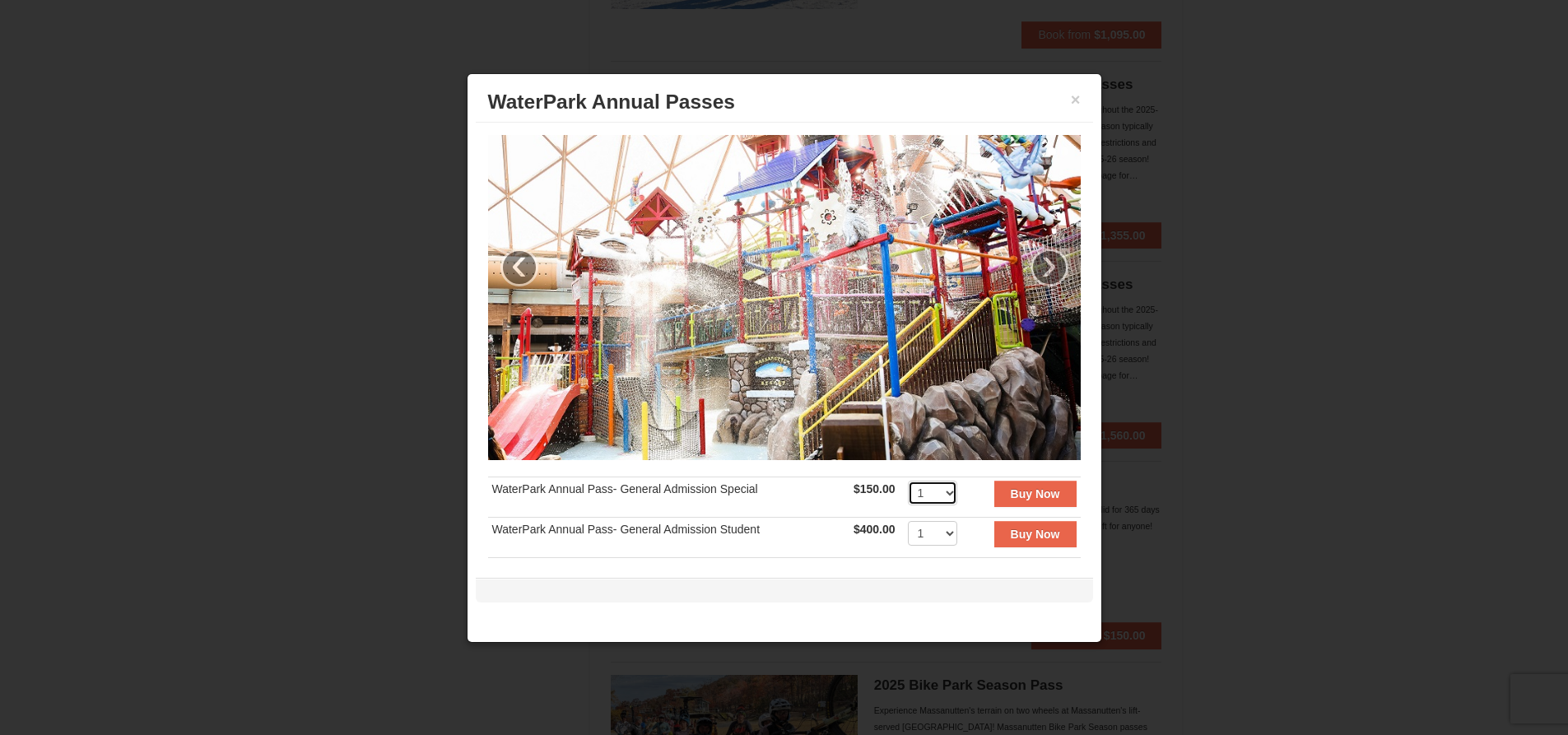
click at [917, 483] on select "1 2 3 4 5 6 7 8 9 10 11 12 13 14 15 16 17 18 19 20 21 22 23 24 25 26 27 28 29 3…" at bounding box center [932, 492] width 50 height 24
select select "2"
click at [908, 481] on select "1 2 3 4 5 6 7 8 9 10 11 12 13 14 15 16 17 18 19 20 21 22 23 24 25 26 27 28 29 3…" at bounding box center [932, 492] width 50 height 24
click at [1021, 487] on strong "Buy Now" at bounding box center [1035, 494] width 50 height 14
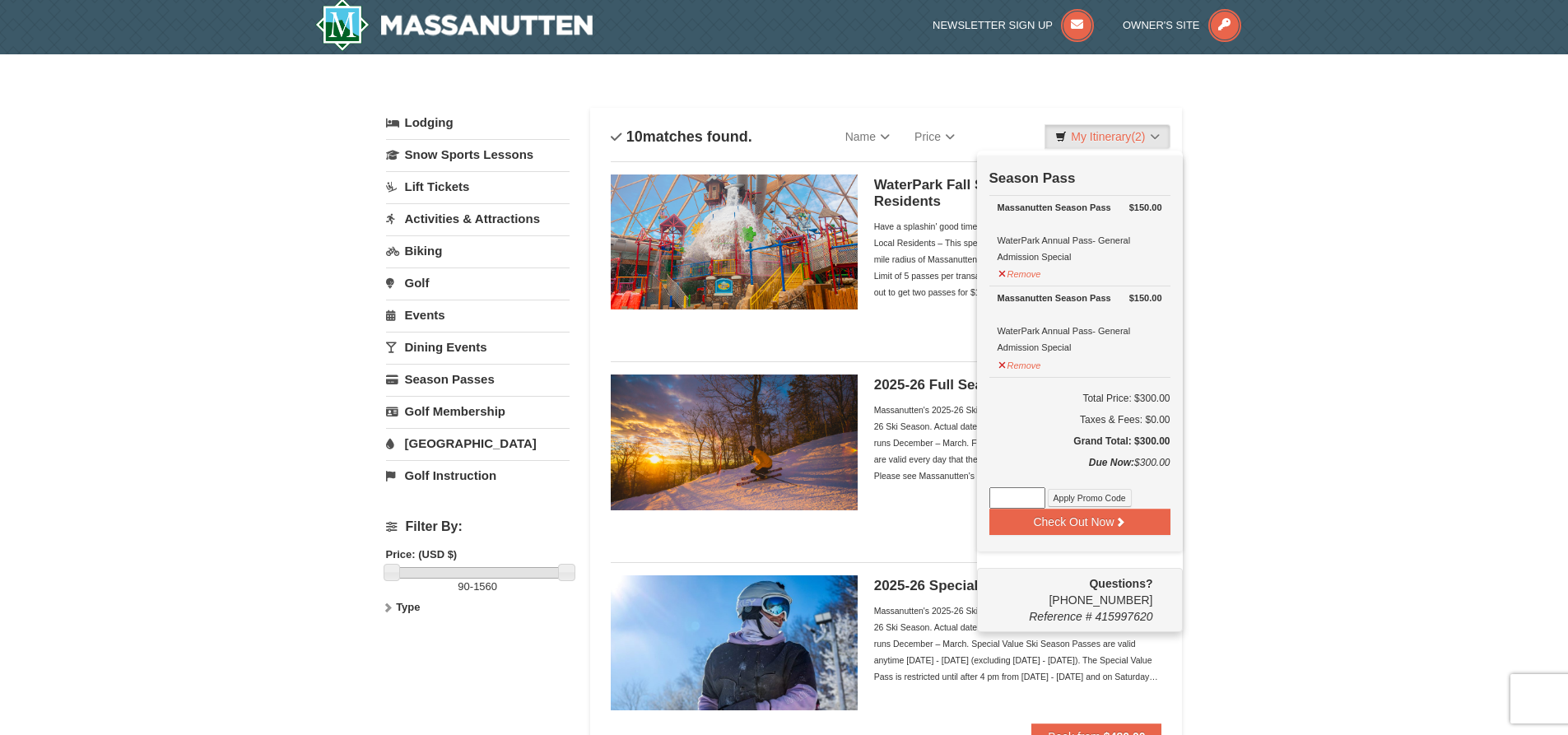
scroll to position [5, 0]
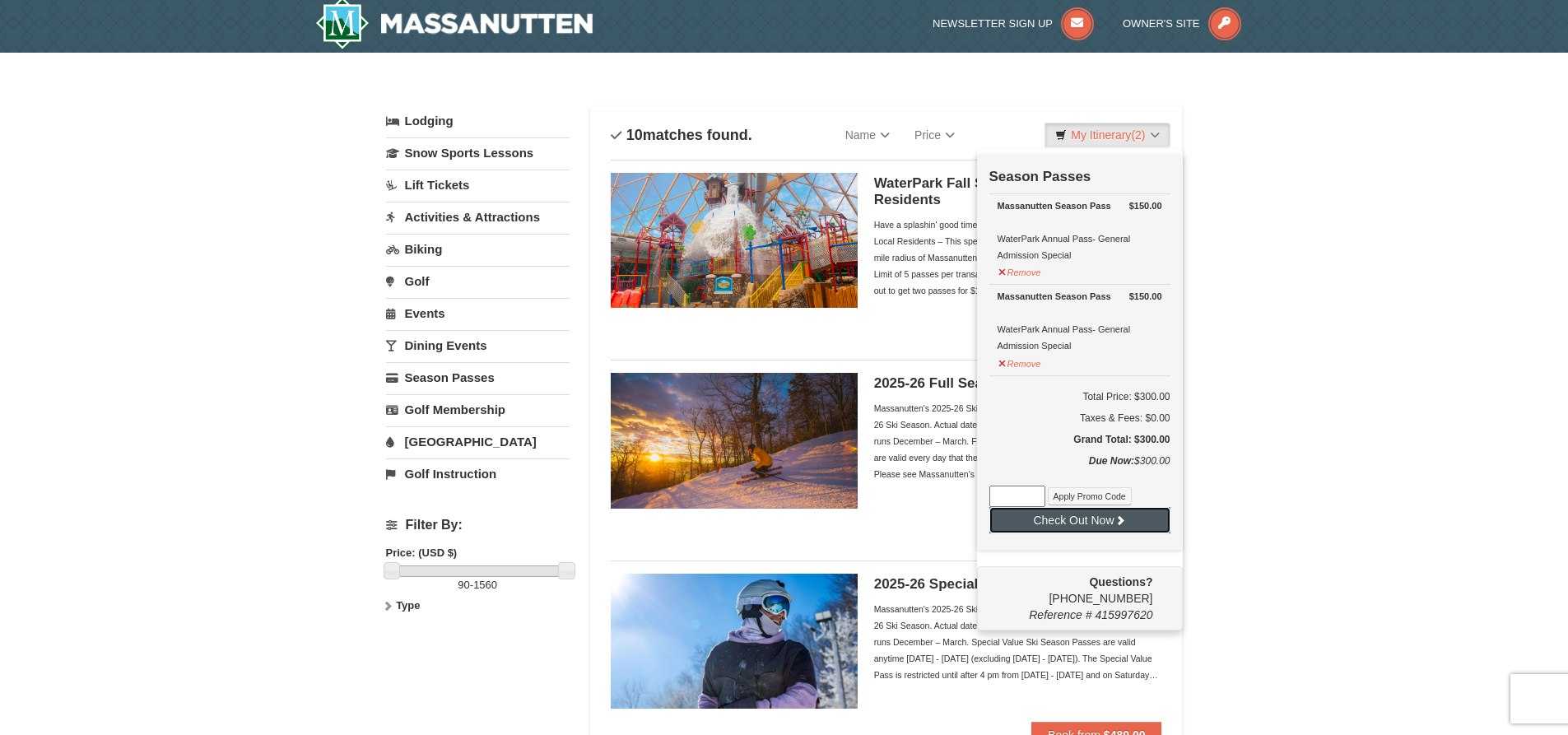
click at [1069, 523] on button "Check Out Now" at bounding box center [1080, 519] width 182 height 26
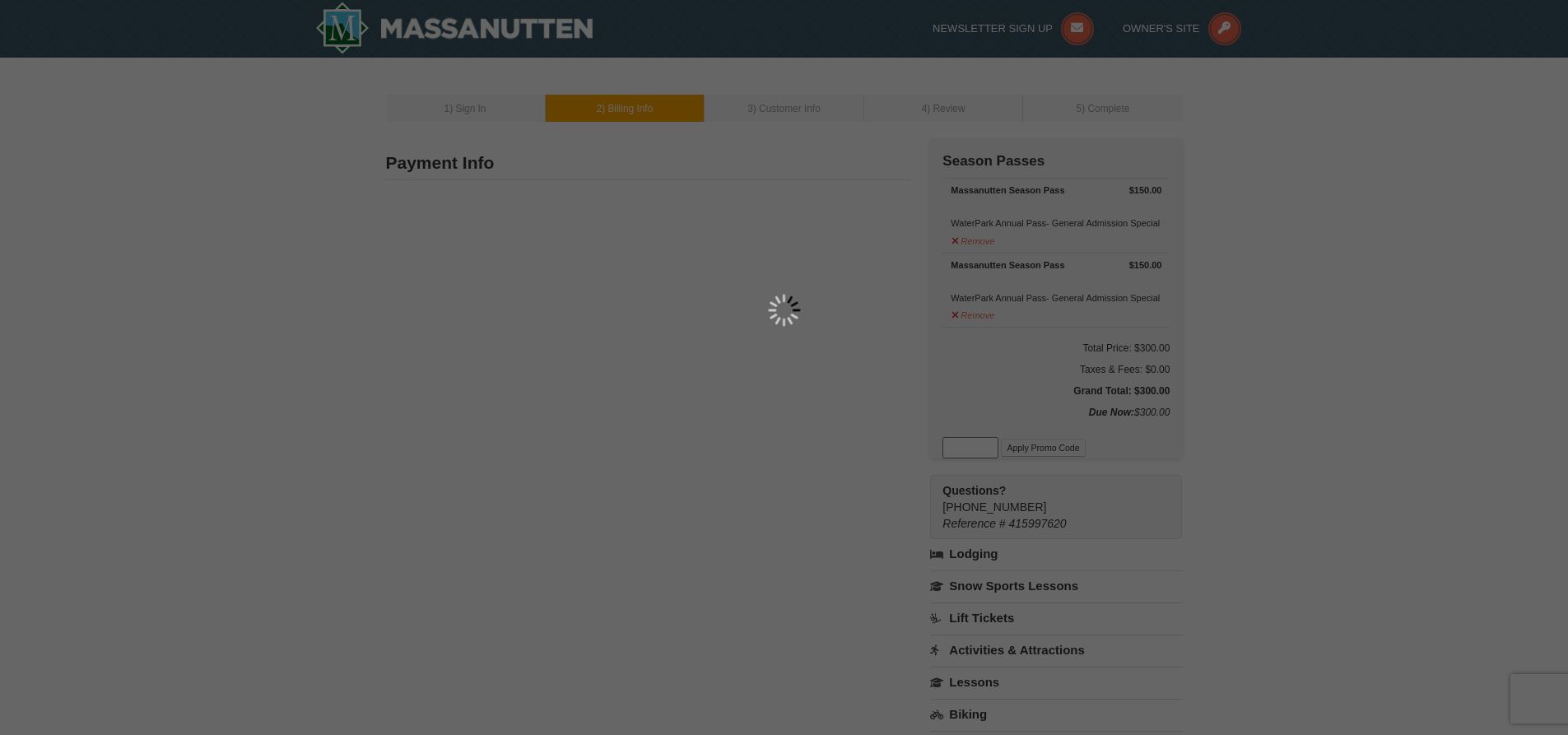
type input "[STREET_ADDRESS]"
type input "Rockingham"
type input "22801"
type input "847"
type input "924"
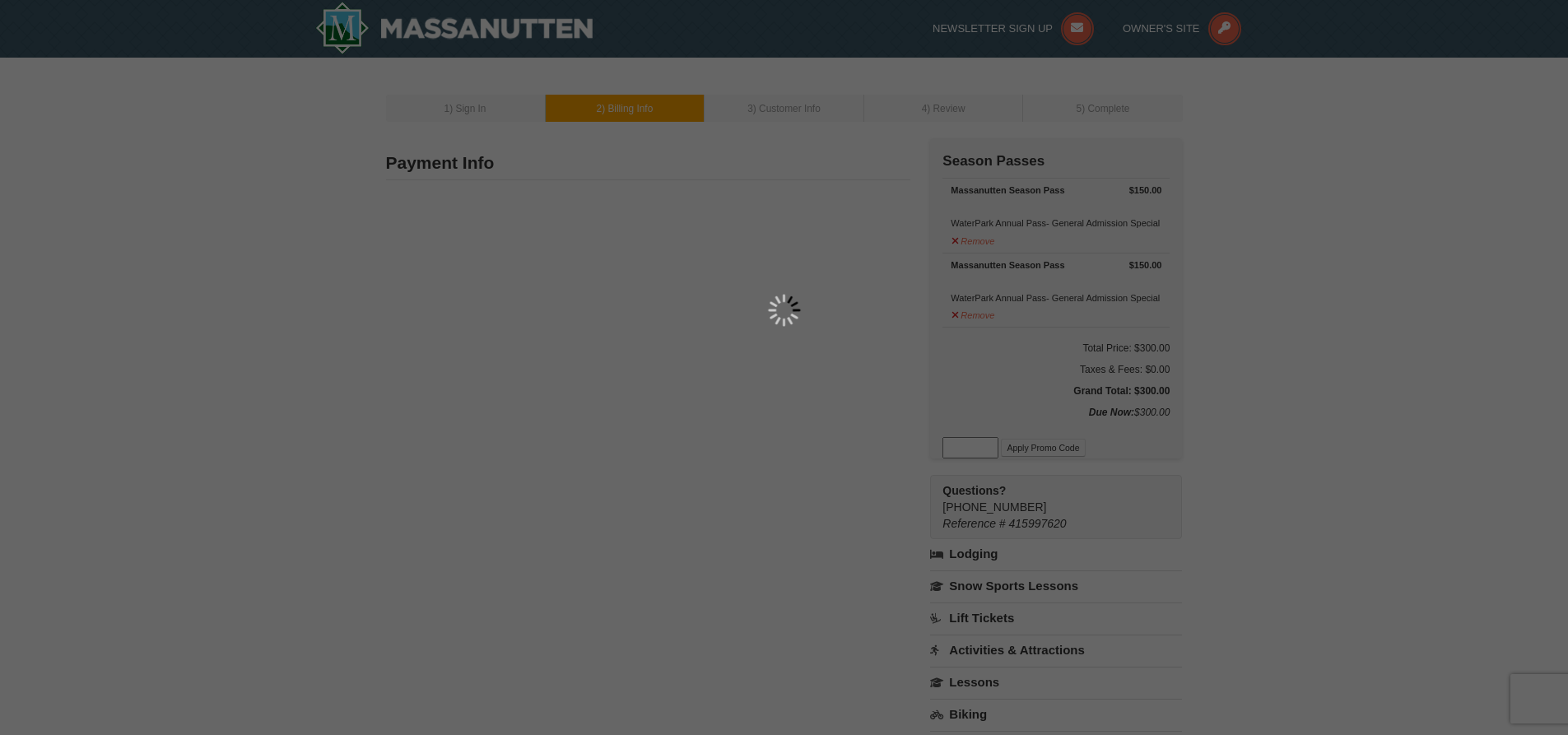
type input "9288"
type input "[EMAIL_ADDRESS][PERSON_NAME][DOMAIN_NAME]"
select select "VA"
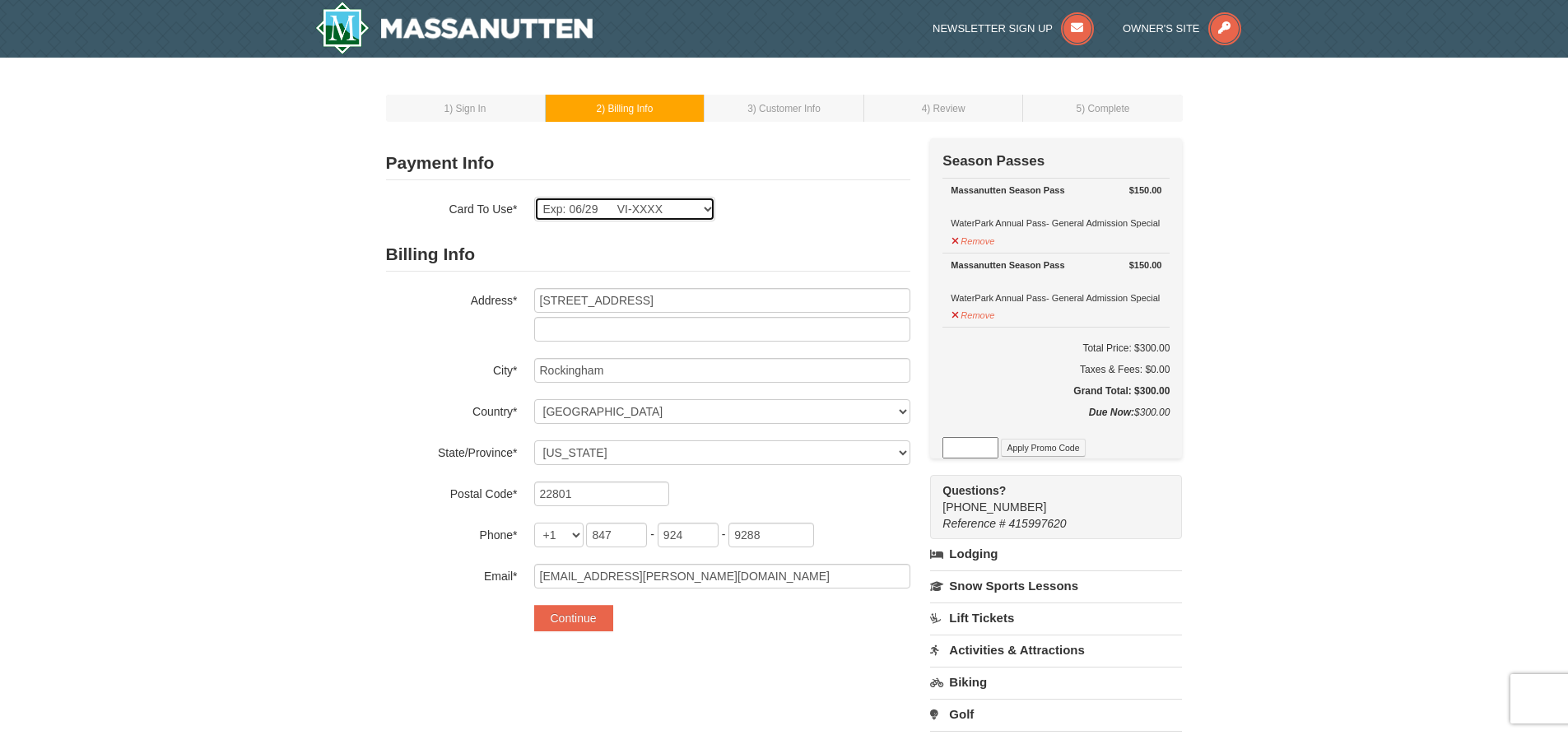
click at [601, 205] on select "Exp: 06/29 VI-XXXX Exp: 06/29 VI-XXXX New Card" at bounding box center [624, 209] width 182 height 24
select select
click at [534, 197] on select "Exp: 06/29 VI-XXXX Exp: 06/29 VI-XXXX New Card" at bounding box center [624, 209] width 182 height 24
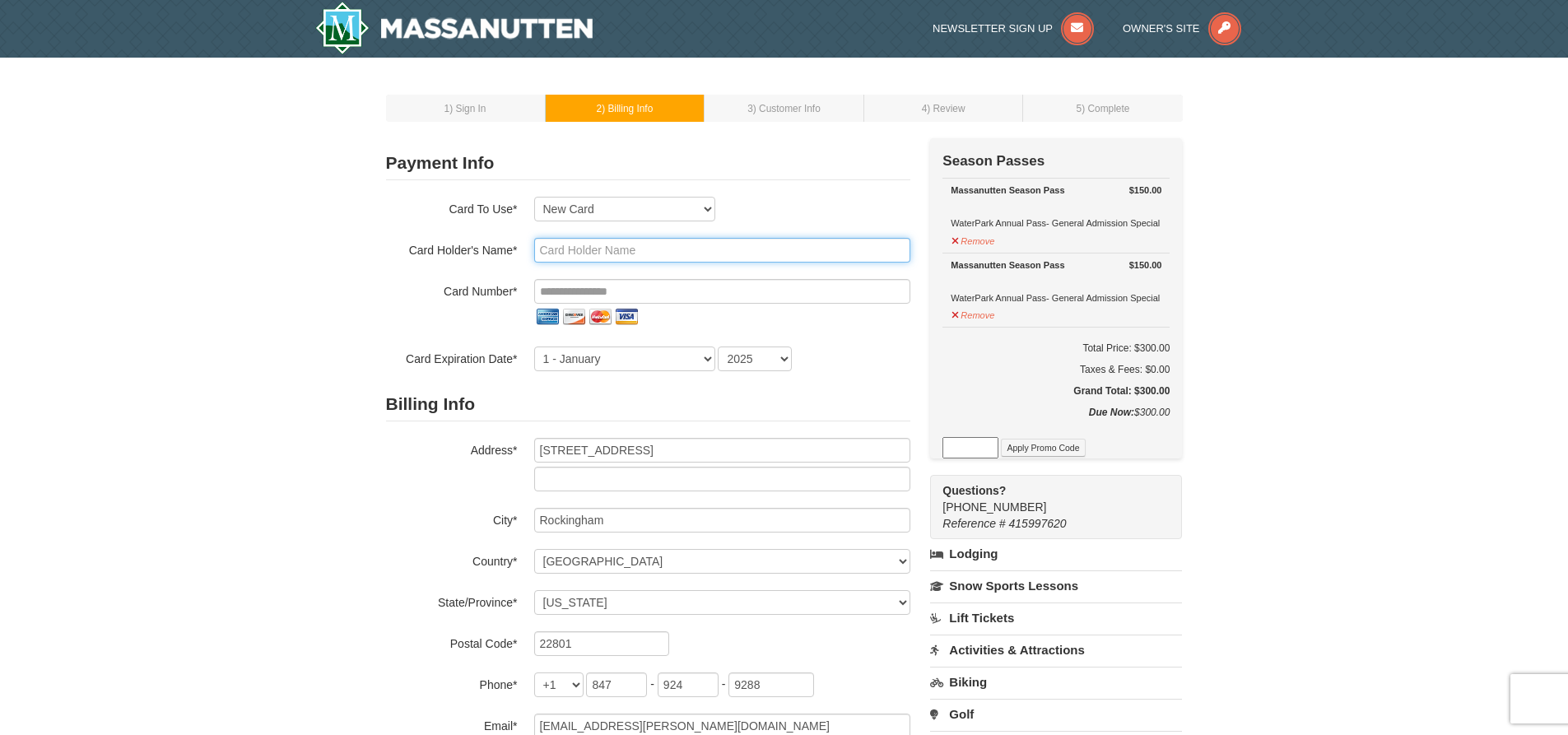
click at [572, 260] on input "text" at bounding box center [721, 250] width 376 height 24
type input "[PERSON_NAME]"
type input "**********"
select select "2"
select select "2029"
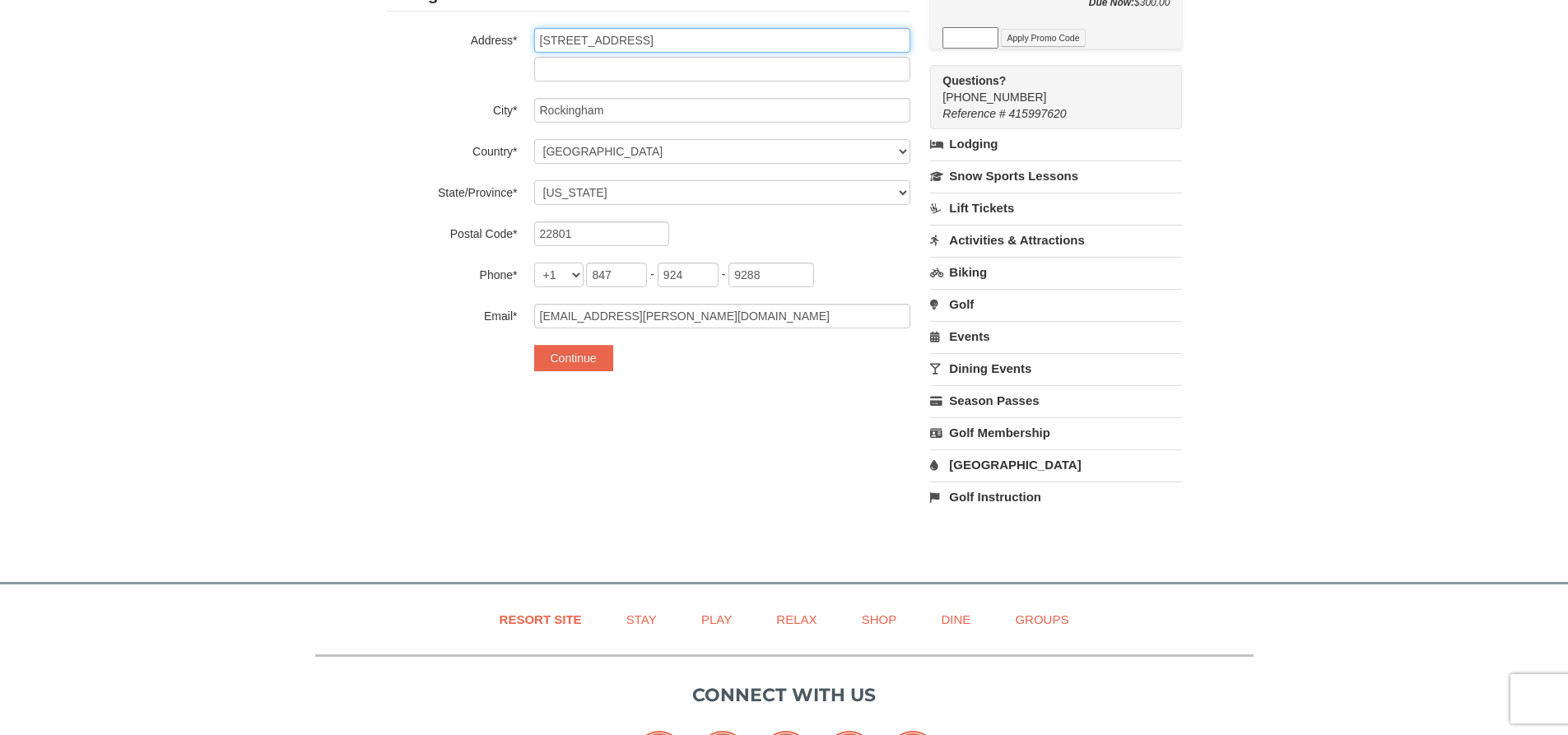
scroll to position [412, 0]
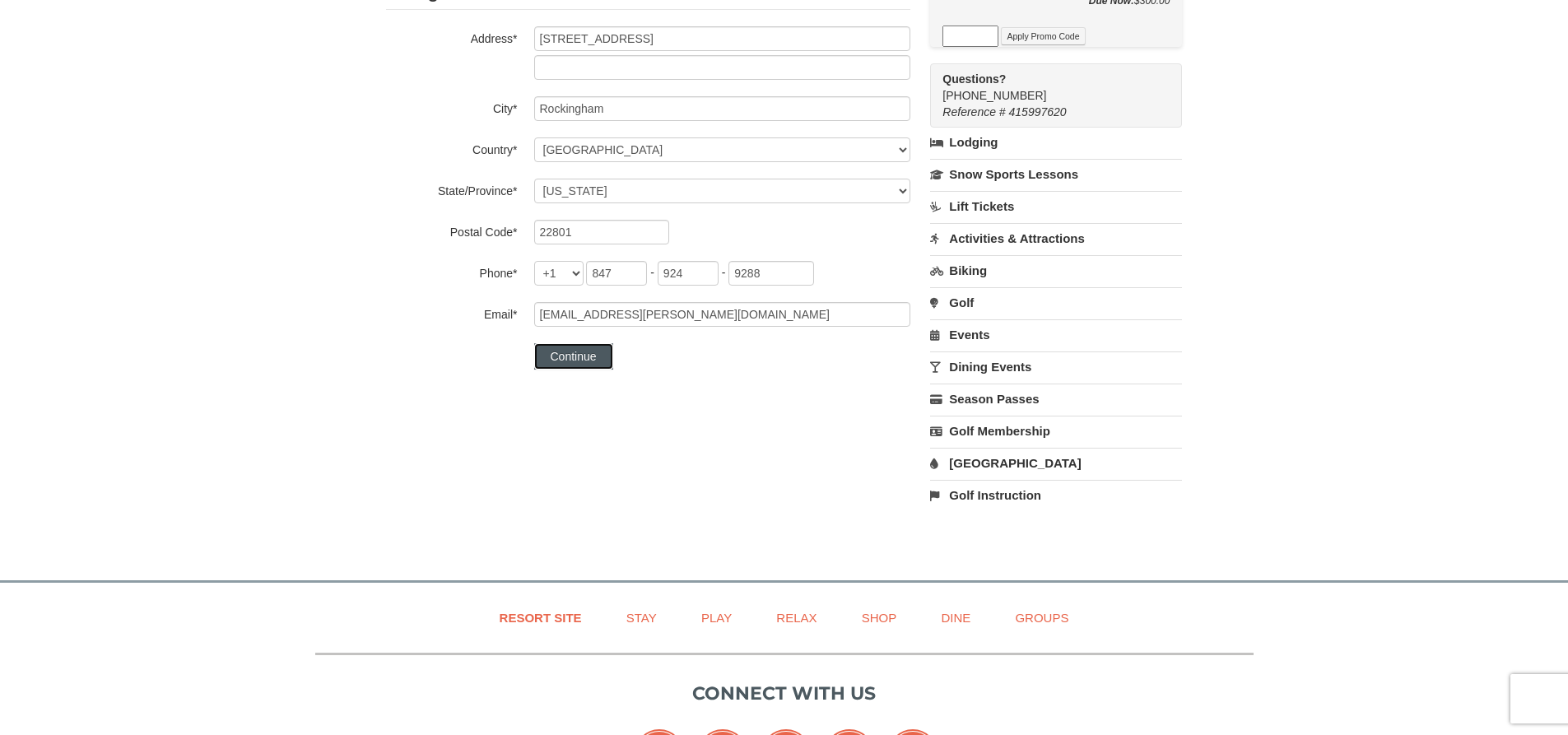
click at [572, 354] on button "Continue" at bounding box center [573, 356] width 79 height 26
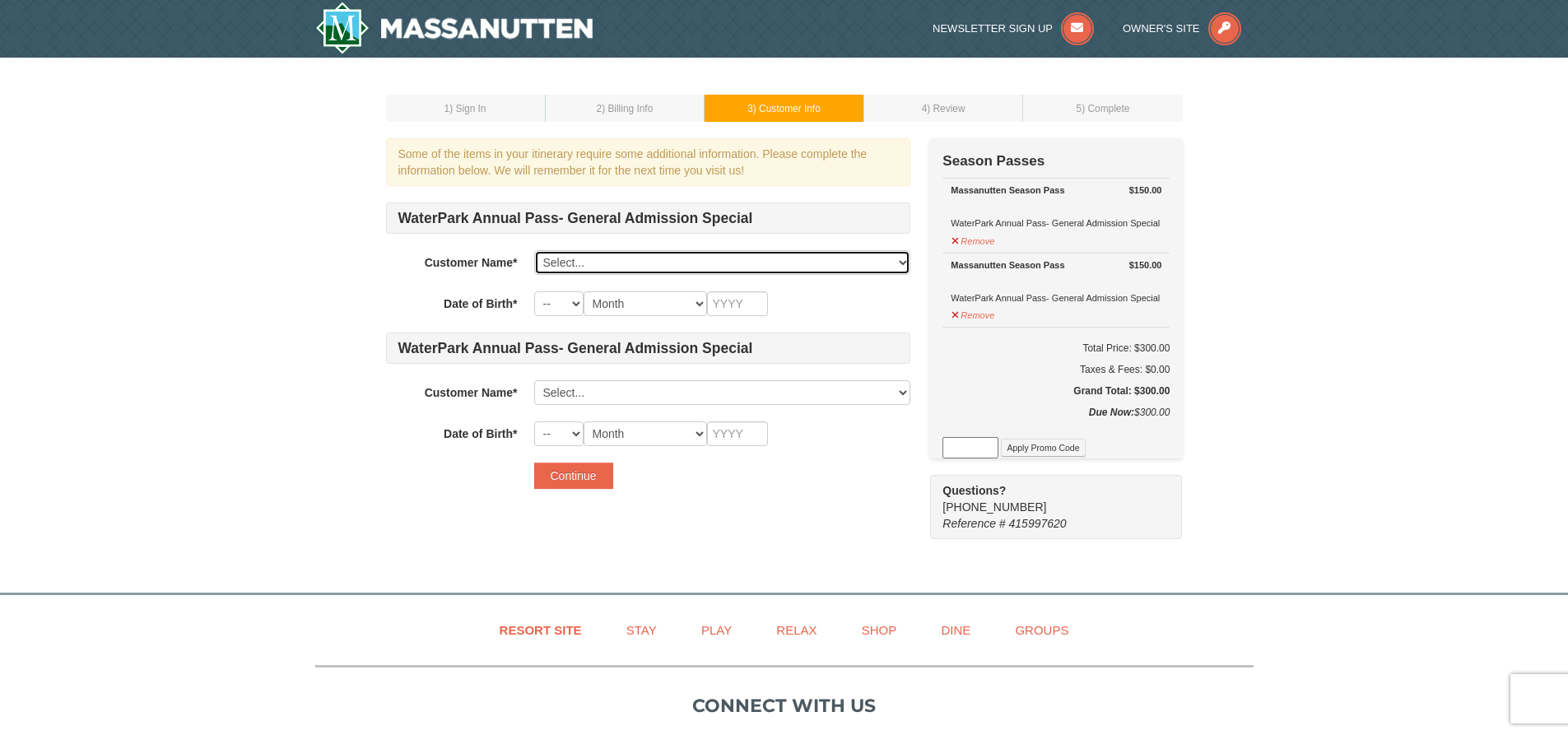
click at [576, 265] on select "Select... Molly Bowman Jordan Bowman Foster Bowman Add New..." at bounding box center [721, 262] width 376 height 24
select select "27213110"
click at [534, 251] on select "Select... Molly Bowman Jordan Bowman Foster Bowman Add New..." at bounding box center [721, 262] width 376 height 24
click at [556, 298] on select "-- 01 02 03 04 05 06 07 08 09 10 11 12 13 14 15 16 17 18 19 20 21 22 23 24 25 2…" at bounding box center [558, 303] width 50 height 24
select select "25"
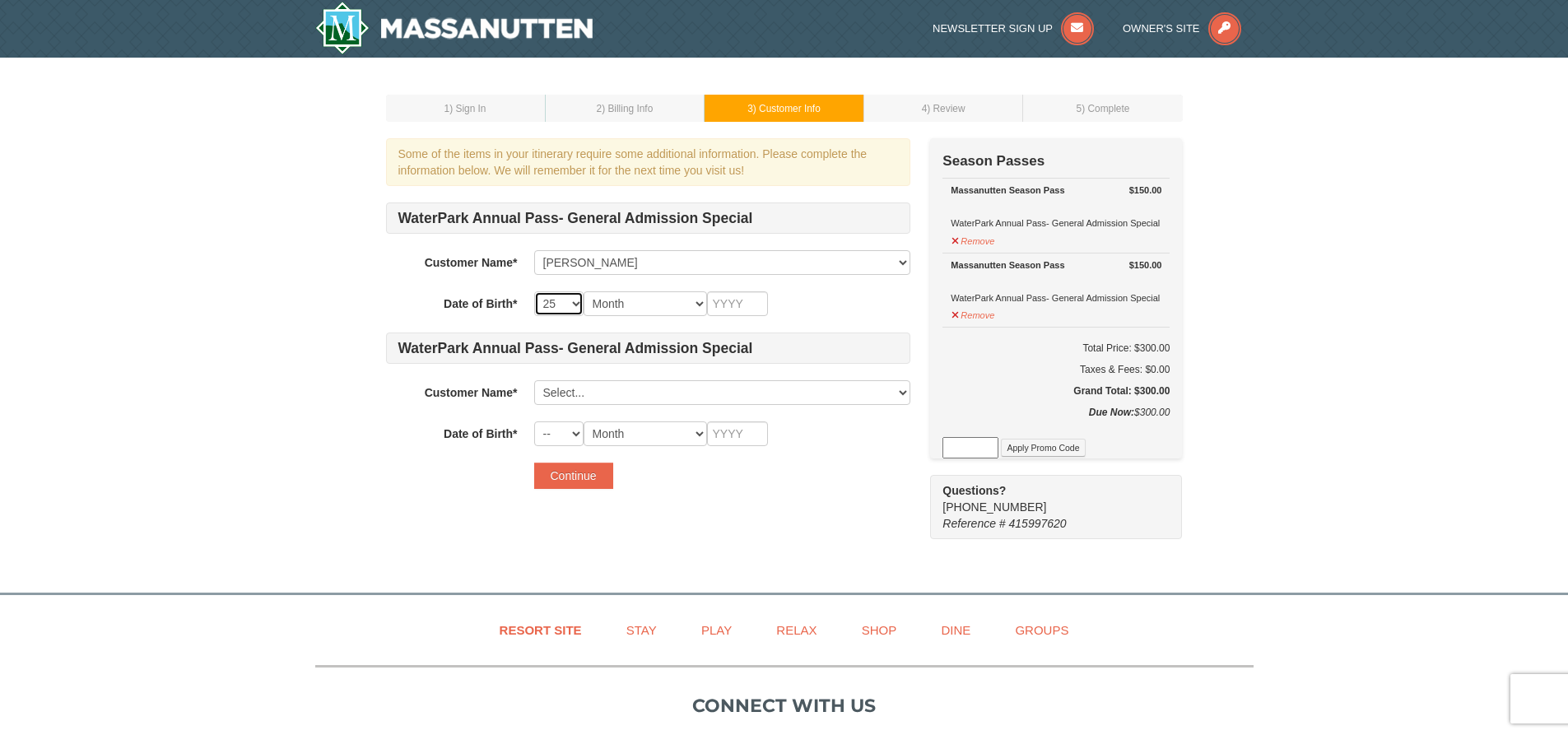
click at [534, 291] on select "-- 01 02 03 04 05 06 07 08 09 10 11 12 13 14 15 16 17 18 19 20 21 22 23 24 25 2…" at bounding box center [558, 303] width 50 height 24
click at [636, 306] on select "Month January February March April May June July August September October Novem…" at bounding box center [645, 303] width 123 height 24
select select "08"
click at [584, 291] on select "Month January February March April May June July August September October Novem…" at bounding box center [645, 303] width 123 height 24
click at [717, 296] on input "text" at bounding box center [737, 303] width 61 height 24
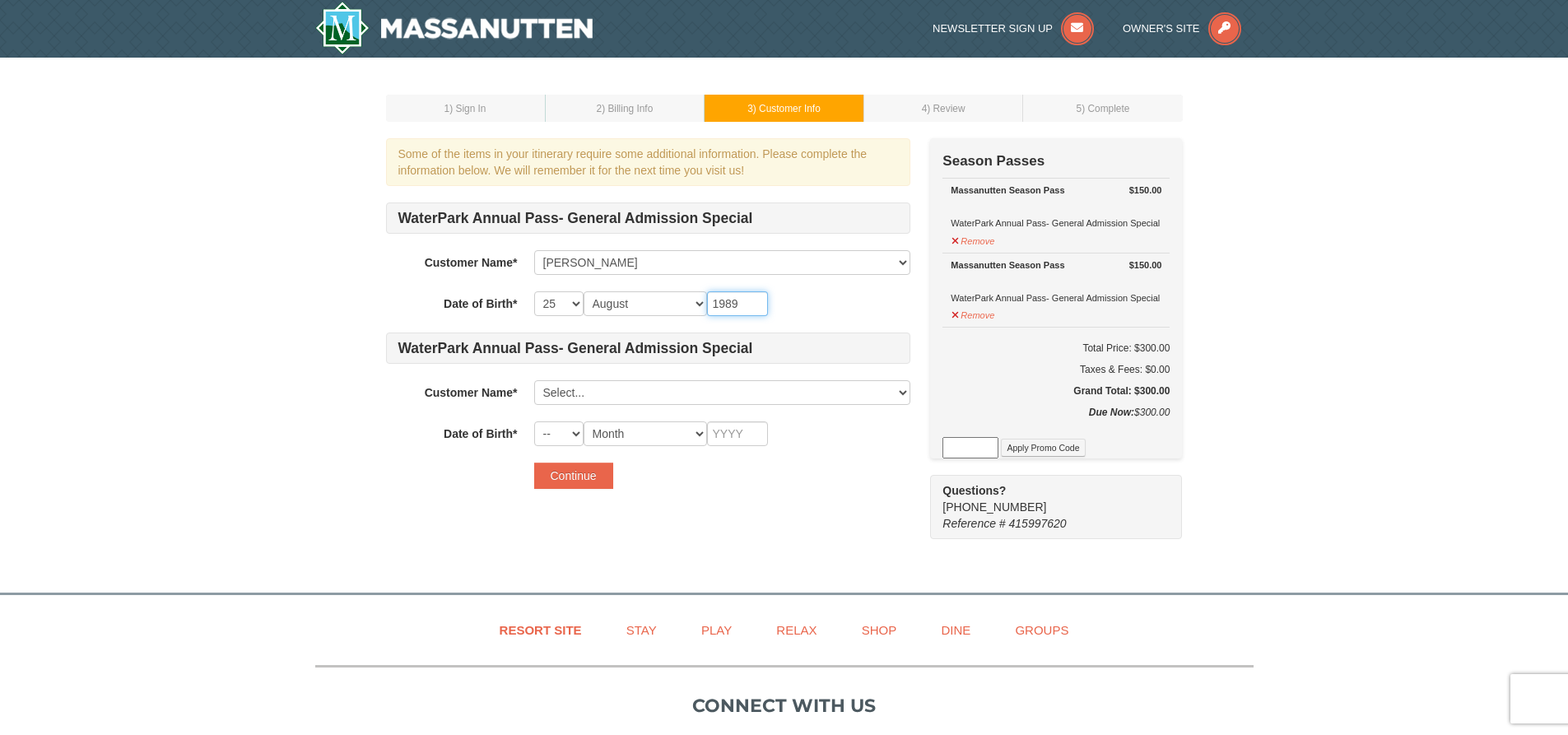
type input "1989"
click at [580, 398] on select "Select... Molly Bowman Jordan Bowman Foster Bowman Add New..." at bounding box center [721, 392] width 376 height 24
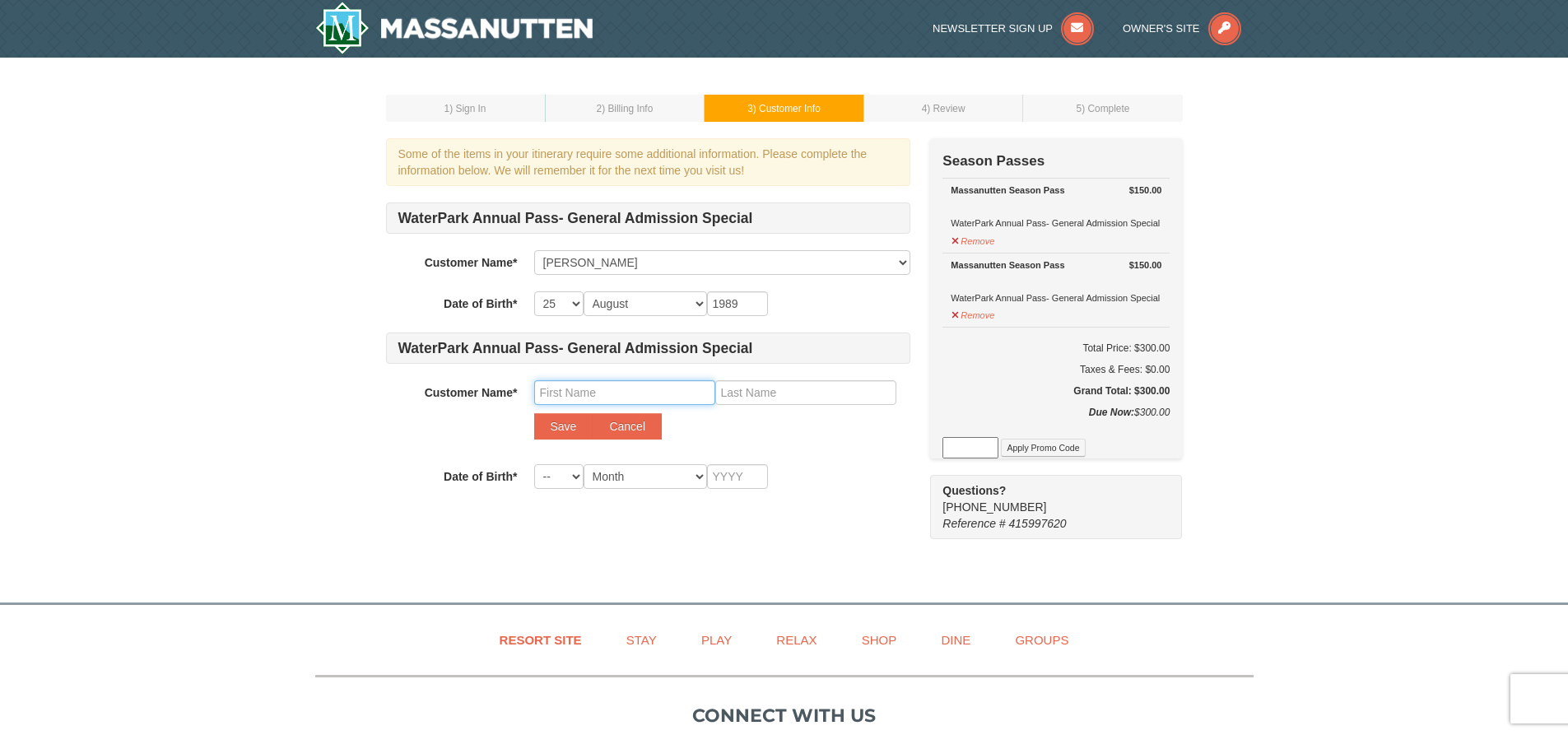
click at [574, 401] on input "text" at bounding box center [624, 392] width 182 height 24
type input "Charlie"
type input "Bowman"
select select "02"
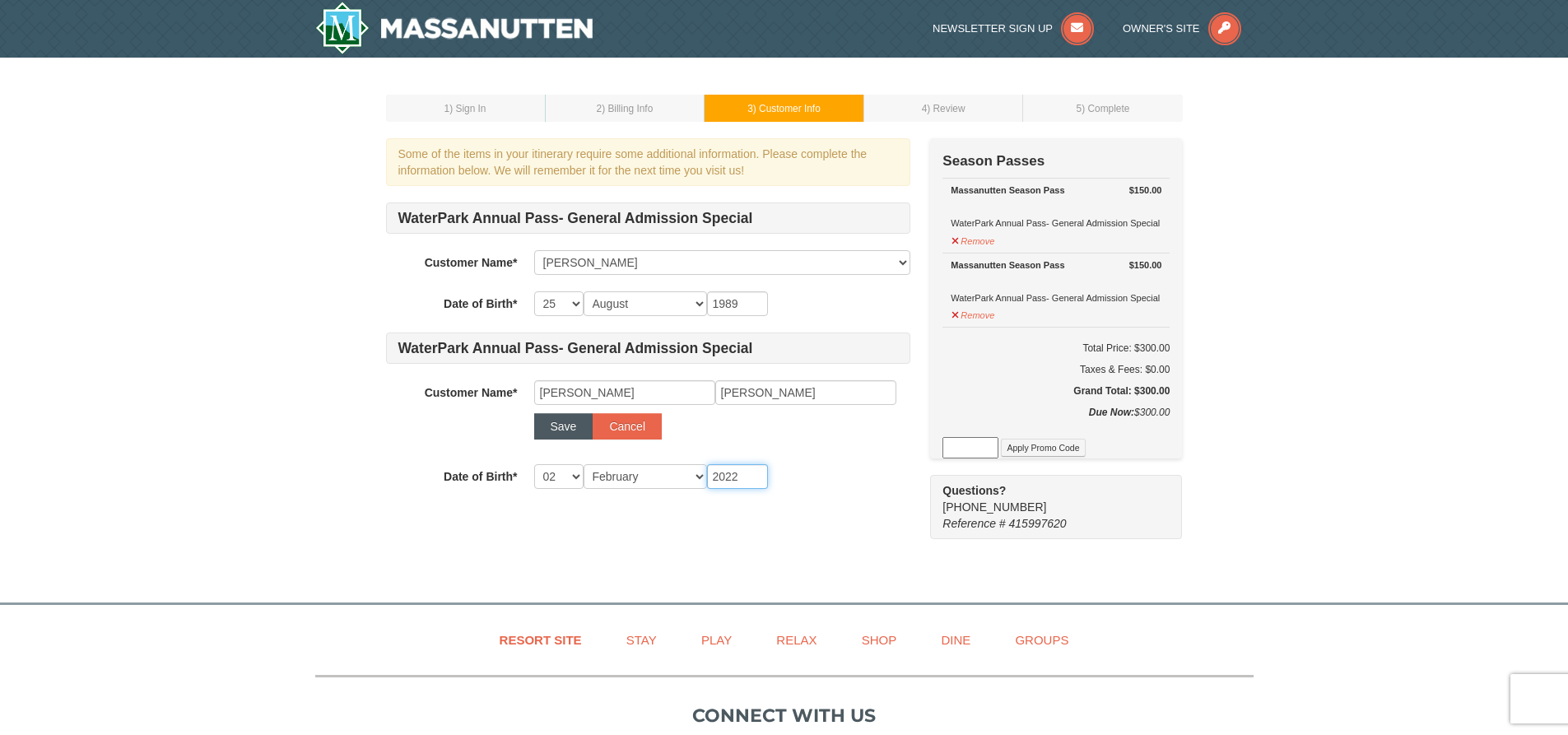
type input "2022"
click at [550, 427] on button "Save" at bounding box center [563, 426] width 59 height 26
select select
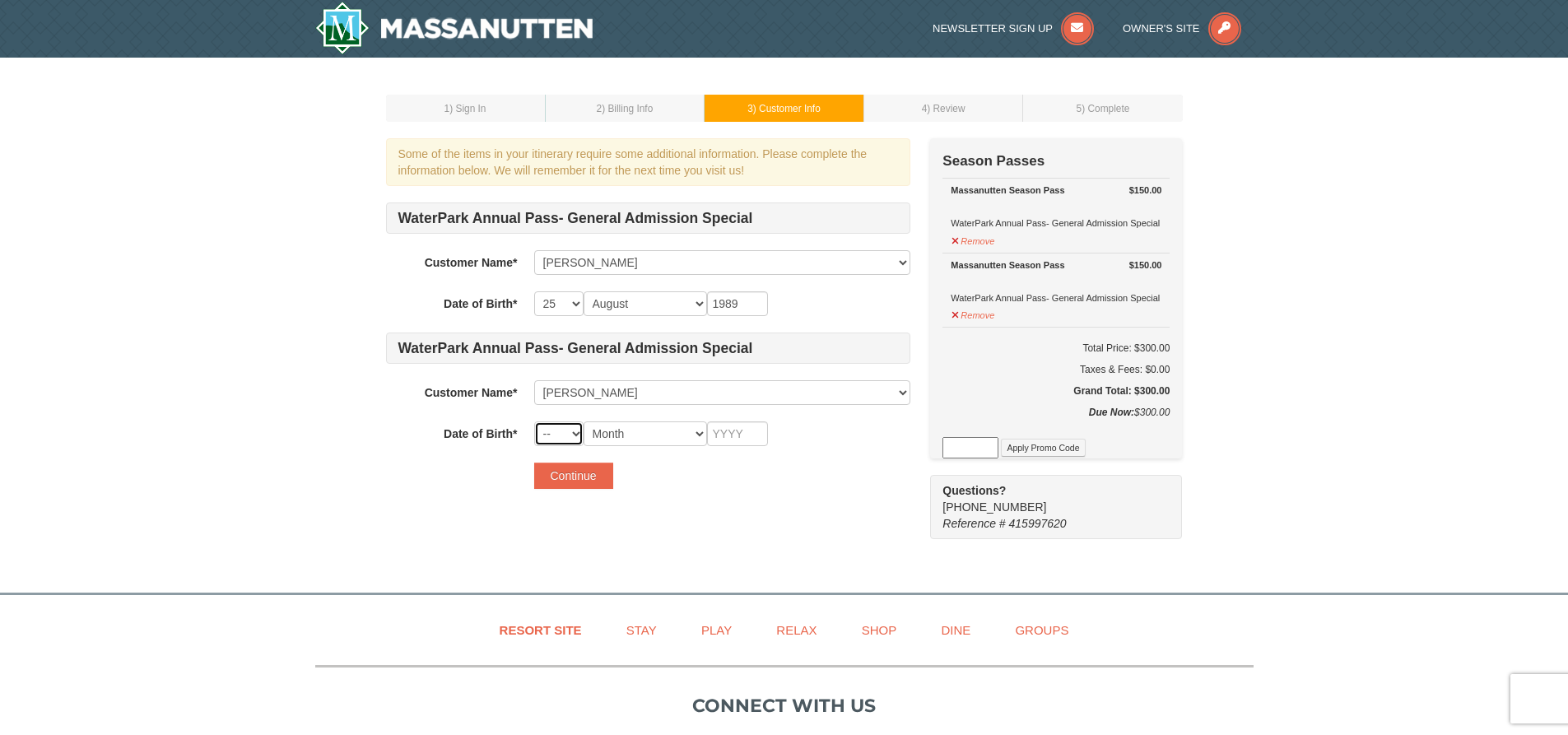
click at [553, 435] on select "-- 01 02 03 04 05 06 07 08 09 10 11 12 13 14 15 16 17 18 19 20 21 22 23 24 25 2…" at bounding box center [558, 433] width 50 height 24
select select "19"
click at [534, 421] on select "-- 01 02 03 04 05 06 07 08 09 10 11 12 13 14 15 16 17 18 19 20 21 22 23 24 25 2…" at bounding box center [558, 433] width 50 height 24
click at [618, 436] on select "Month January February March April May June July August September October Novem…" at bounding box center [645, 433] width 123 height 24
select select "02"
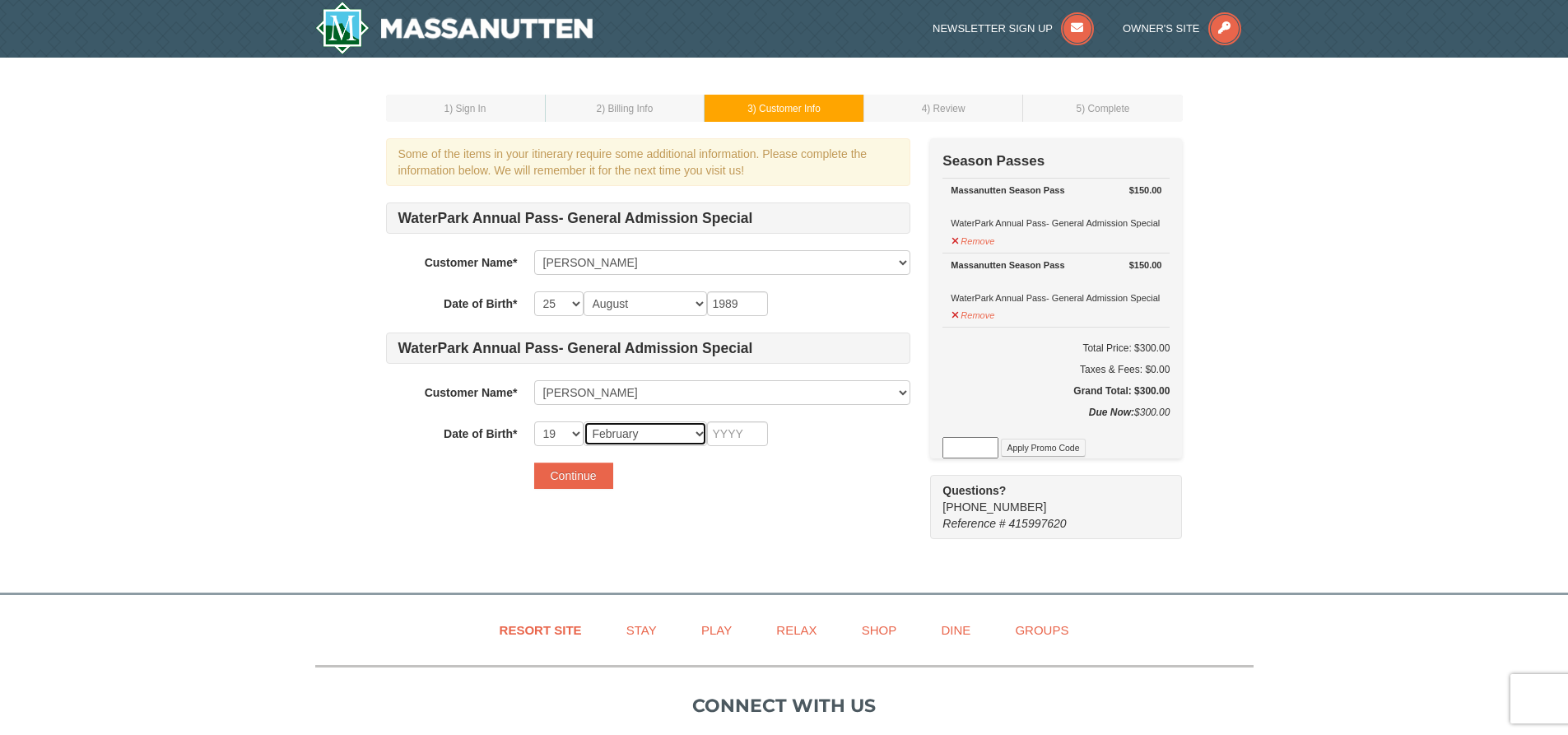
click at [584, 421] on select "Month January February March April May June July August September October Novem…" at bounding box center [645, 433] width 123 height 24
click at [722, 431] on input "text" at bounding box center [737, 433] width 61 height 24
type input "2022"
click at [582, 484] on button "Continue" at bounding box center [573, 475] width 79 height 26
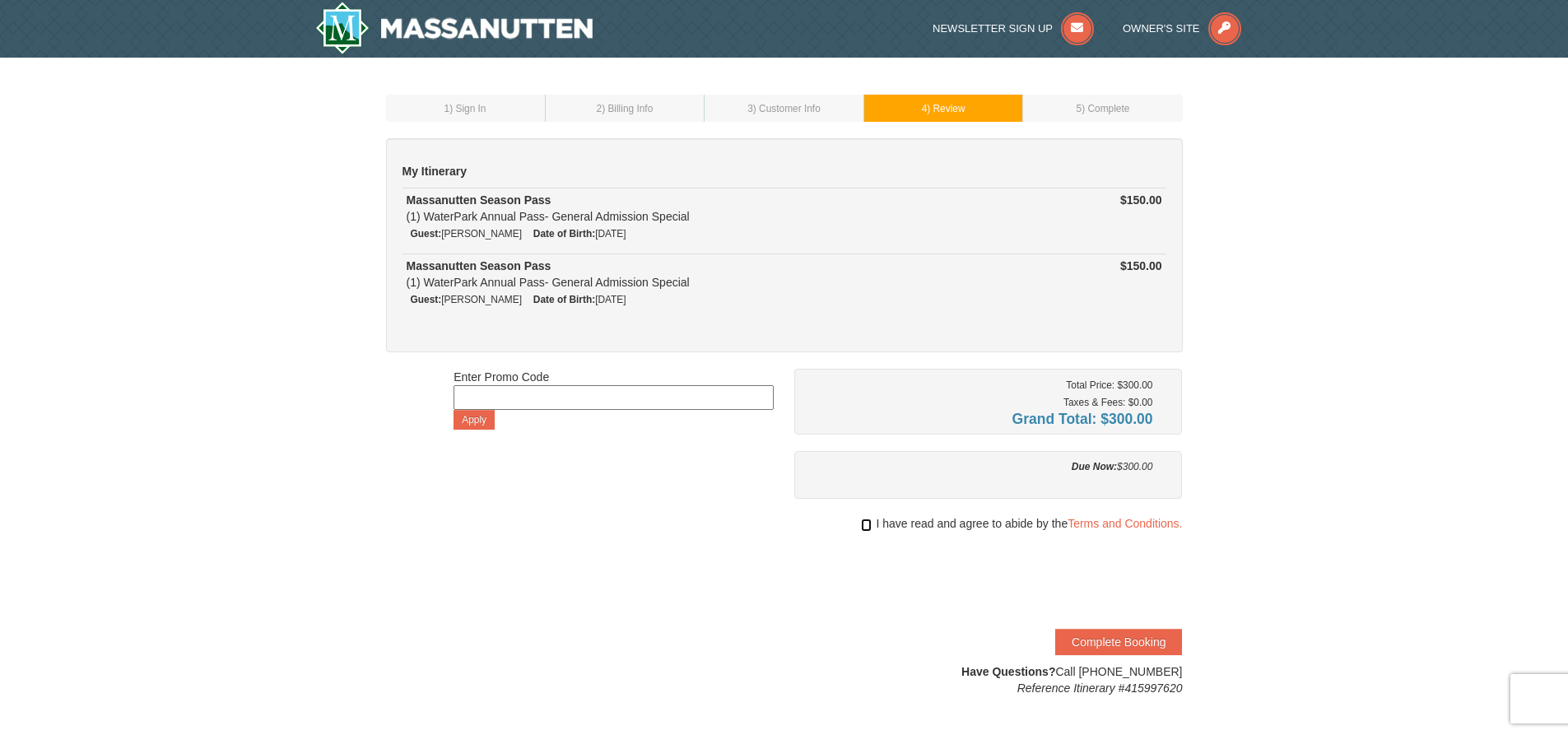
click at [864, 528] on input "checkbox" at bounding box center [866, 525] width 11 height 14
checkbox input "true"
click at [1115, 645] on button "Complete Booking" at bounding box center [1118, 642] width 127 height 26
